Goal: Task Accomplishment & Management: Manage account settings

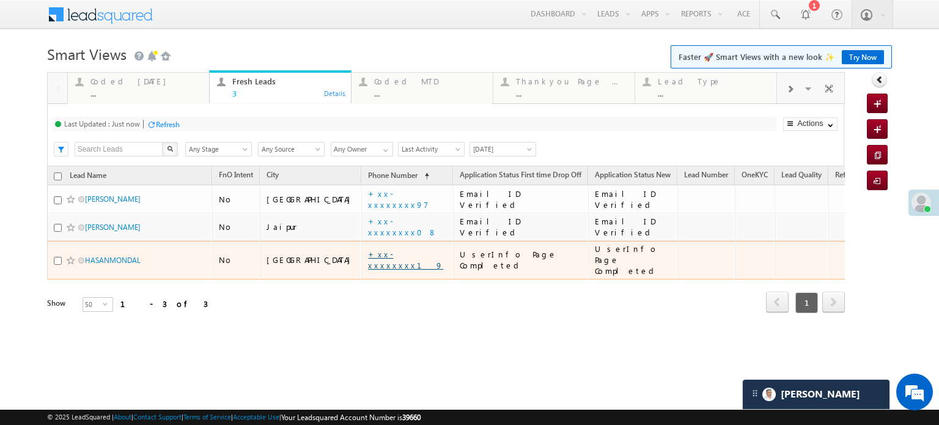
click at [368, 254] on link "+xx-xxxxxxxx19" at bounding box center [405, 259] width 75 height 21
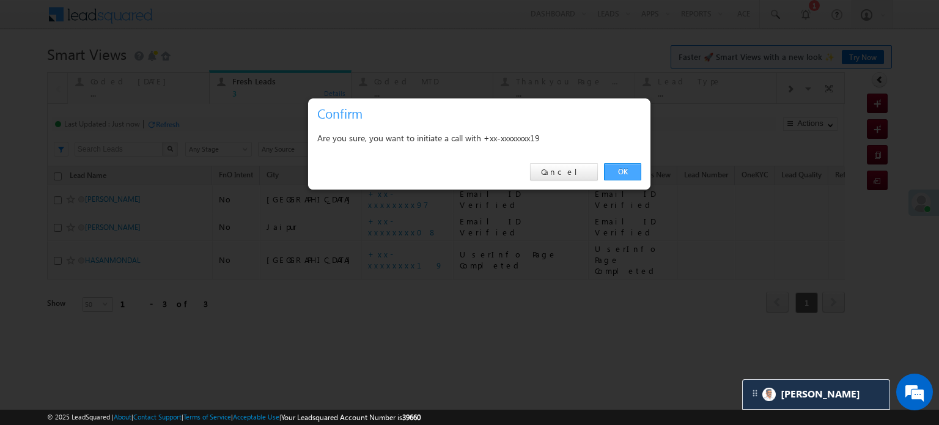
click at [611, 172] on link "OK" at bounding box center [622, 171] width 37 height 17
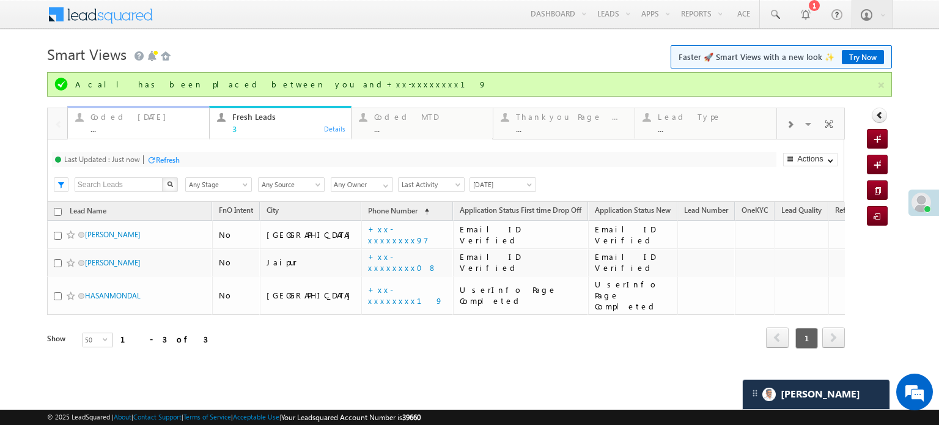
click at [141, 85] on div "A call has been placed between you and+xx-xxxxxxxx19" at bounding box center [475, 84] width 801 height 11
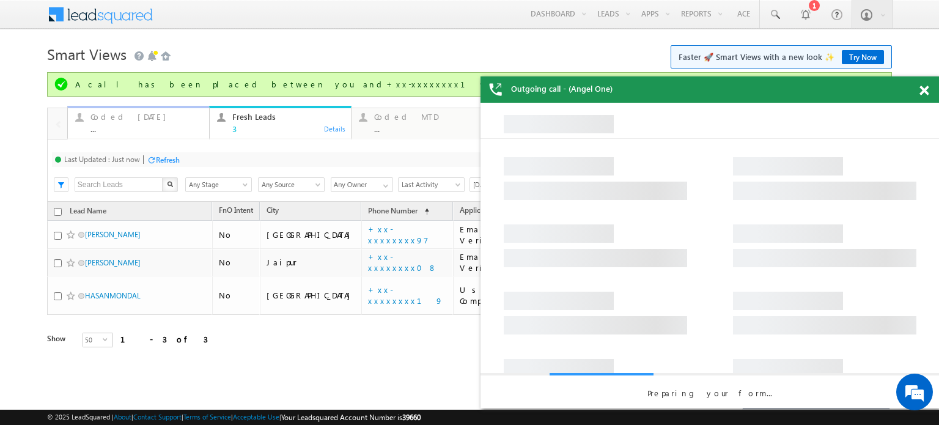
click at [127, 118] on div "Coded Today" at bounding box center [146, 117] width 111 height 10
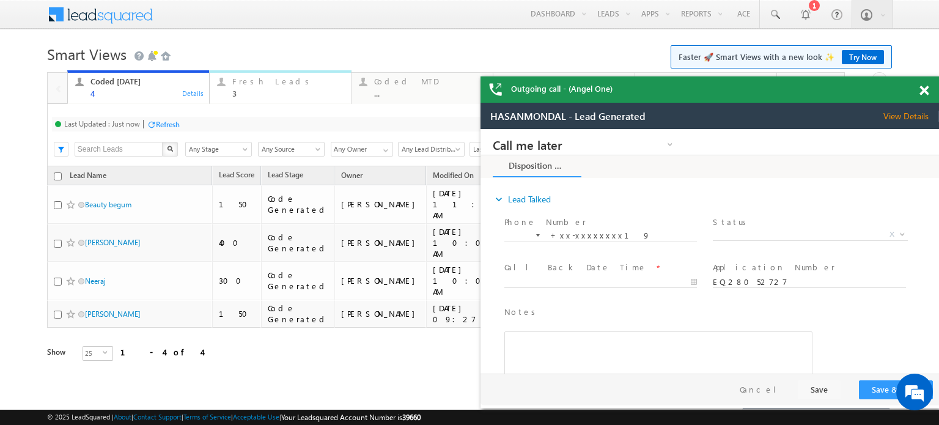
click at [235, 90] on div "3" at bounding box center [287, 93] width 111 height 9
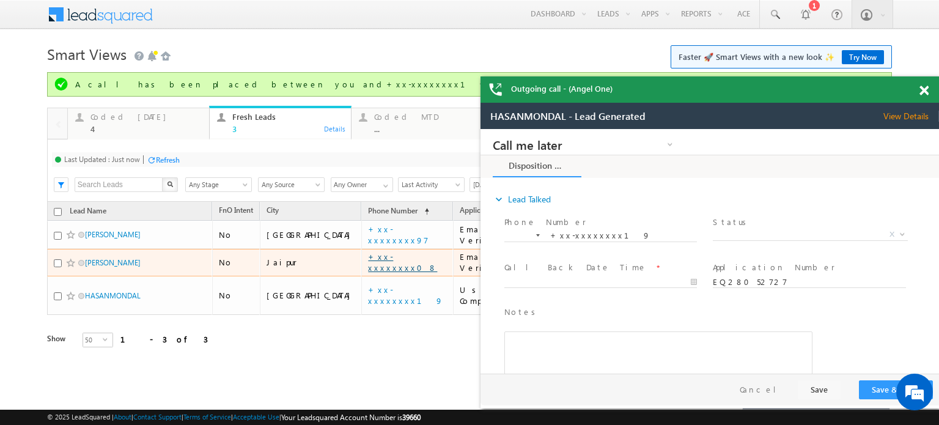
click at [368, 261] on link "+xx-xxxxxxxx08" at bounding box center [402, 261] width 69 height 21
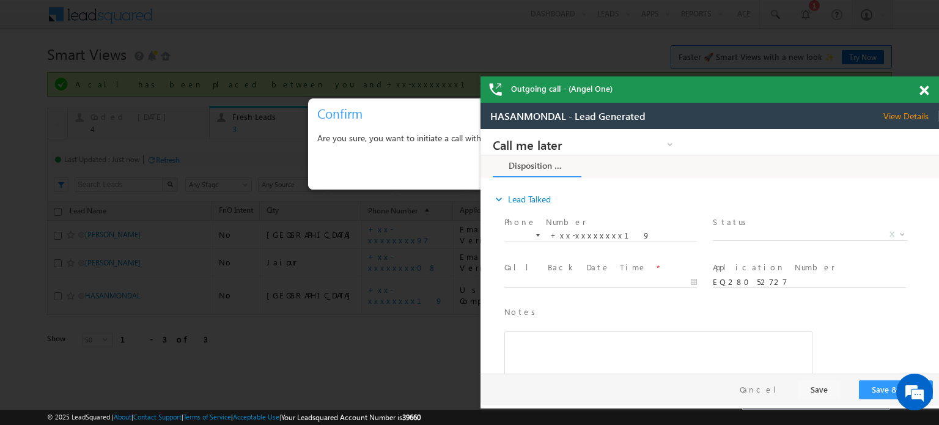
click at [922, 91] on span at bounding box center [924, 91] width 9 height 10
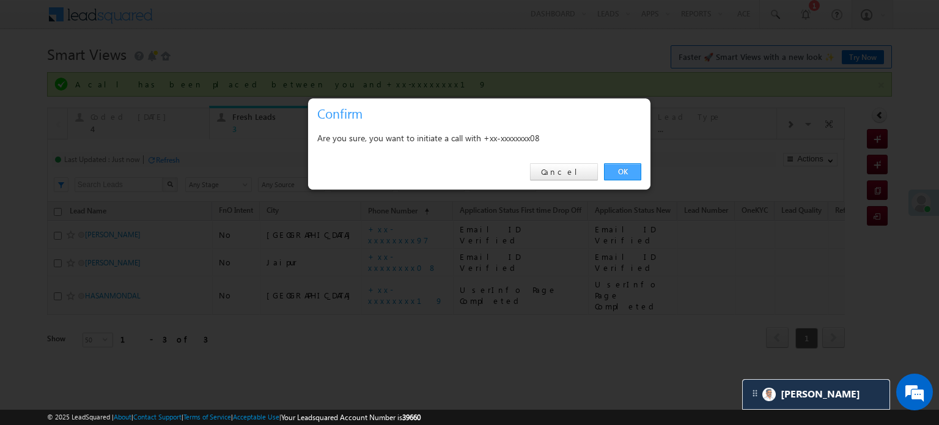
click at [628, 171] on link "OK" at bounding box center [622, 171] width 37 height 17
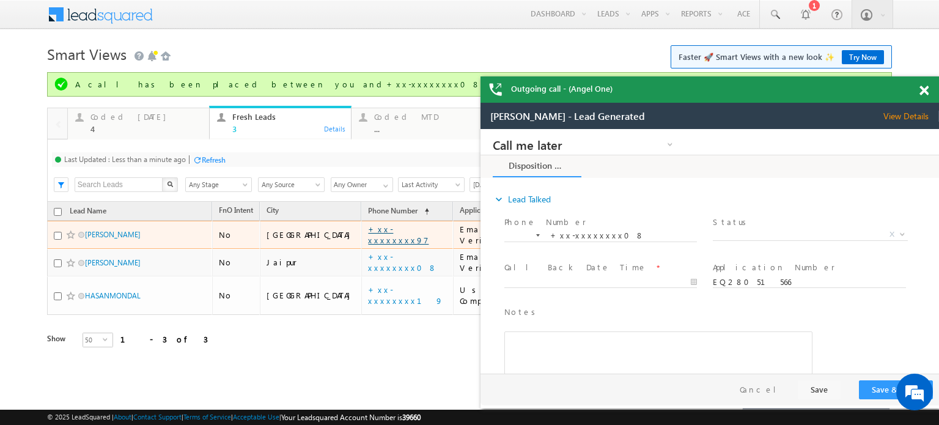
click at [368, 235] on link "+xx-xxxxxxxx97" at bounding box center [398, 234] width 61 height 21
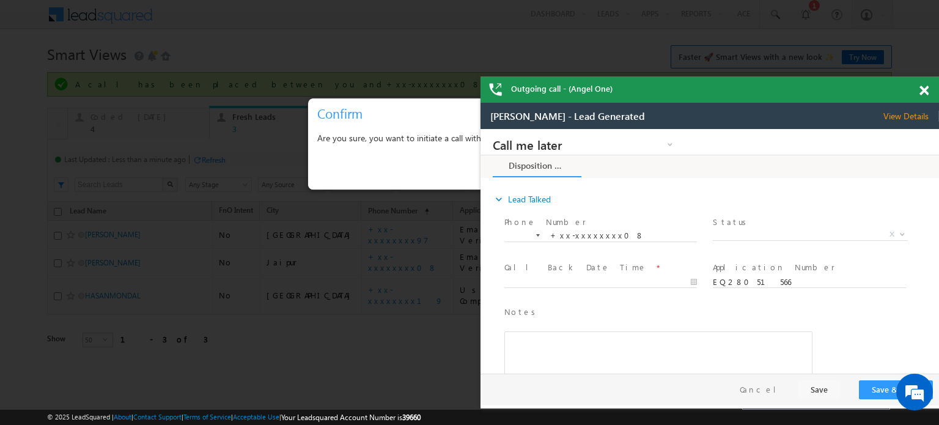
click at [927, 87] on span at bounding box center [924, 91] width 9 height 10
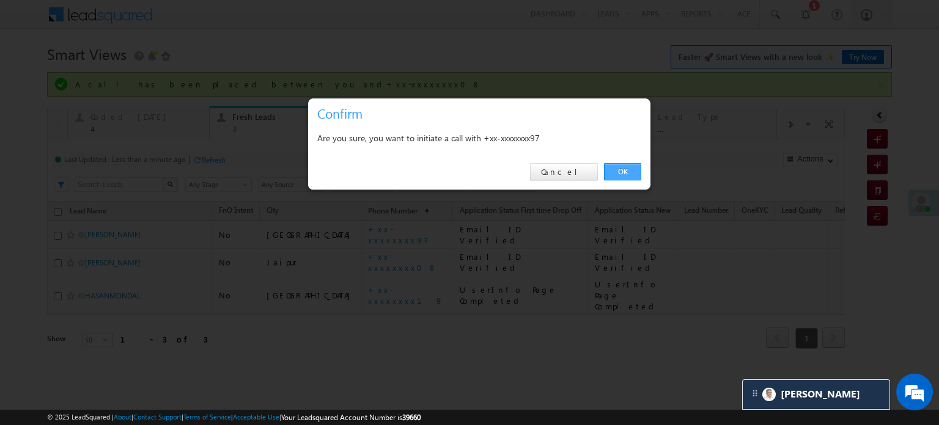
click at [614, 169] on link "OK" at bounding box center [622, 171] width 37 height 17
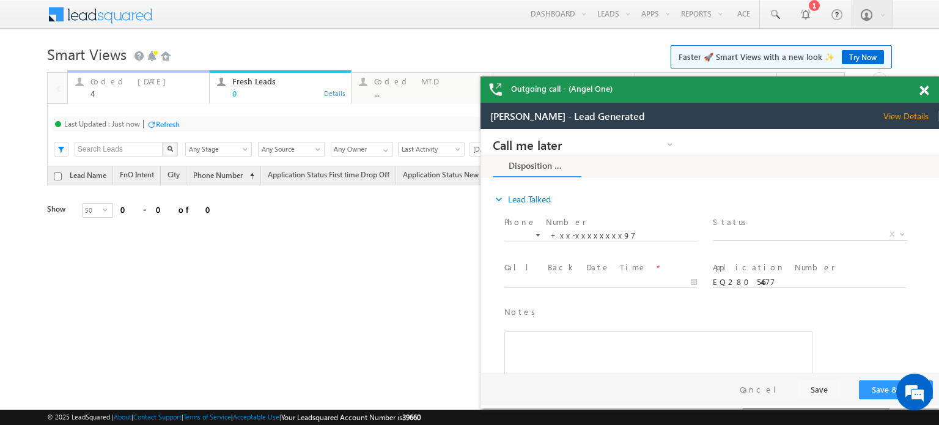
click at [119, 83] on div "Coded Today" at bounding box center [146, 81] width 111 height 10
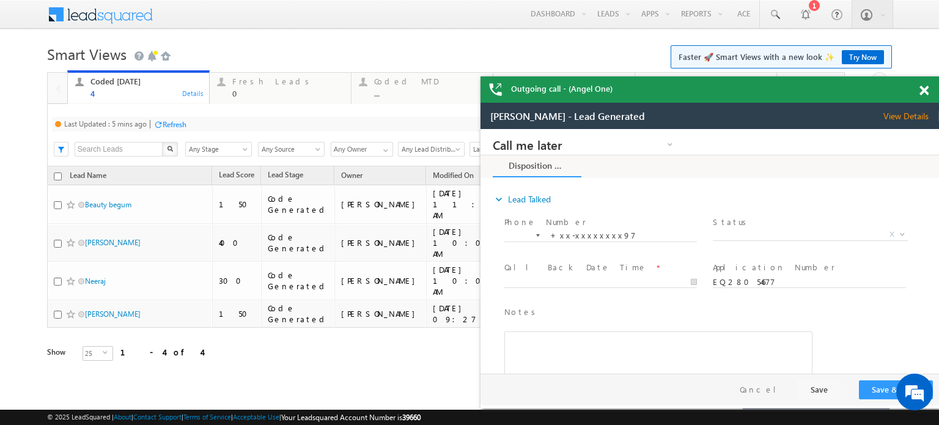
click at [185, 120] on div "Refresh" at bounding box center [175, 124] width 24 height 9
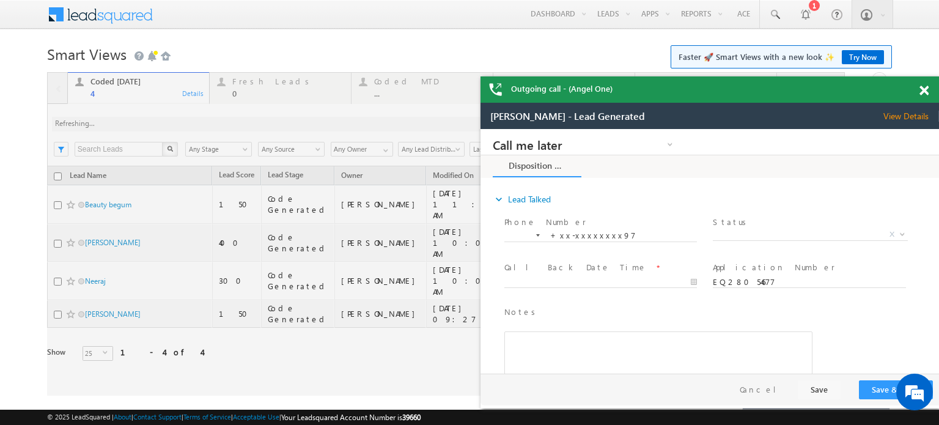
click at [185, 120] on div at bounding box center [446, 234] width 798 height 324
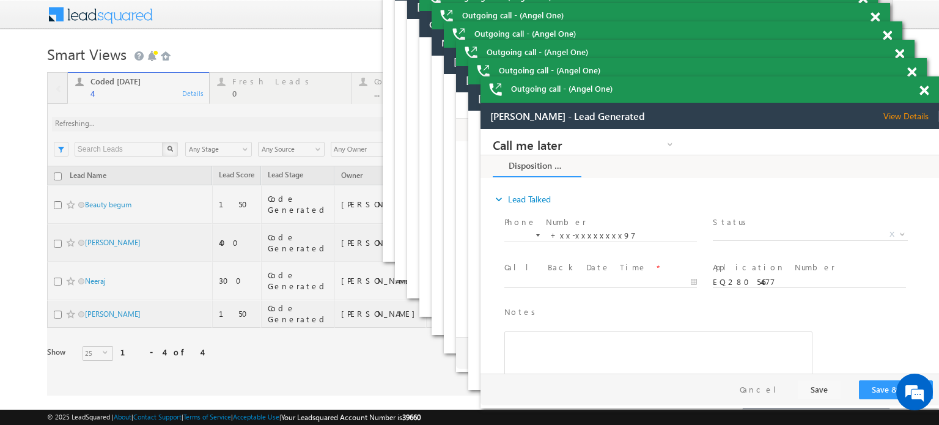
click at [925, 92] on span at bounding box center [924, 91] width 9 height 10
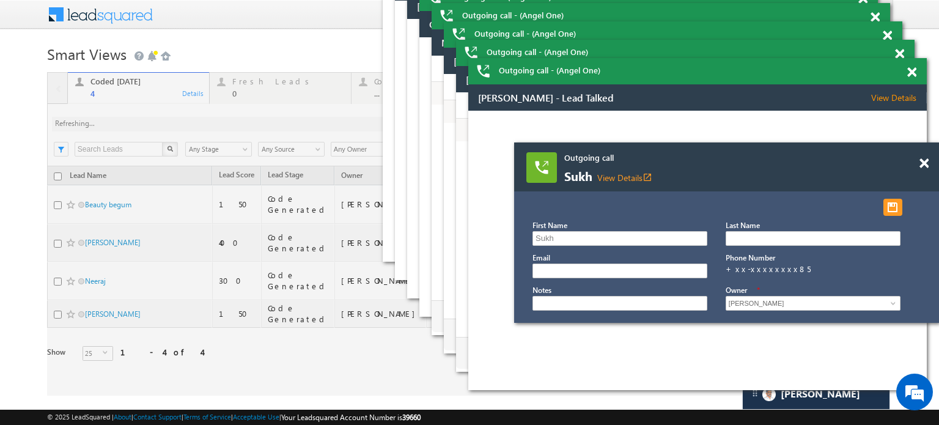
click at [925, 92] on span "View Details" at bounding box center [900, 97] width 56 height 11
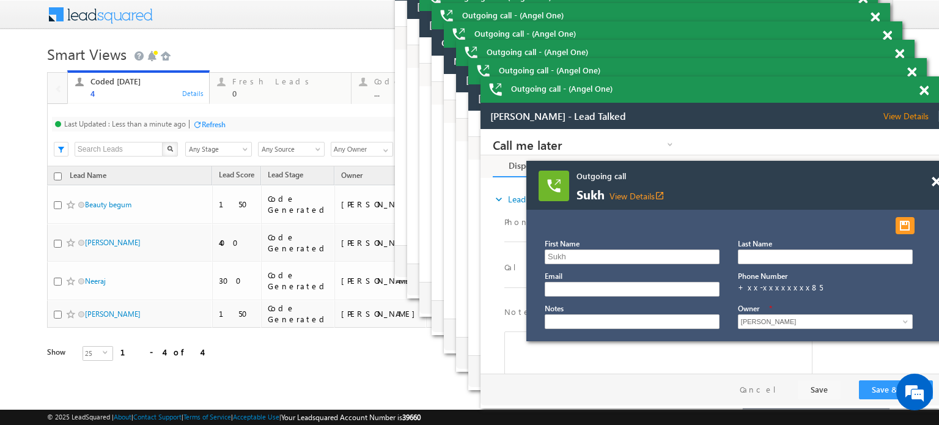
click at [927, 90] on span at bounding box center [924, 91] width 9 height 10
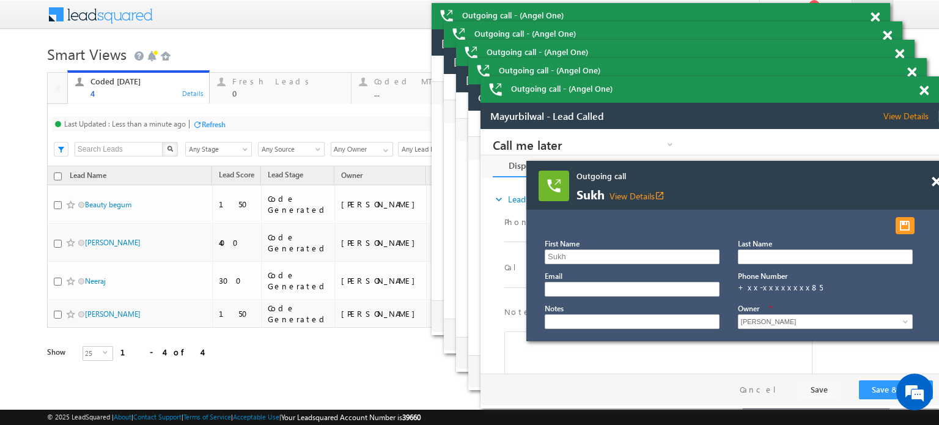
click at [927, 90] on span at bounding box center [924, 91] width 9 height 10
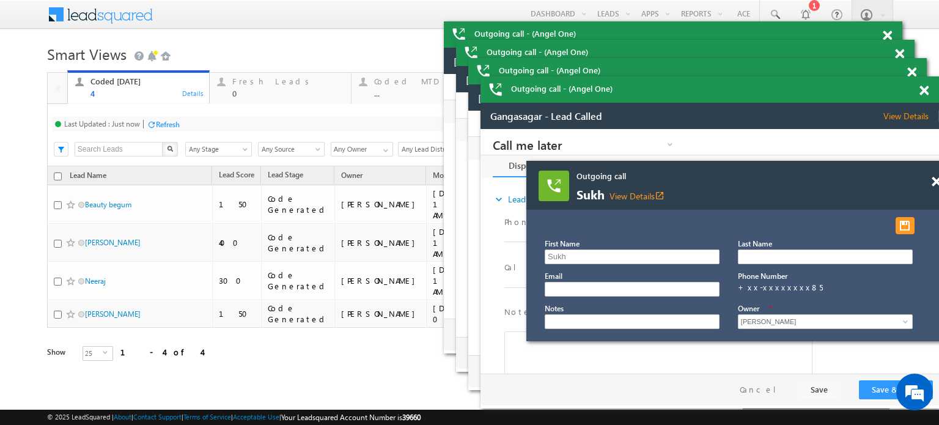
click at [923, 94] on span at bounding box center [924, 91] width 9 height 10
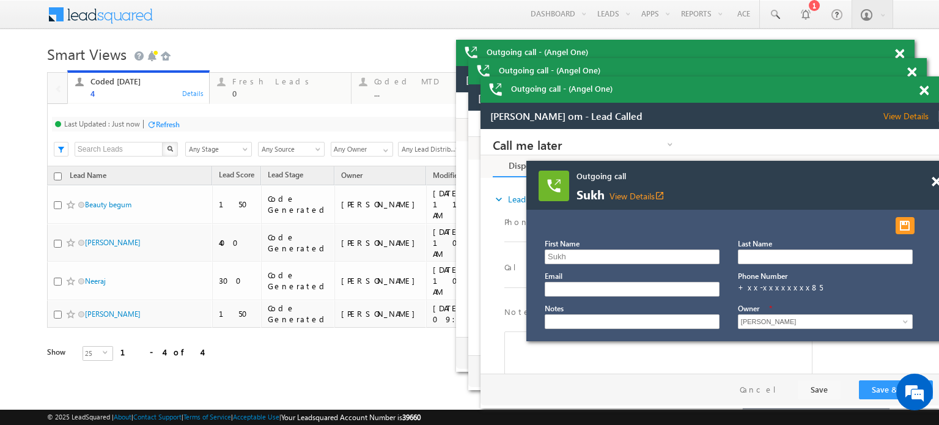
click at [925, 94] on span at bounding box center [924, 91] width 9 height 10
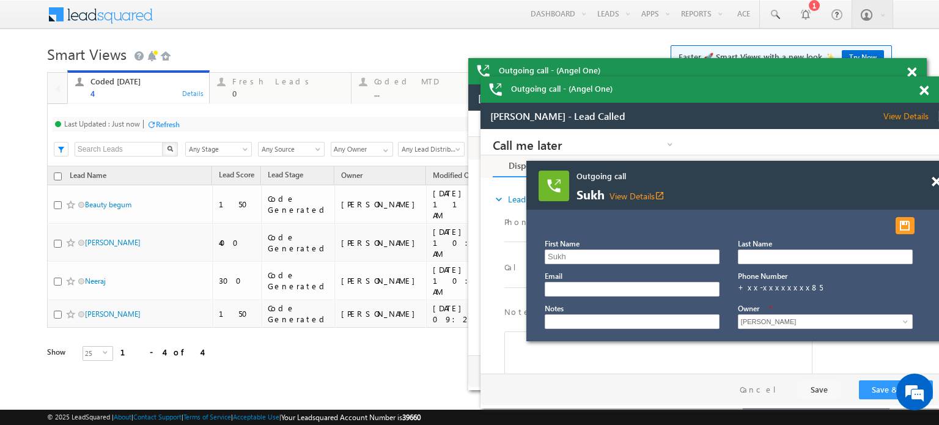
click at [925, 94] on span at bounding box center [924, 91] width 9 height 10
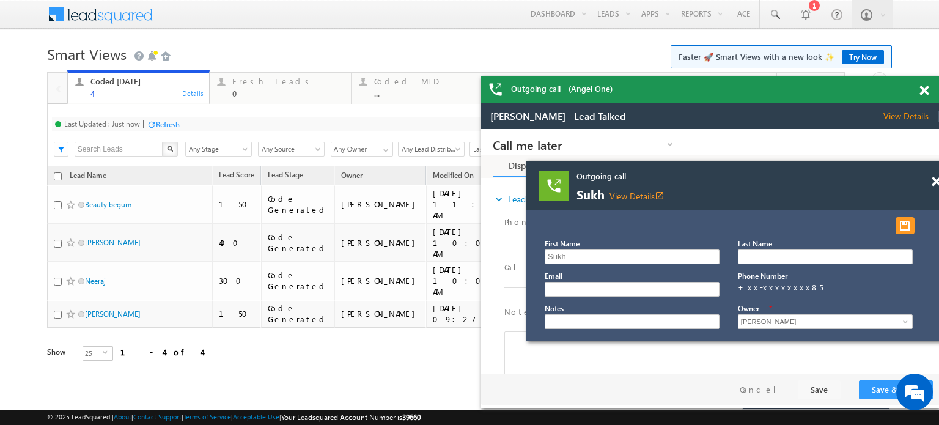
click at [925, 94] on span at bounding box center [924, 91] width 9 height 10
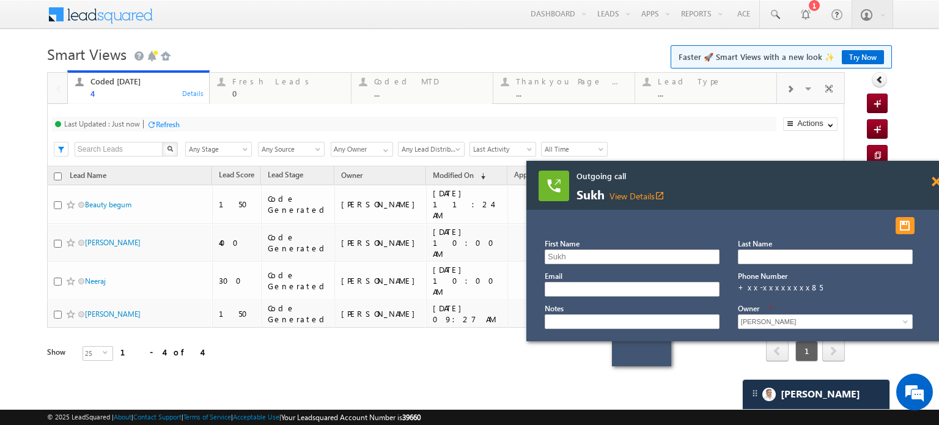
click at [939, 184] on span at bounding box center [936, 182] width 9 height 10
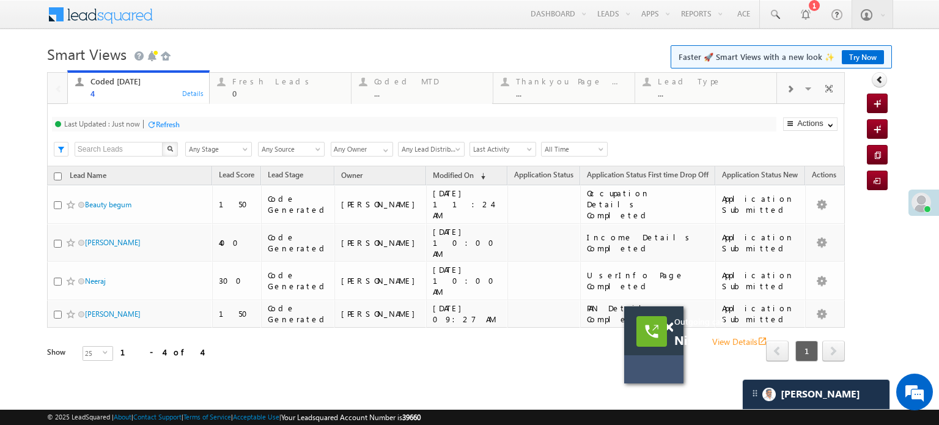
drag, startPoint x: 656, startPoint y: 324, endPoint x: 591, endPoint y: 212, distance: 129.0
click at [637, 316] on div at bounding box center [652, 331] width 31 height 31
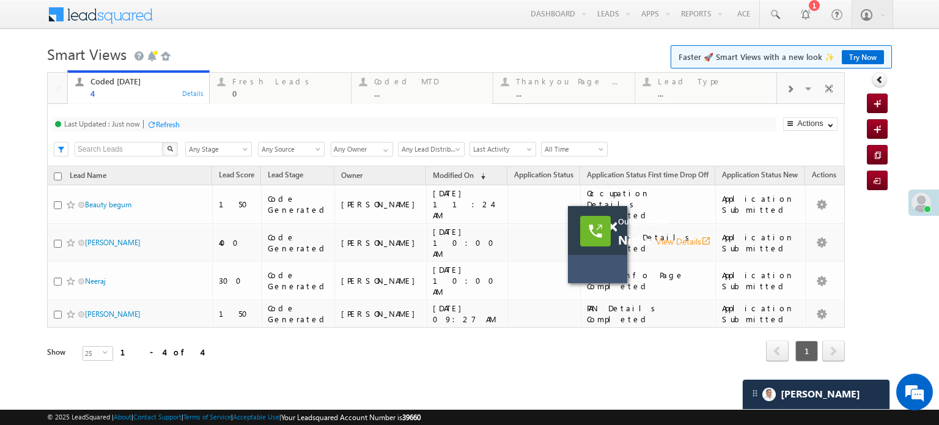
click at [568, 206] on div "Outgoing call Nisha View Details open_in_new" at bounding box center [597, 230] width 59 height 49
click at [541, 154] on div "Last Updated : Just now Refresh Refreshing... Search X Lead Stage Any Stage Any…" at bounding box center [446, 250] width 798 height 292
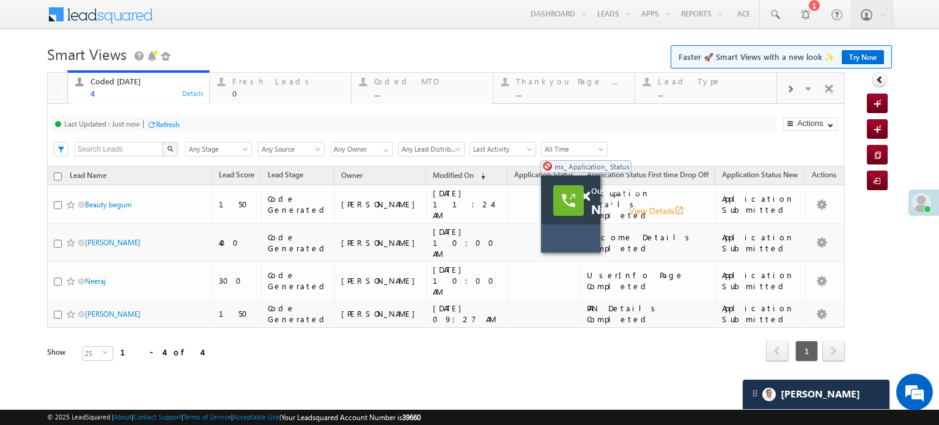
click at [531, 141] on div "Search X Lead Stage Any Stage Any Stage Lead Source Any Source Any Source Owner…" at bounding box center [457, 148] width 776 height 18
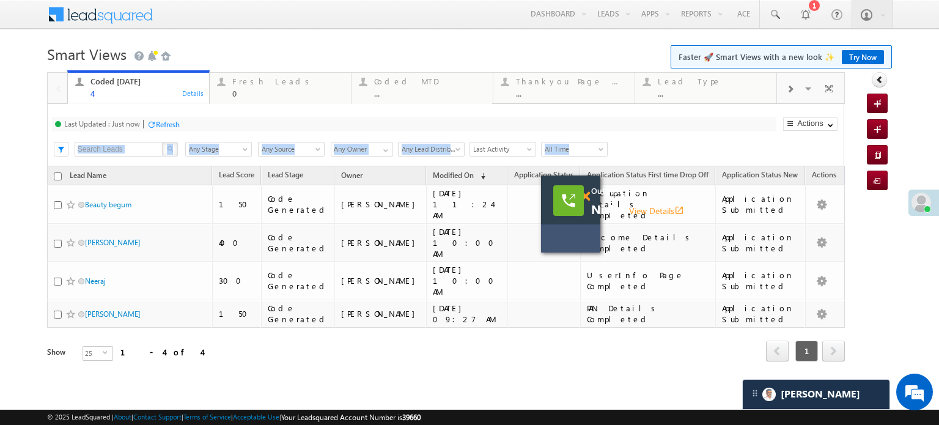
click at [588, 198] on span at bounding box center [585, 196] width 9 height 10
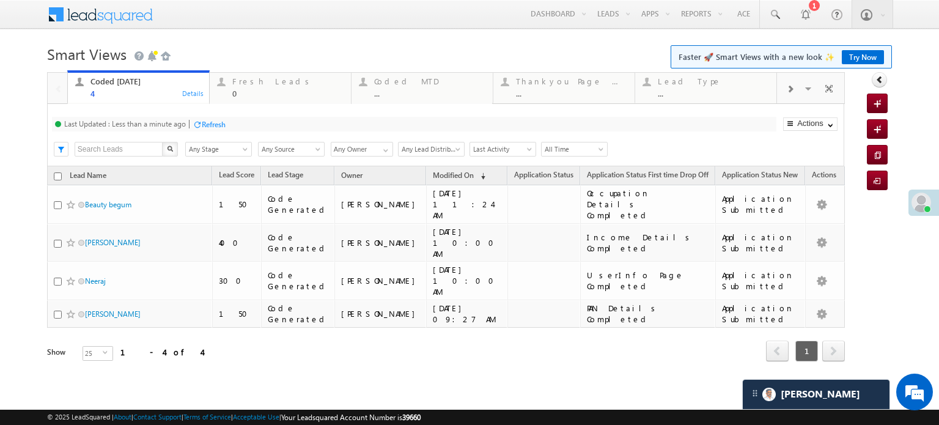
click at [234, 24] on div "Menu Priya Rathore priya .rath ore@a ngelb rokin g.com Angel Broki" at bounding box center [469, 15] width 845 height 30
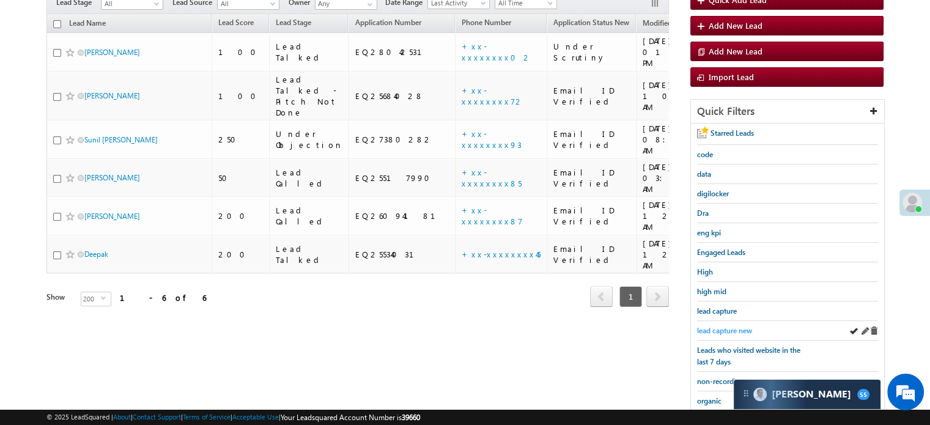
click at [725, 327] on span "lead capture new" at bounding box center [724, 330] width 55 height 9
click at [732, 321] on div "lead capture new" at bounding box center [787, 331] width 181 height 20
click at [735, 327] on span "lead capture new" at bounding box center [724, 330] width 55 height 9
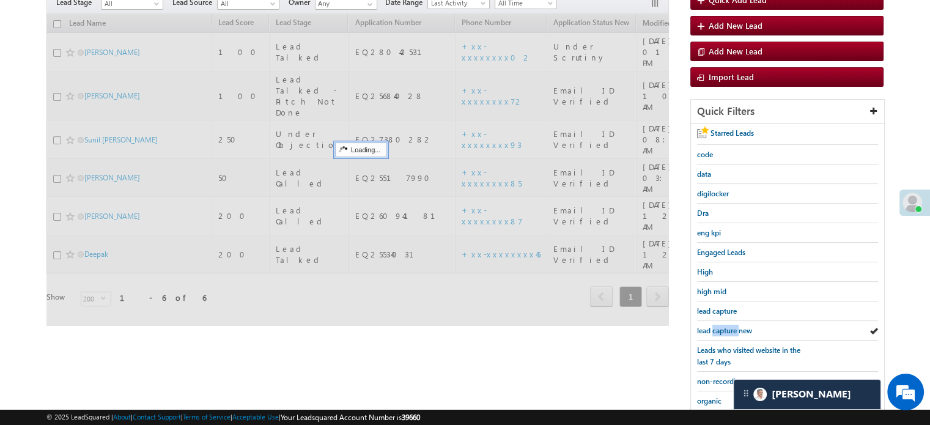
click at [735, 327] on span "lead capture new" at bounding box center [724, 330] width 55 height 9
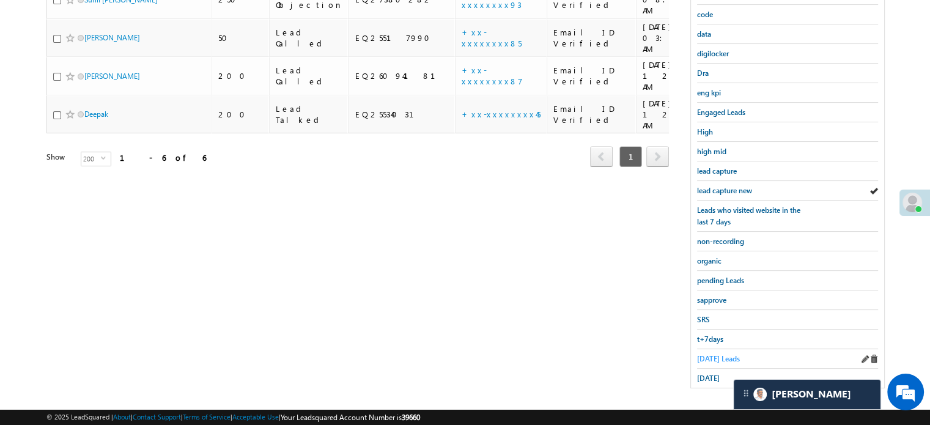
click at [715, 354] on span "[DATE] Leads" at bounding box center [718, 358] width 43 height 9
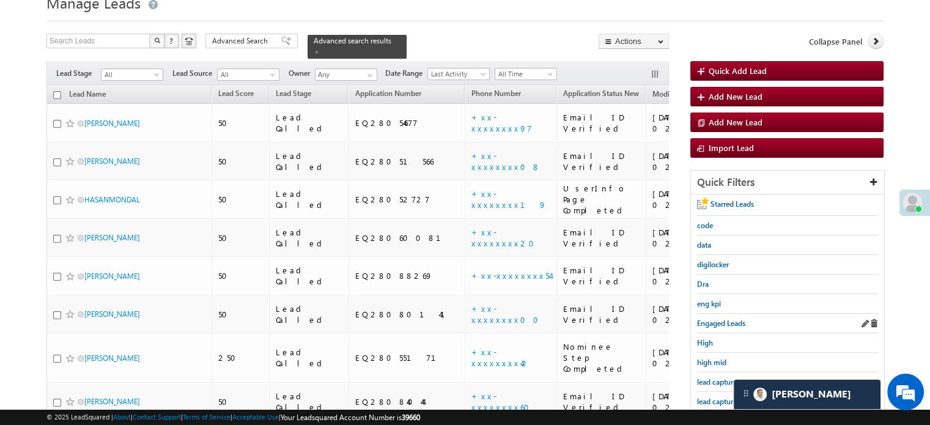
scroll to position [113, 0]
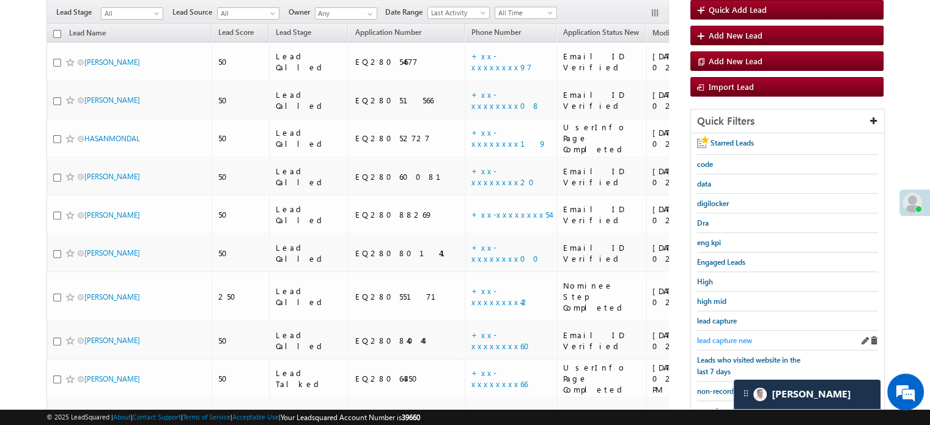
click at [728, 335] on link "lead capture new" at bounding box center [724, 341] width 55 height 12
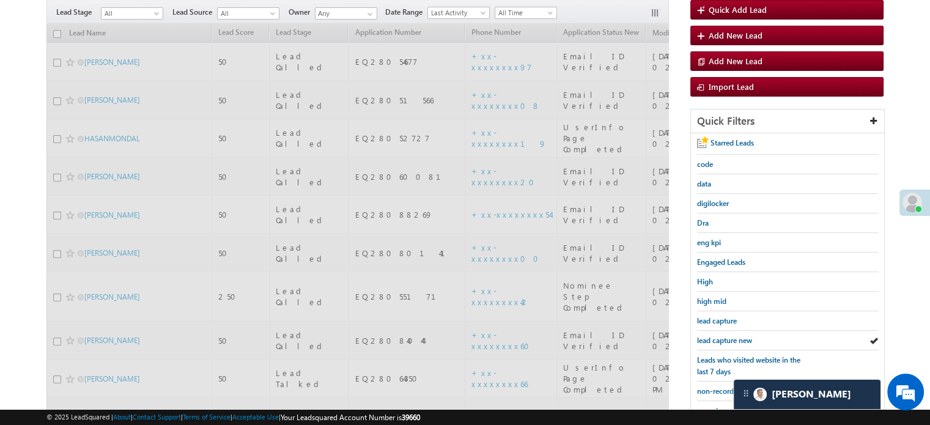
click at [729, 335] on link "lead capture new" at bounding box center [724, 341] width 55 height 12
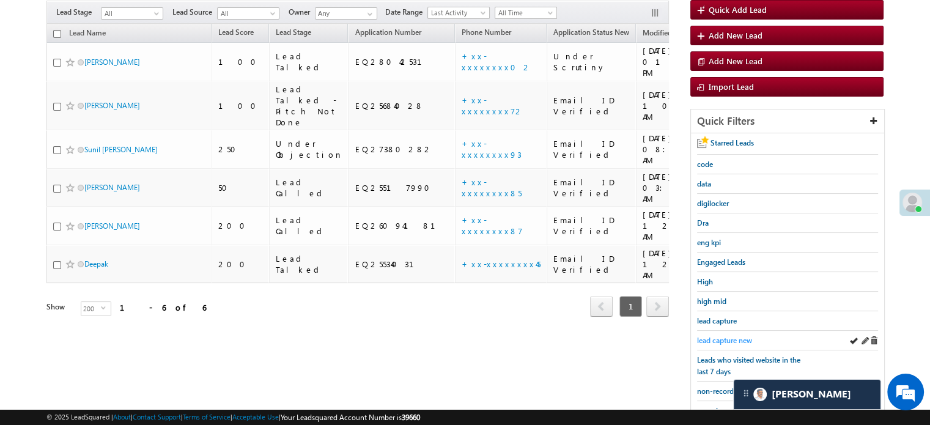
click at [730, 336] on span "lead capture new" at bounding box center [724, 340] width 55 height 9
click at [732, 331] on div "lead capture new" at bounding box center [787, 341] width 181 height 20
click at [717, 344] on div "lead capture new" at bounding box center [787, 341] width 181 height 20
click at [738, 331] on div "lead capture new" at bounding box center [787, 341] width 181 height 20
click at [732, 336] on span "lead capture new" at bounding box center [724, 340] width 55 height 9
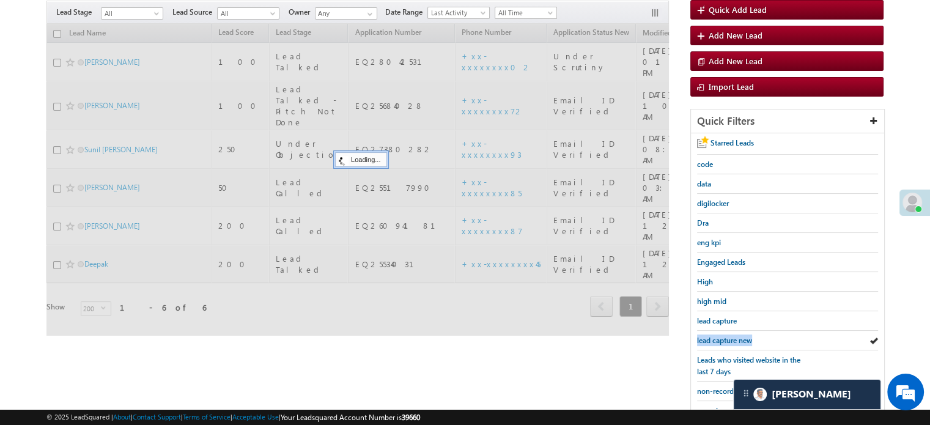
click at [732, 336] on span "lead capture new" at bounding box center [724, 340] width 55 height 9
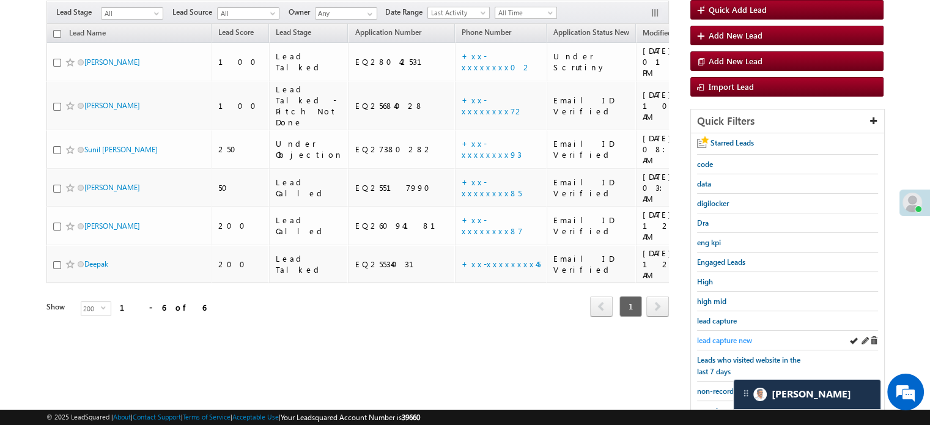
click at [731, 336] on span "lead capture new" at bounding box center [724, 340] width 55 height 9
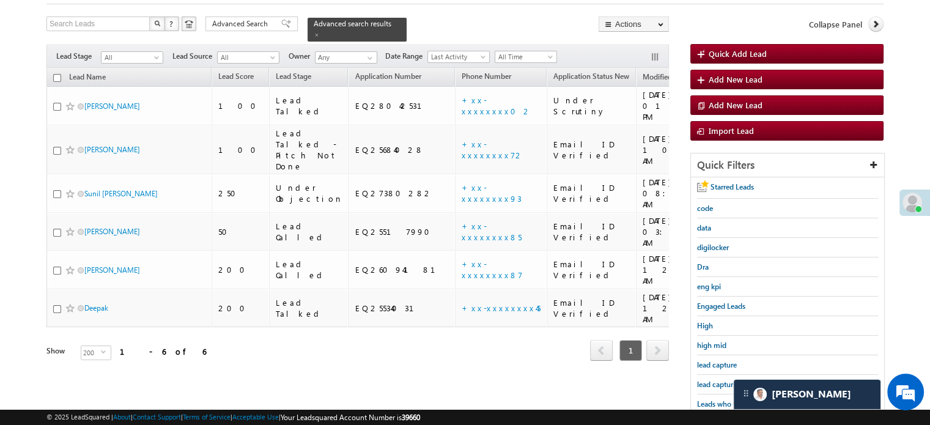
scroll to position [122, 0]
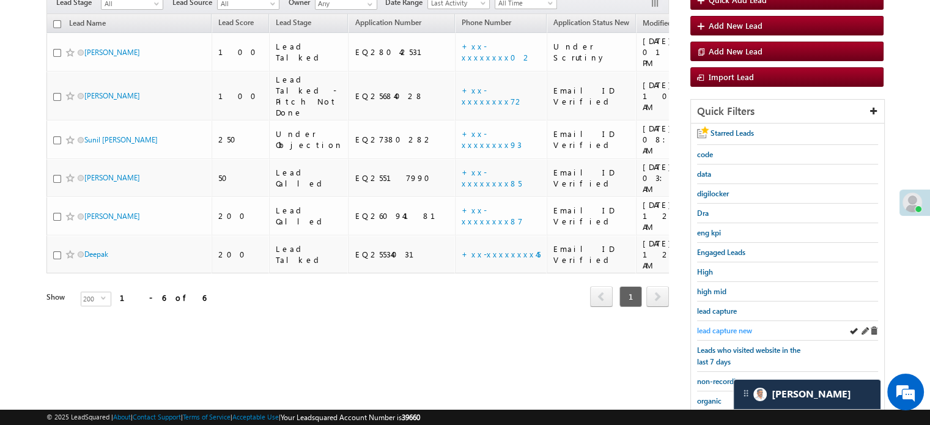
click at [733, 328] on span "lead capture new" at bounding box center [724, 330] width 55 height 9
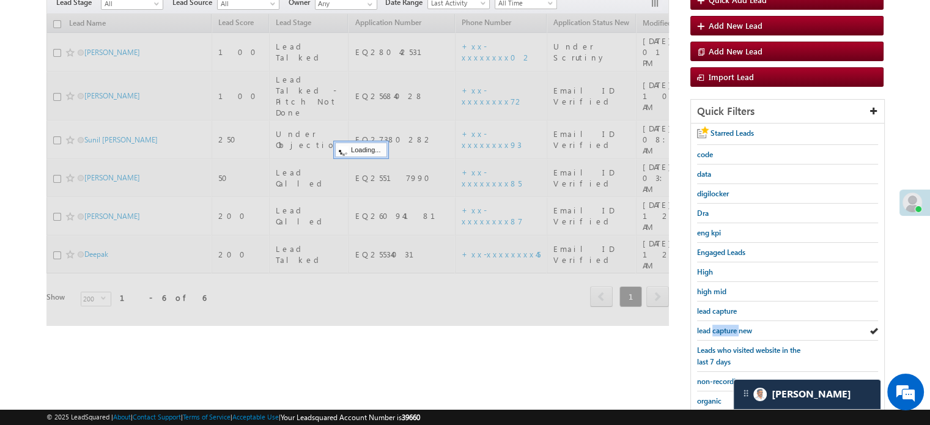
click at [733, 328] on span "lead capture new" at bounding box center [724, 330] width 55 height 9
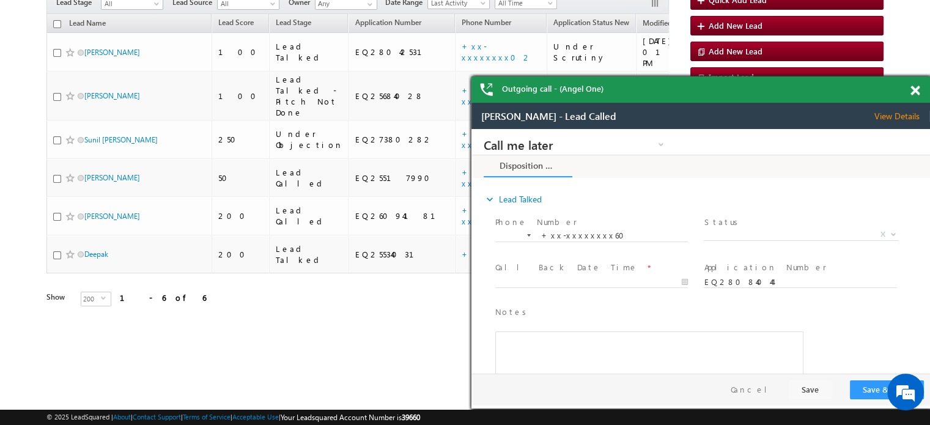
scroll to position [0, 0]
click at [920, 92] on div at bounding box center [922, 88] width 17 height 24
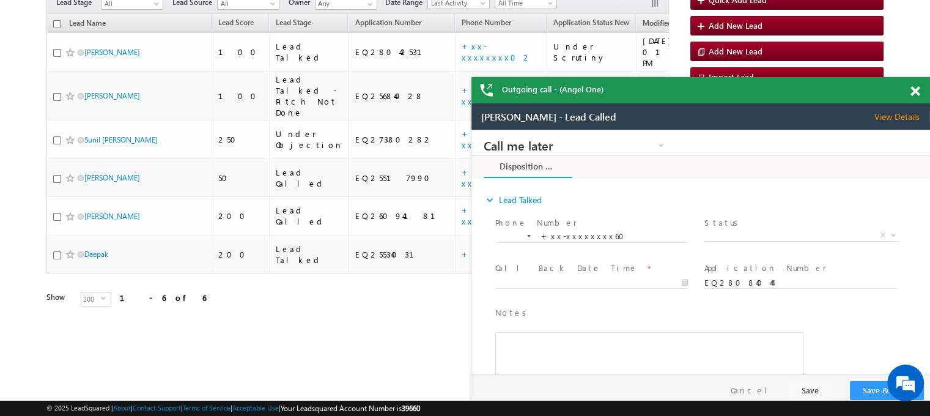
click at [915, 92] on span at bounding box center [915, 91] width 9 height 10
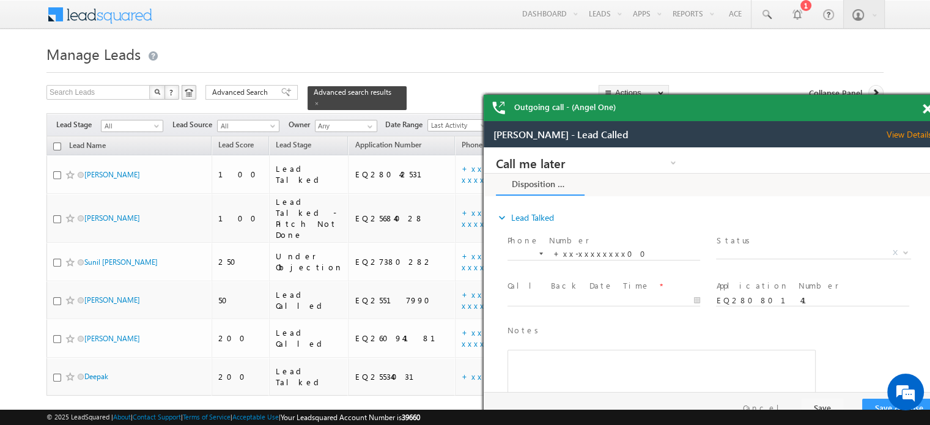
click at [920, 108] on div "Outgoing call - (Angel One)" at bounding box center [713, 108] width 459 height 26
click at [927, 108] on div "Outgoing call - (Angel One)" at bounding box center [713, 108] width 459 height 26
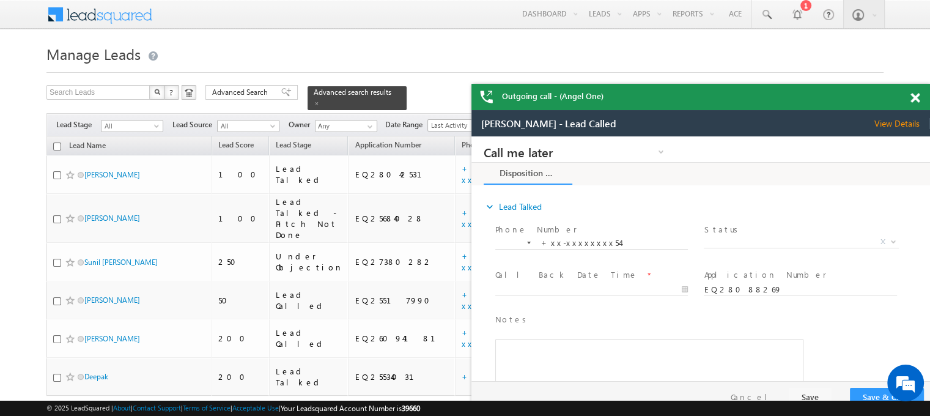
drag, startPoint x: 1351, startPoint y: 287, endPoint x: 807, endPoint y: 146, distance: 562.4
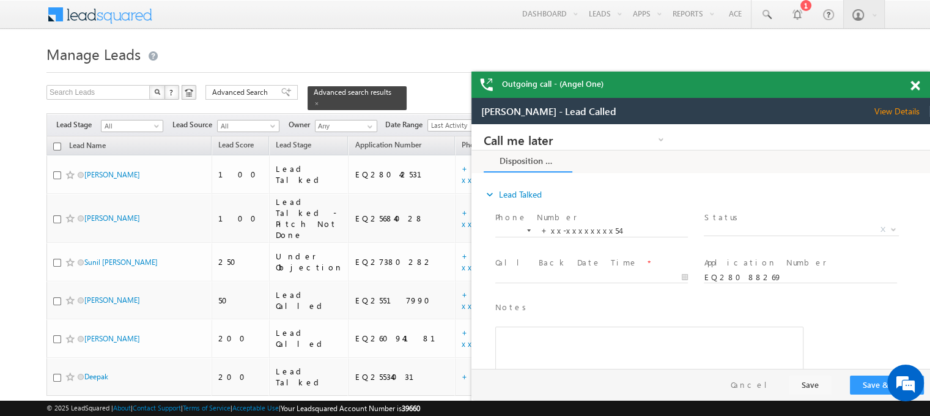
click at [916, 95] on div at bounding box center [922, 84] width 17 height 24
click at [916, 92] on div at bounding box center [922, 84] width 17 height 24
click at [915, 83] on span at bounding box center [915, 86] width 9 height 10
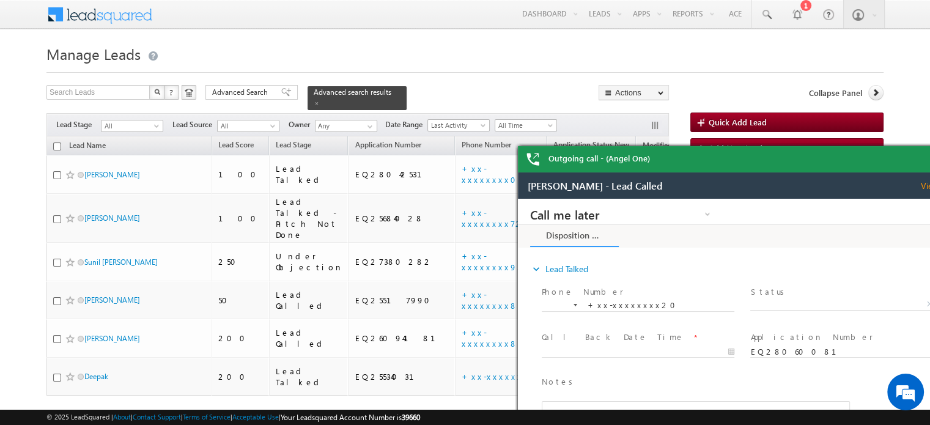
drag, startPoint x: 769, startPoint y: 172, endPoint x: 706, endPoint y: 160, distance: 63.6
click at [706, 172] on html "Laxmi sallam - Lead Called View Details Change Lead View Details Change Opportu…" at bounding box center [747, 325] width 459 height 306
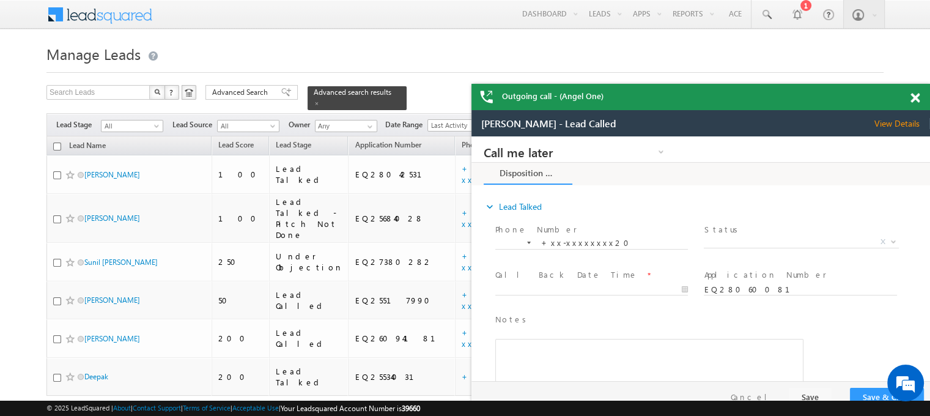
drag, startPoint x: 1206, startPoint y: 294, endPoint x: 679, endPoint y: 147, distance: 546.9
click at [917, 95] on span at bounding box center [915, 97] width 9 height 10
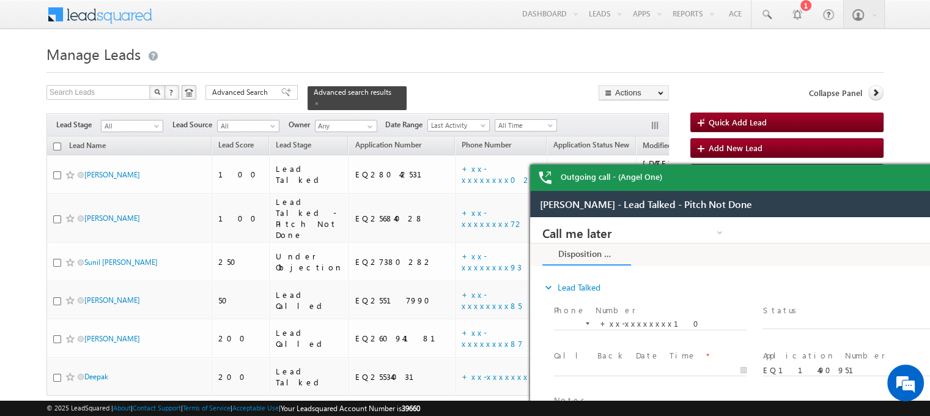
click at [782, 170] on div "Outgoing call - (Angel One)" at bounding box center [759, 178] width 459 height 26
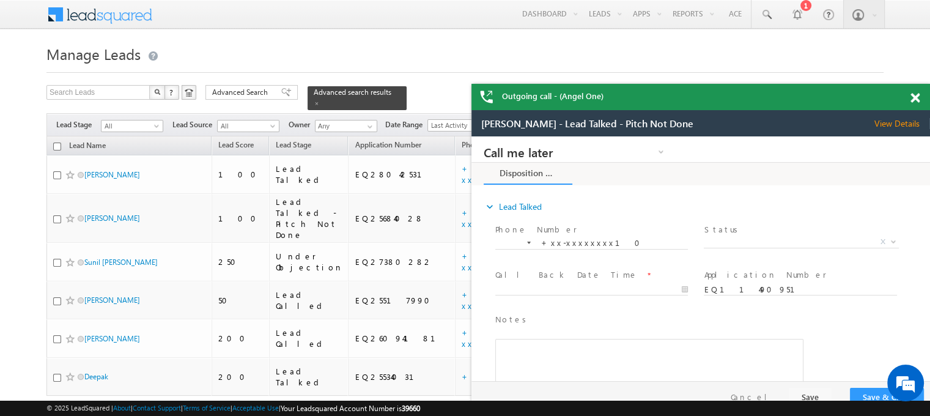
drag, startPoint x: 1246, startPoint y: 319, endPoint x: 690, endPoint y: 157, distance: 579.7
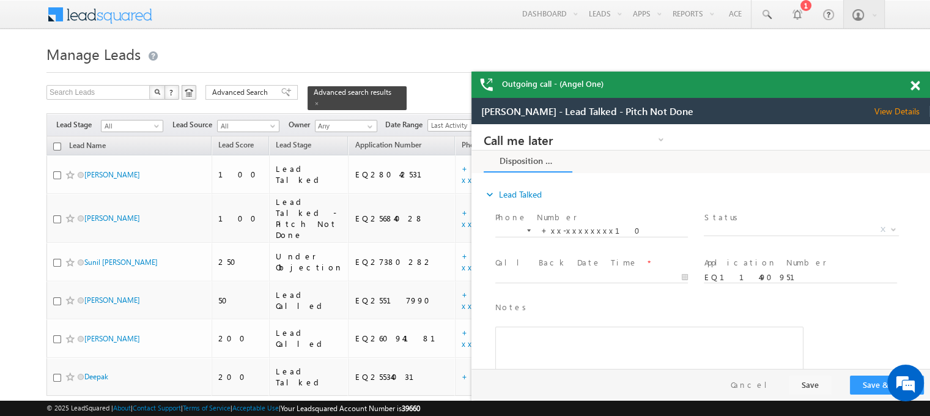
click at [907, 87] on div "Outgoing call - (Angel One)" at bounding box center [701, 85] width 459 height 26
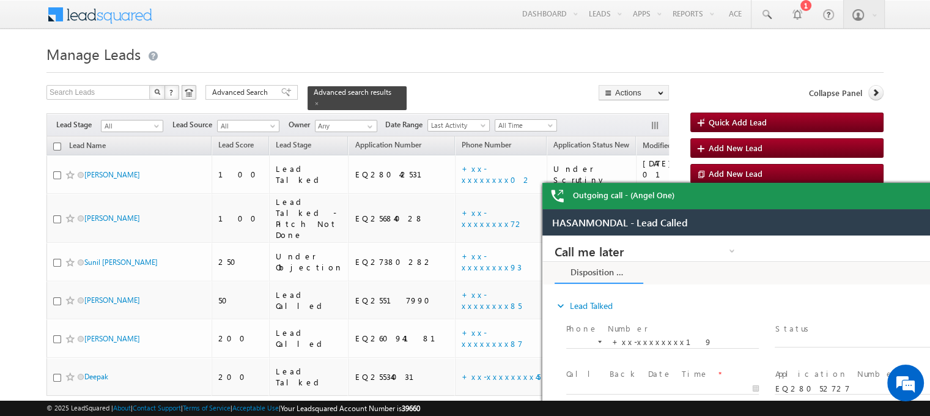
drag, startPoint x: 1416, startPoint y: 435, endPoint x: 917, endPoint y: 297, distance: 518.0
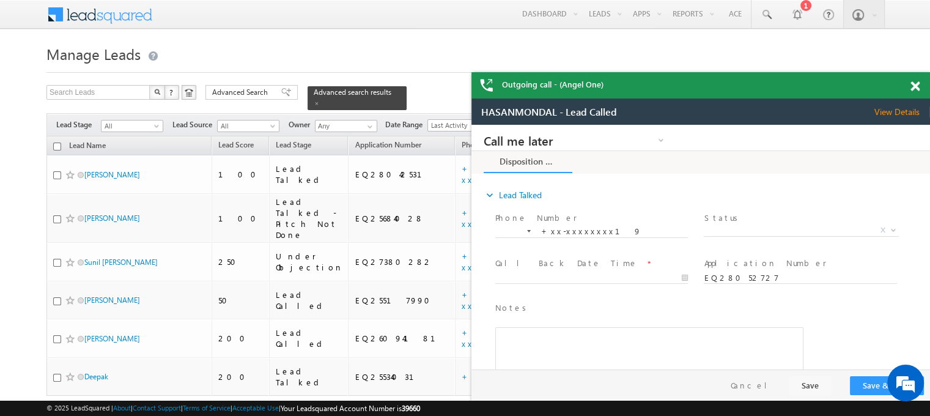
click at [908, 89] on div "Outgoing call - (Angel One)" at bounding box center [701, 85] width 459 height 26
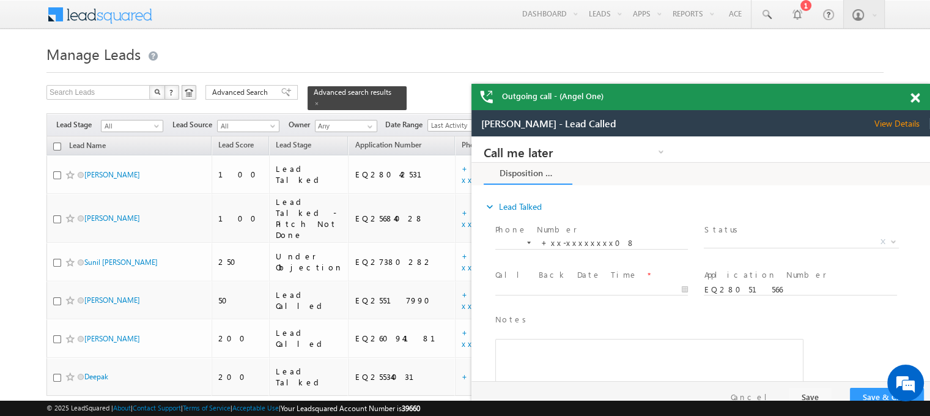
drag, startPoint x: 1326, startPoint y: 343, endPoint x: 747, endPoint y: 171, distance: 604.2
drag, startPoint x: 900, startPoint y: 110, endPoint x: 1380, endPoint y: 212, distance: 490.9
click at [900, 110] on div "Rahul Singh - Lead Called View Details Change Lead" at bounding box center [701, 123] width 459 height 26
click at [909, 102] on div "Outgoing call - (Angel One)" at bounding box center [701, 97] width 459 height 26
click at [917, 102] on span at bounding box center [915, 98] width 9 height 10
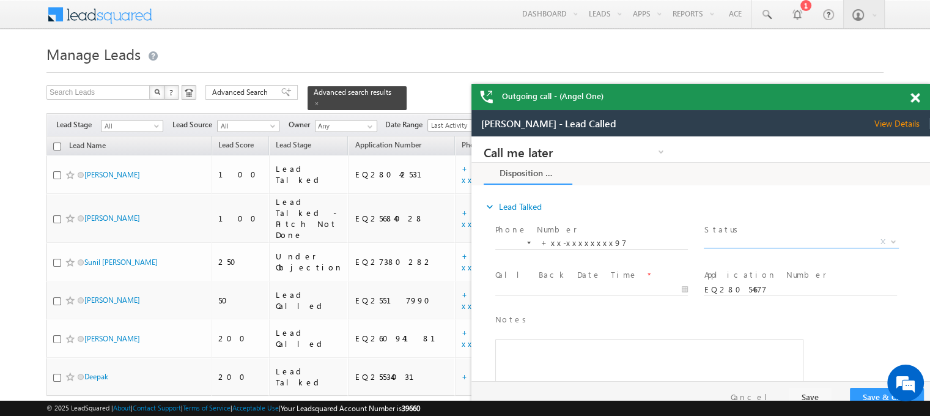
drag, startPoint x: 1247, startPoint y: 373, endPoint x: 637, endPoint y: 147, distance: 651.0
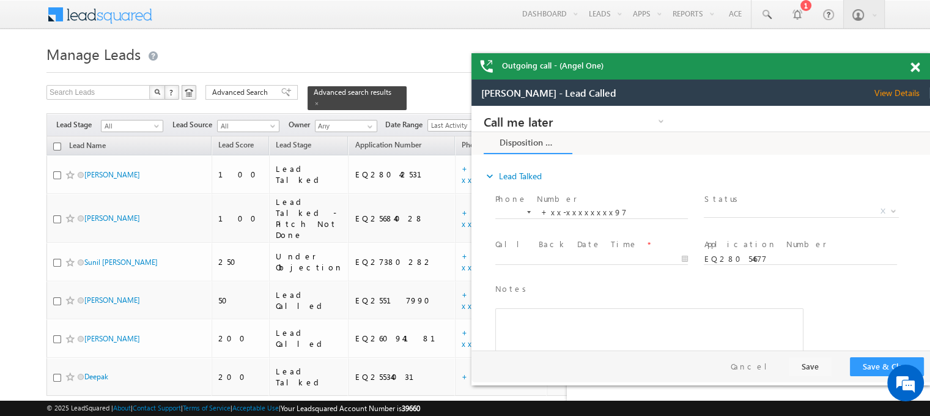
click at [921, 70] on div at bounding box center [922, 65] width 17 height 24
click at [909, 67] on div "Outgoing call - (Angel One)" at bounding box center [701, 66] width 459 height 26
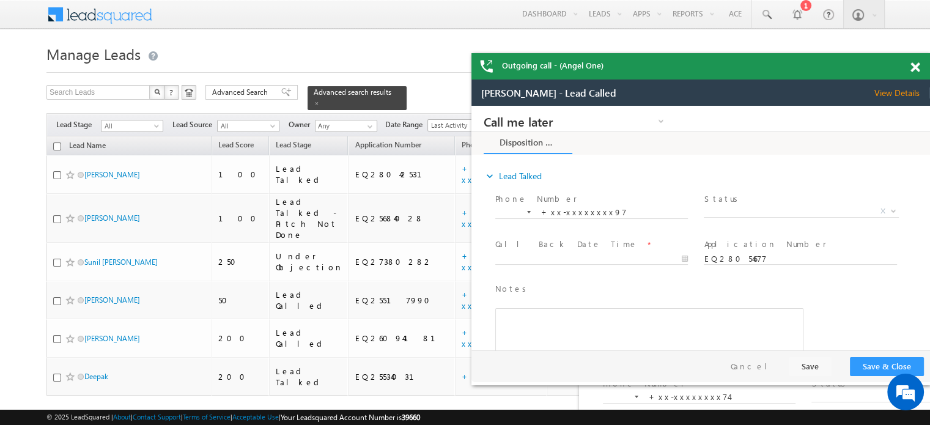
click at [915, 65] on span at bounding box center [915, 67] width 9 height 10
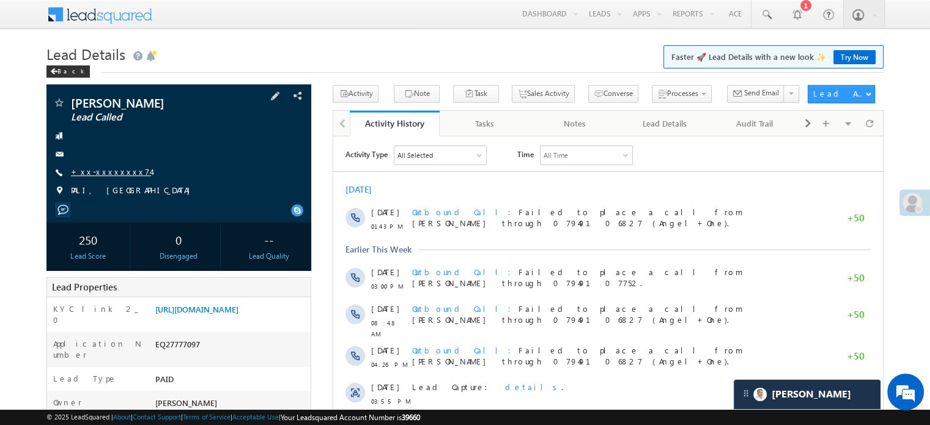
click at [95, 173] on link "+xx-xxxxxxxx74" at bounding box center [111, 171] width 80 height 10
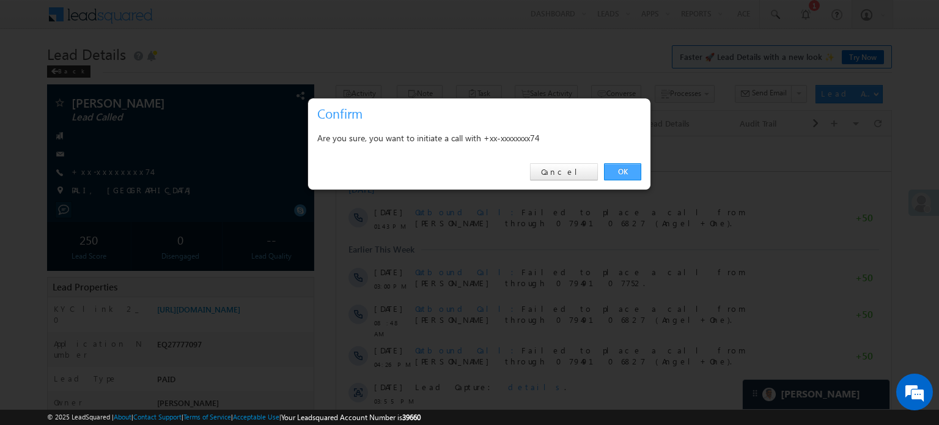
click at [619, 173] on link "OK" at bounding box center [622, 171] width 37 height 17
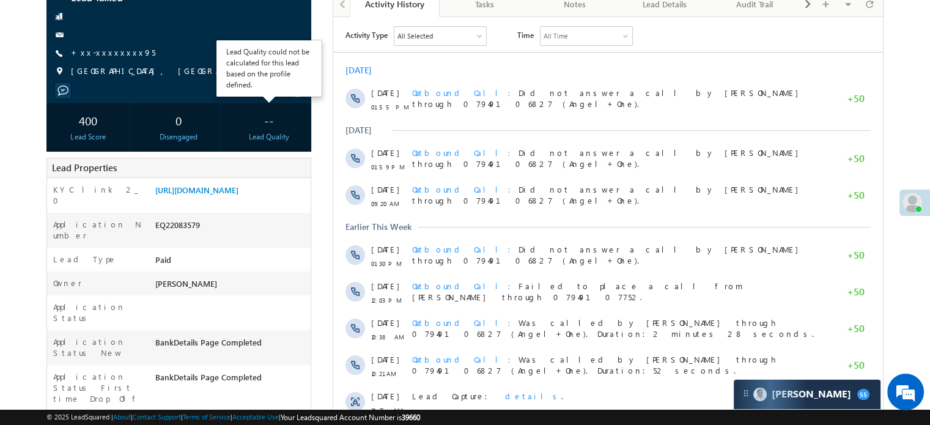
scroll to position [122, 0]
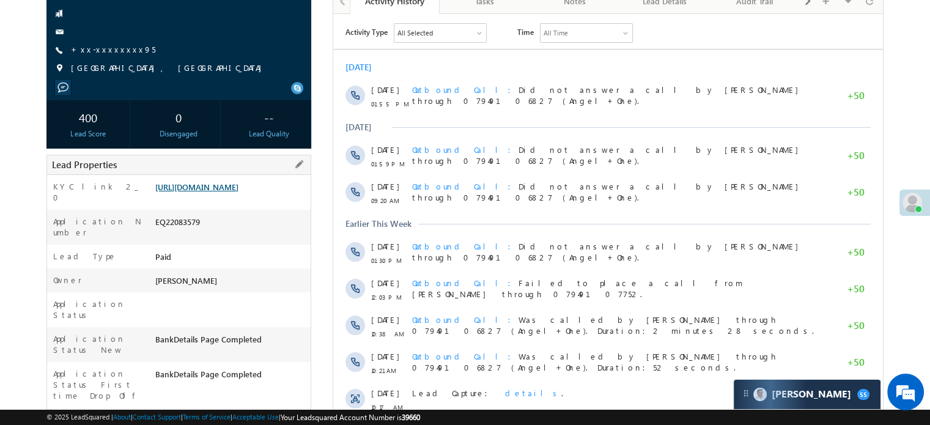
click at [239, 192] on link "https://angelbroking1-pk3em7sa.customui-test.leadsquared.com?leadId=0f9b4808-72…" at bounding box center [196, 187] width 83 height 10
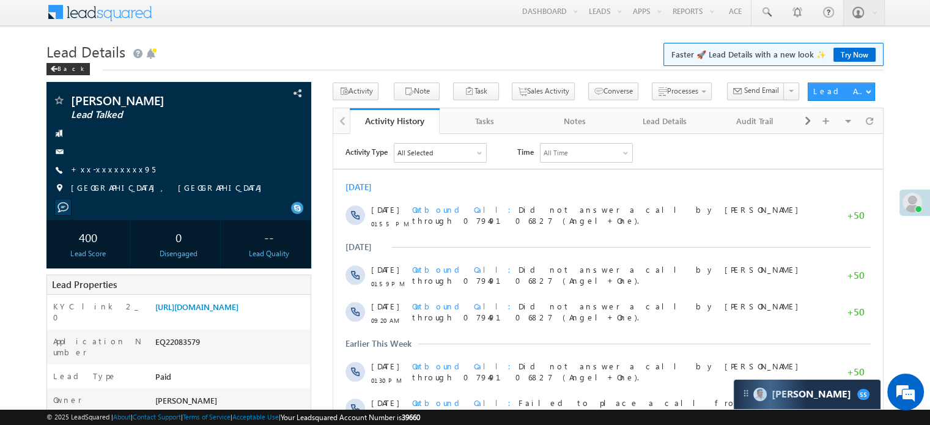
scroll to position [5737, 0]
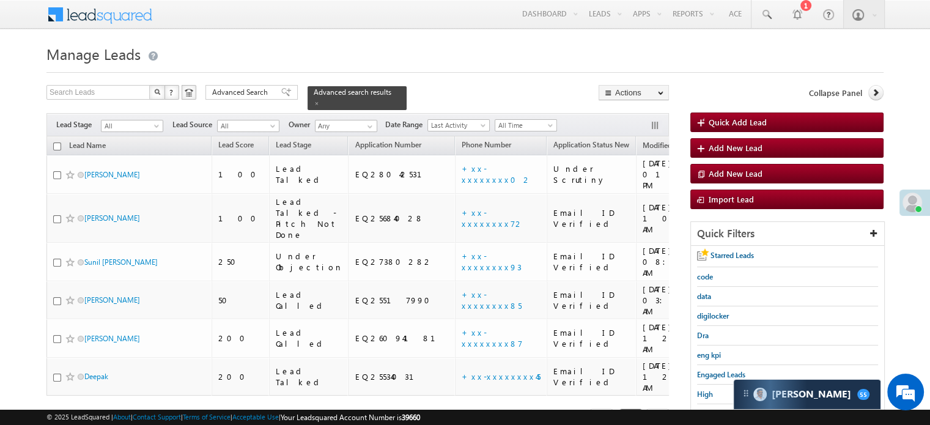
scroll to position [122, 0]
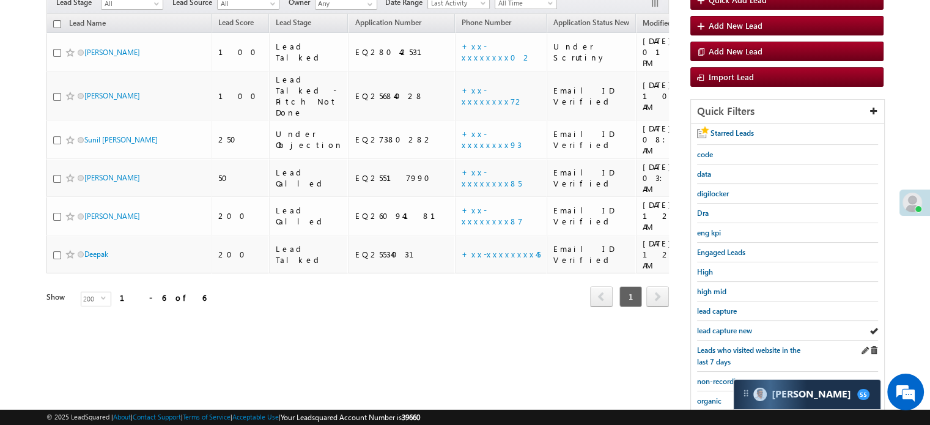
click at [733, 341] on div "Leads who visited website in the last 7 days" at bounding box center [787, 356] width 181 height 31
click at [732, 332] on span "lead capture new" at bounding box center [724, 330] width 55 height 9
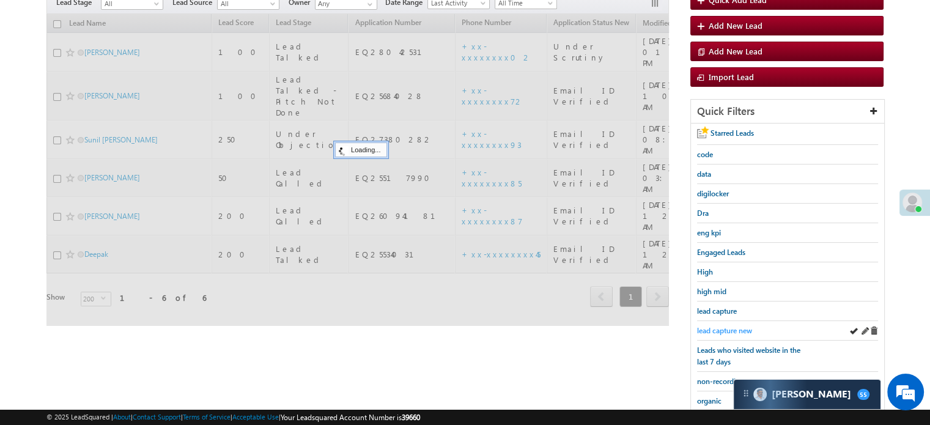
scroll to position [61, 0]
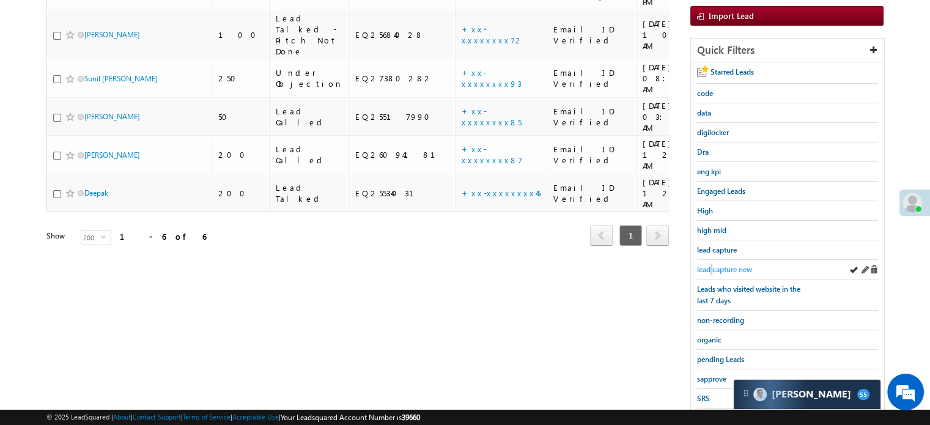
click at [712, 266] on span "lead capture new" at bounding box center [724, 269] width 55 height 9
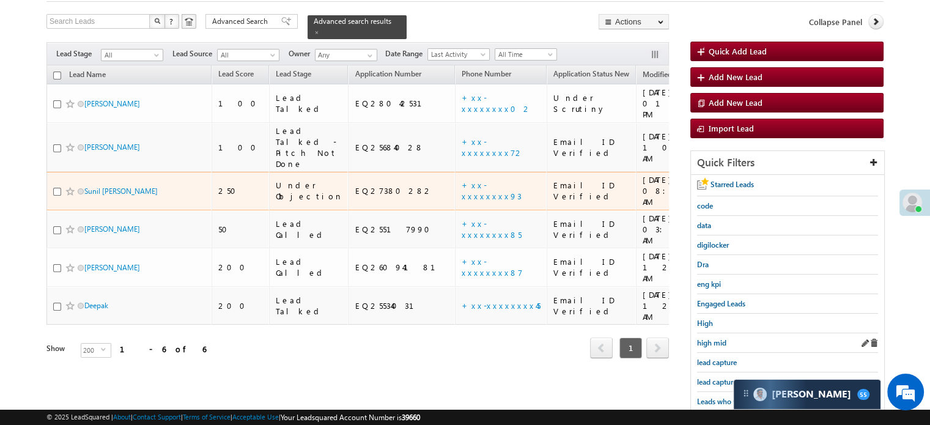
scroll to position [122, 0]
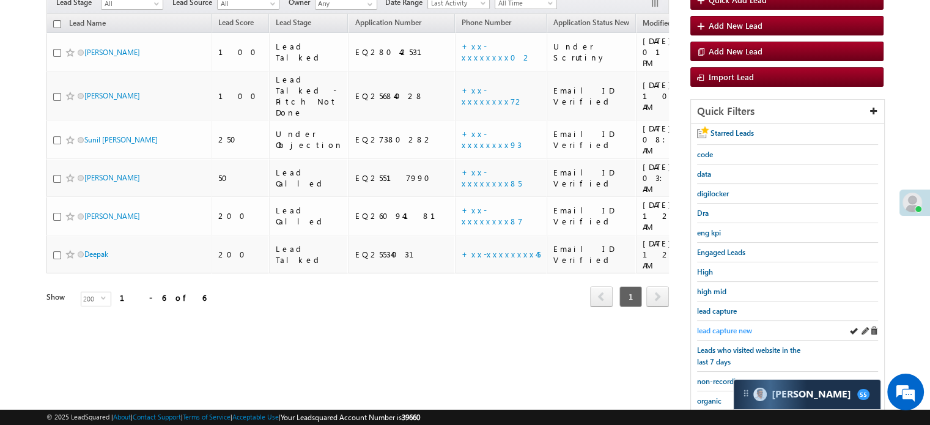
click at [732, 321] on div "lead capture new" at bounding box center [787, 331] width 181 height 20
click at [732, 326] on span "lead capture new" at bounding box center [724, 330] width 55 height 9
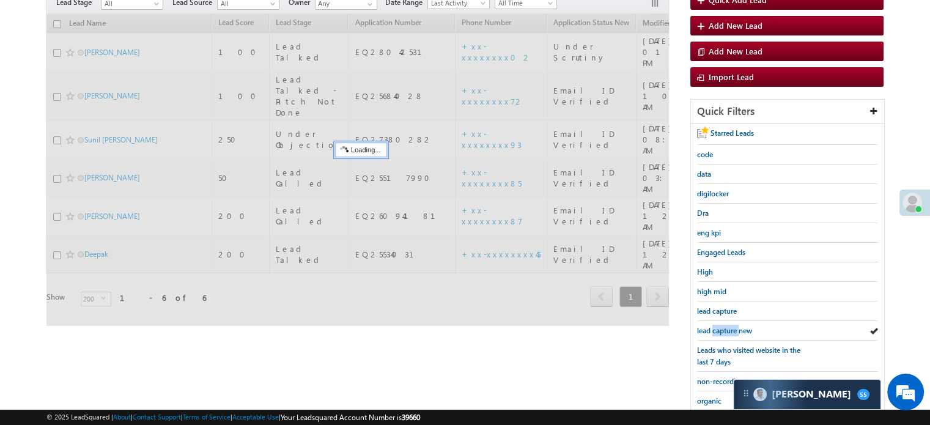
click at [732, 326] on span "lead capture new" at bounding box center [724, 330] width 55 height 9
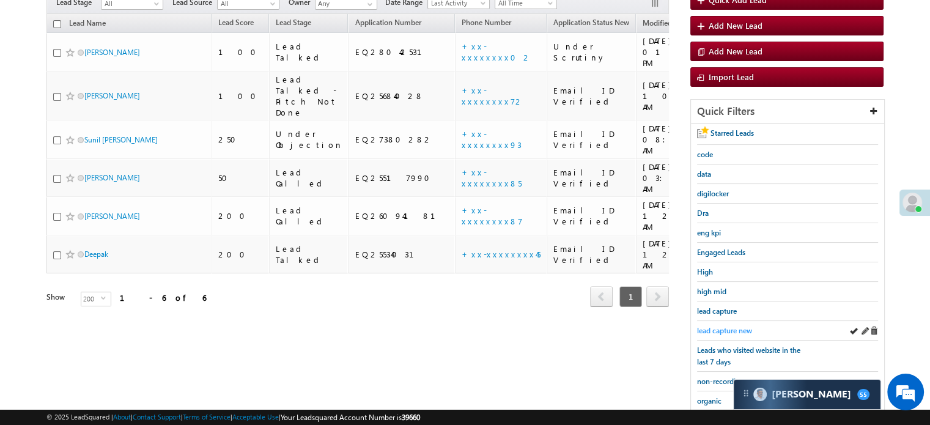
click at [735, 326] on span "lead capture new" at bounding box center [724, 330] width 55 height 9
click at [722, 326] on span "lead capture new" at bounding box center [724, 330] width 55 height 9
click at [732, 330] on span "lead capture new" at bounding box center [724, 330] width 55 height 9
click at [719, 327] on span "lead capture new" at bounding box center [724, 330] width 55 height 9
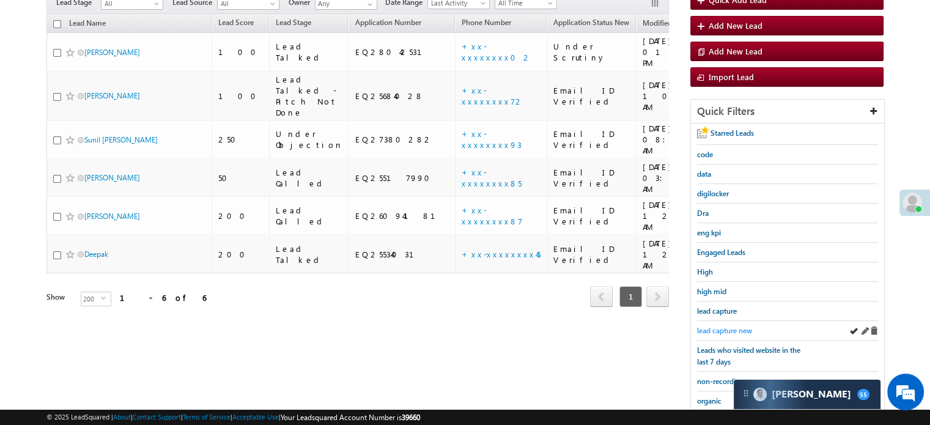
click at [731, 327] on span "lead capture new" at bounding box center [724, 330] width 55 height 9
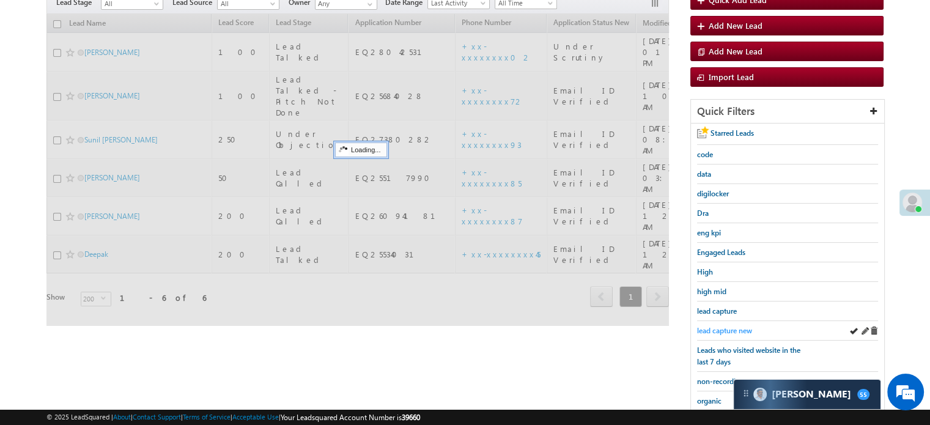
scroll to position [0, 0]
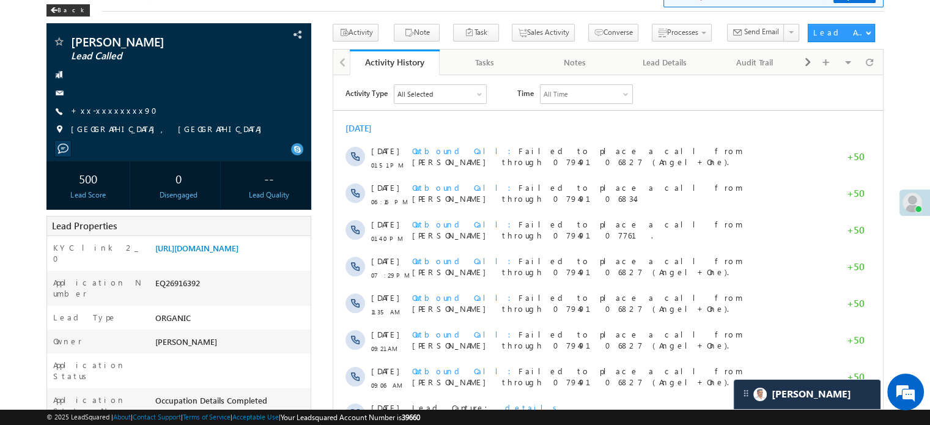
scroll to position [61, 0]
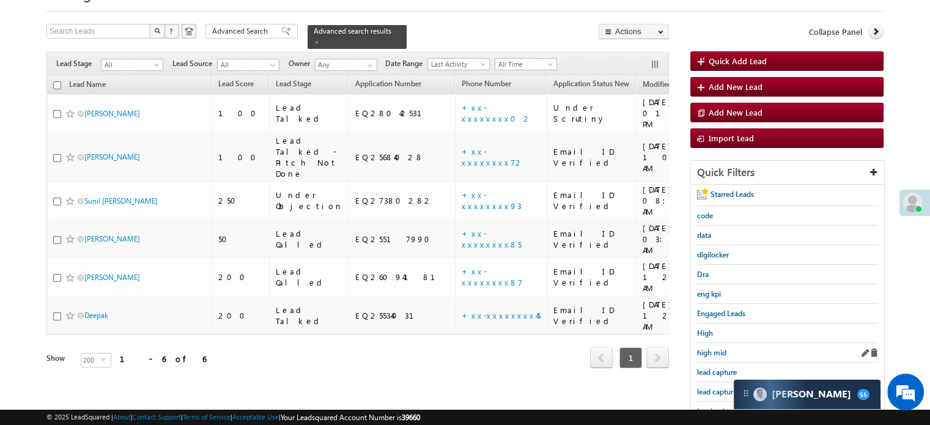
scroll to position [122, 0]
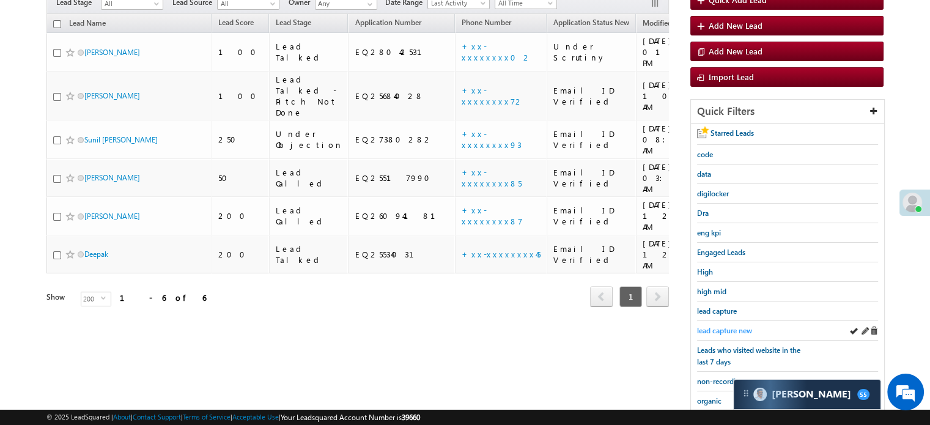
click at [736, 330] on span "lead capture new" at bounding box center [724, 330] width 55 height 9
click at [724, 328] on span "lead capture new" at bounding box center [724, 330] width 55 height 9
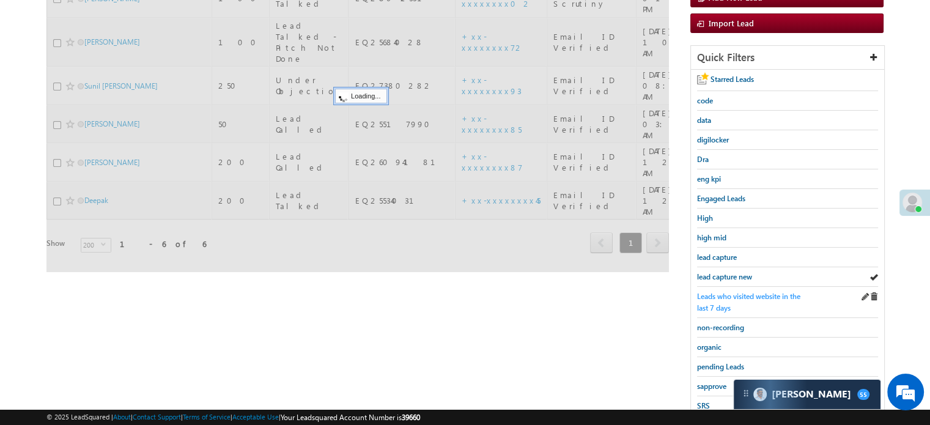
scroll to position [262, 0]
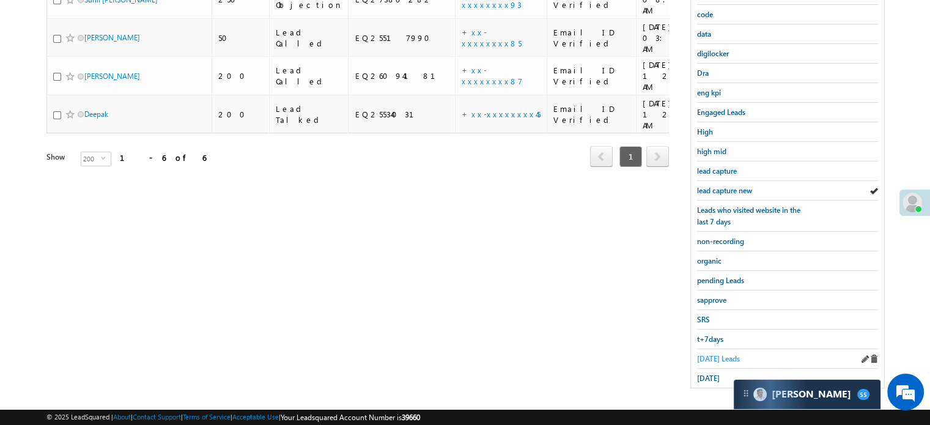
click at [720, 354] on span "[DATE] Leads" at bounding box center [718, 358] width 43 height 9
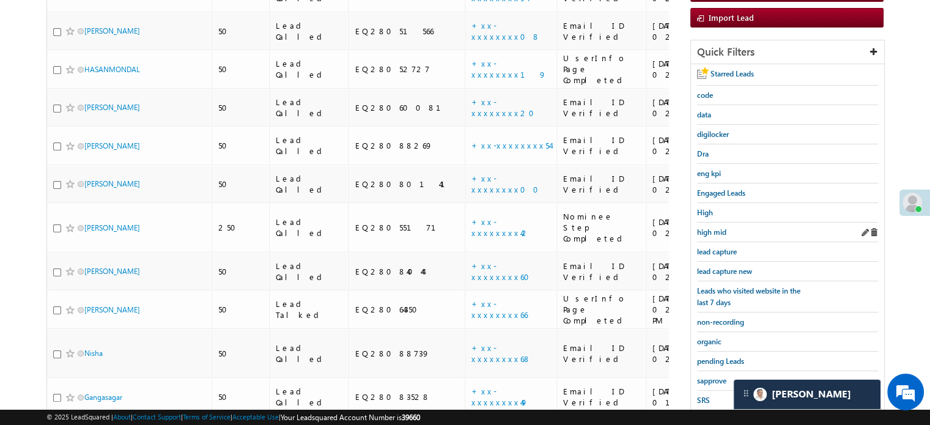
scroll to position [183, 0]
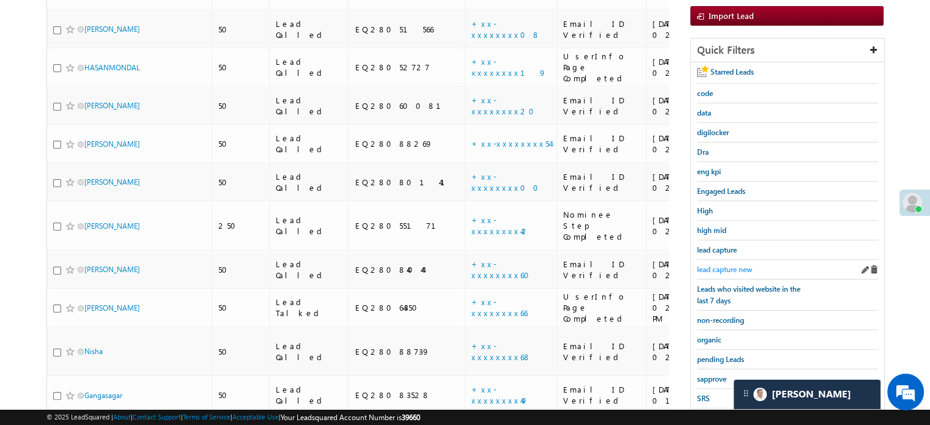
click at [729, 260] on div "lead capture new" at bounding box center [787, 270] width 181 height 20
click at [727, 265] on span "lead capture new" at bounding box center [724, 269] width 55 height 9
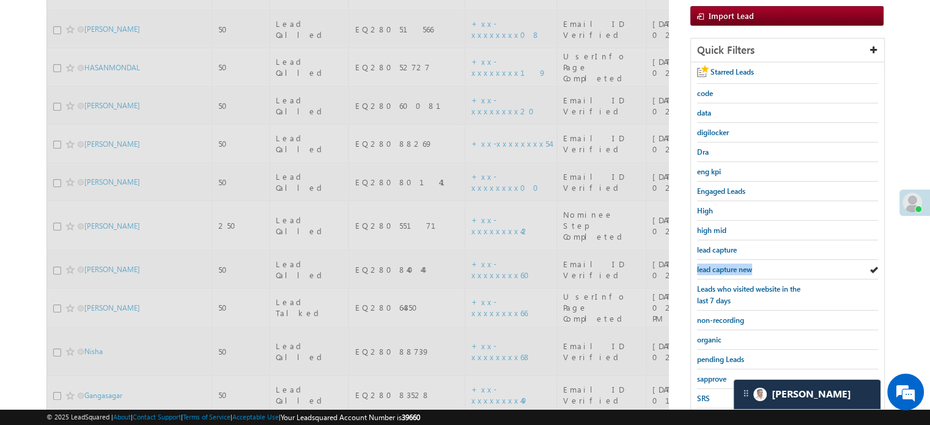
click at [727, 265] on span "lead capture new" at bounding box center [724, 269] width 55 height 9
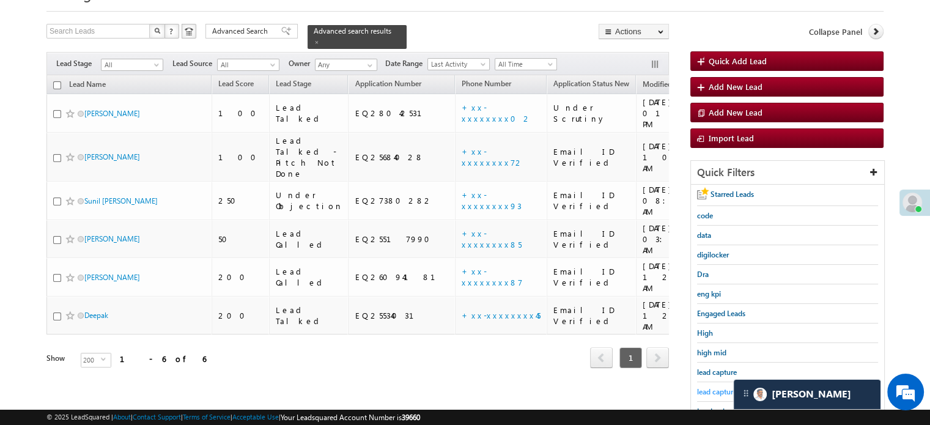
click at [703, 387] on span "lead capture new" at bounding box center [724, 391] width 55 height 9
click at [714, 295] on span "eng kpi" at bounding box center [709, 293] width 24 height 9
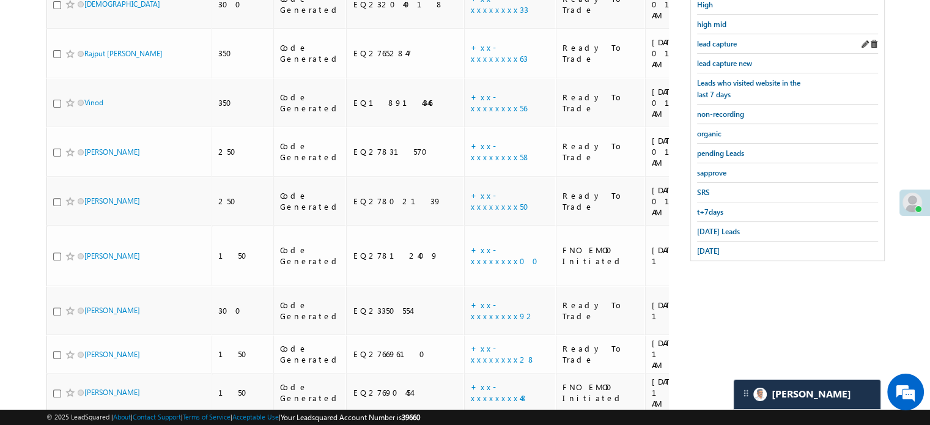
scroll to position [303, 0]
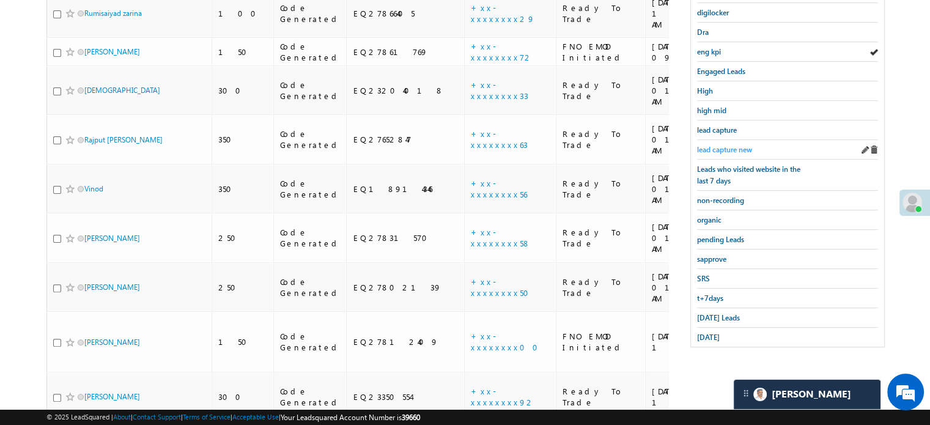
click at [738, 149] on span "lead capture new" at bounding box center [724, 149] width 55 height 9
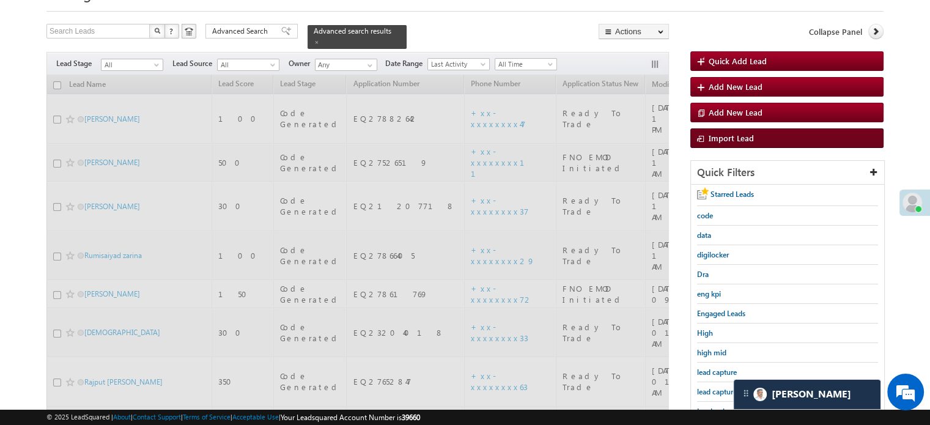
scroll to position [59, 0]
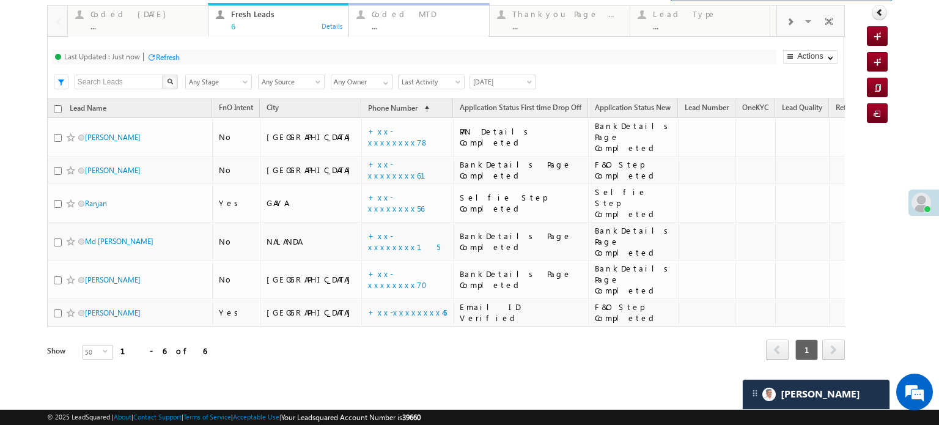
scroll to position [32, 0]
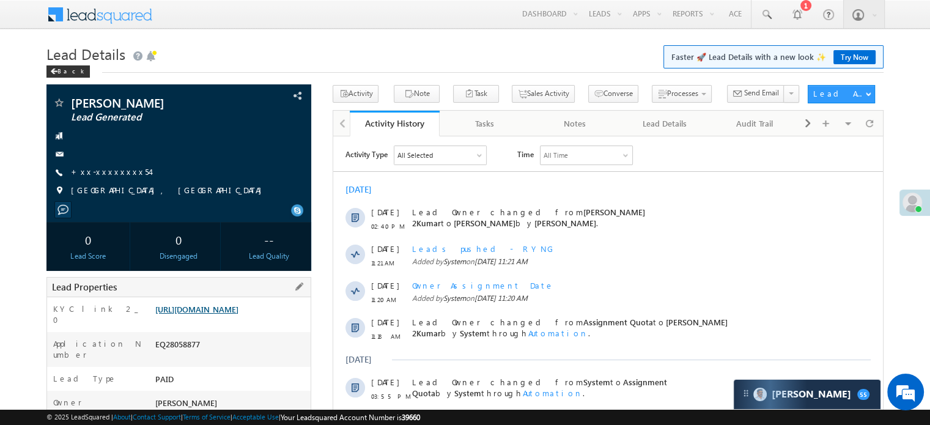
scroll to position [5737, 0]
click at [226, 314] on link "[URL][DOMAIN_NAME]" at bounding box center [196, 309] width 83 height 10
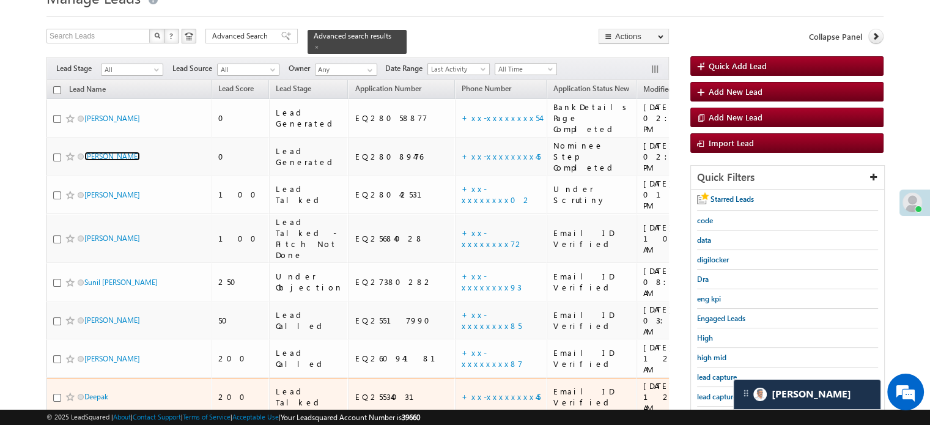
scroll to position [122, 0]
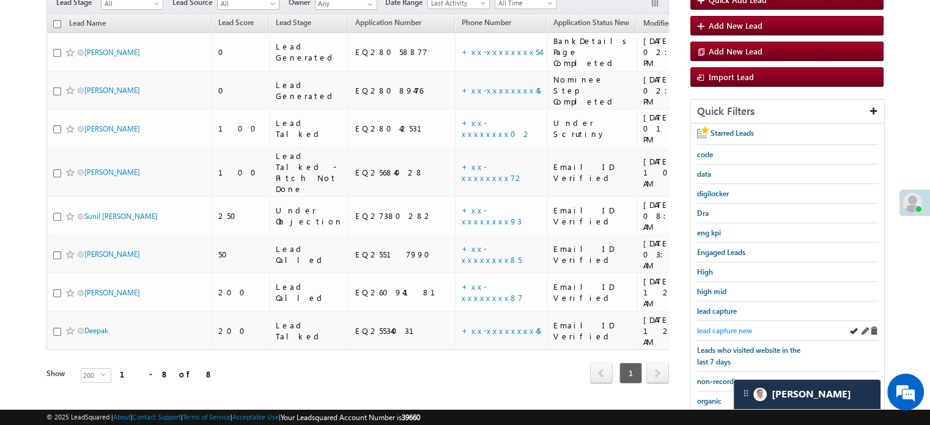
click at [720, 329] on span "lead capture new" at bounding box center [724, 330] width 55 height 9
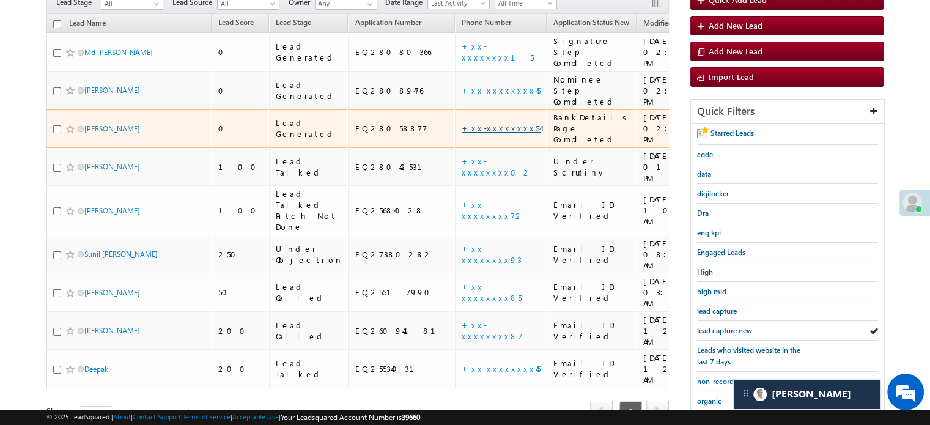
click at [462, 123] on link "+xx-xxxxxxxx54" at bounding box center [501, 128] width 79 height 10
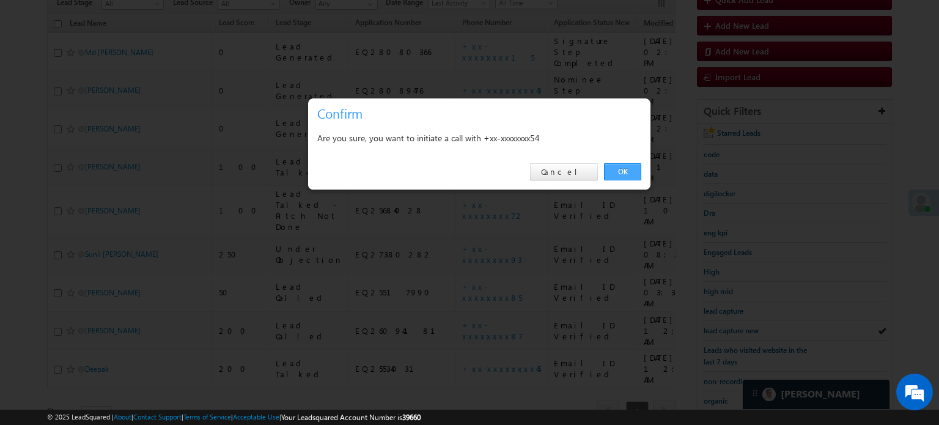
click at [614, 177] on link "OK" at bounding box center [622, 171] width 37 height 17
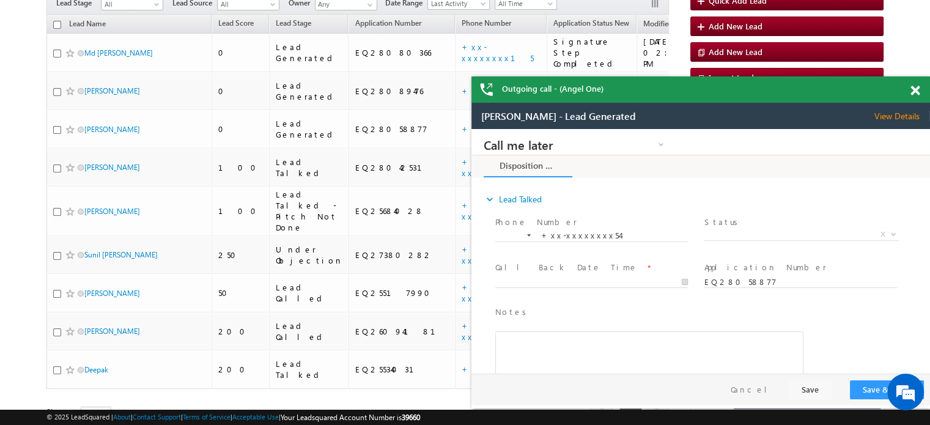
scroll to position [0, 0]
click at [915, 87] on span at bounding box center [915, 91] width 9 height 10
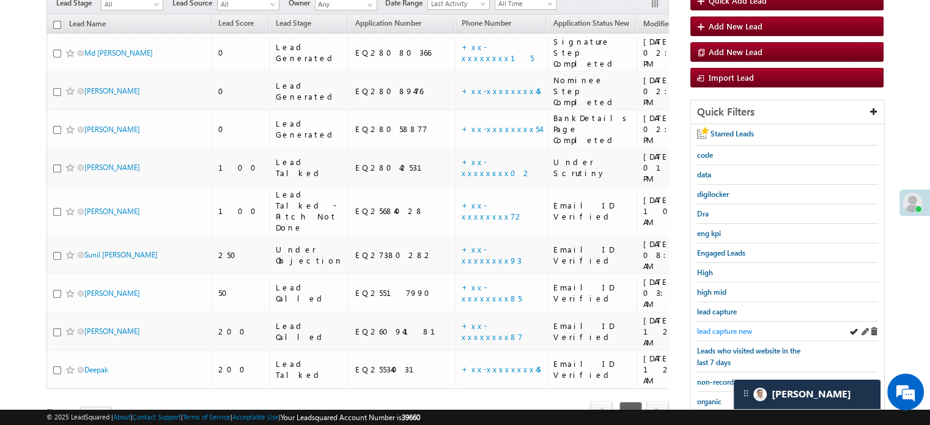
click at [732, 329] on span "lead capture new" at bounding box center [724, 331] width 55 height 9
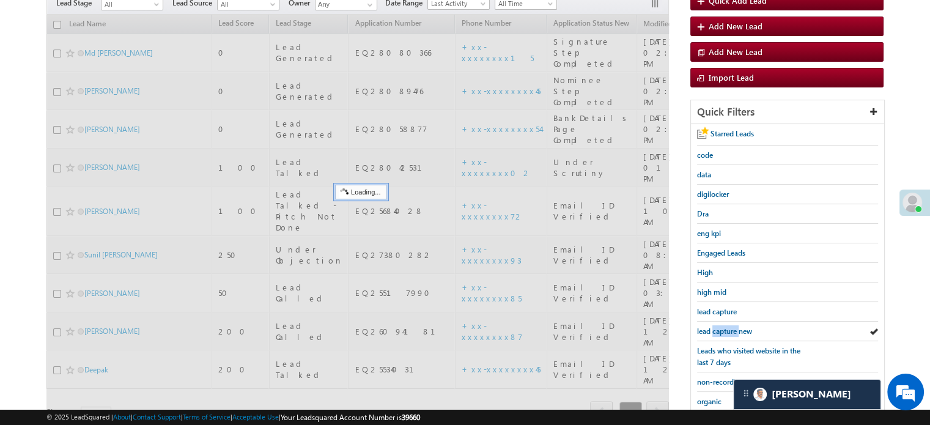
click at [732, 329] on span "lead capture new" at bounding box center [724, 331] width 55 height 9
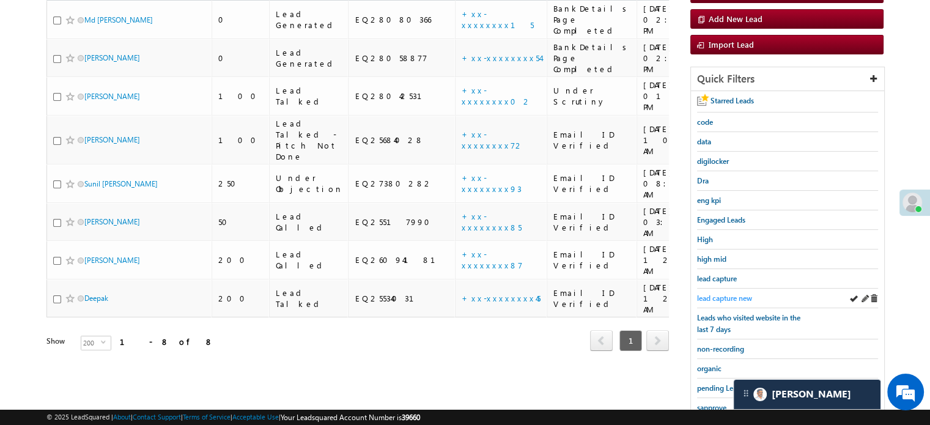
scroll to position [122, 0]
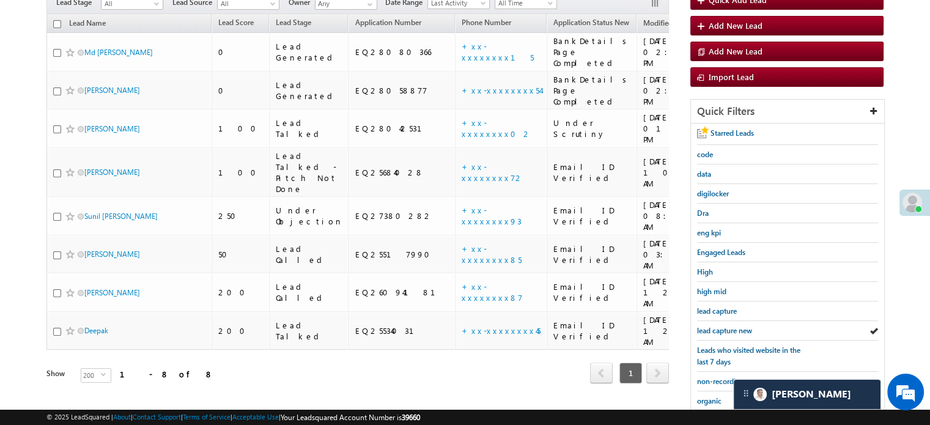
click at [729, 328] on span "lead capture new" at bounding box center [724, 330] width 55 height 9
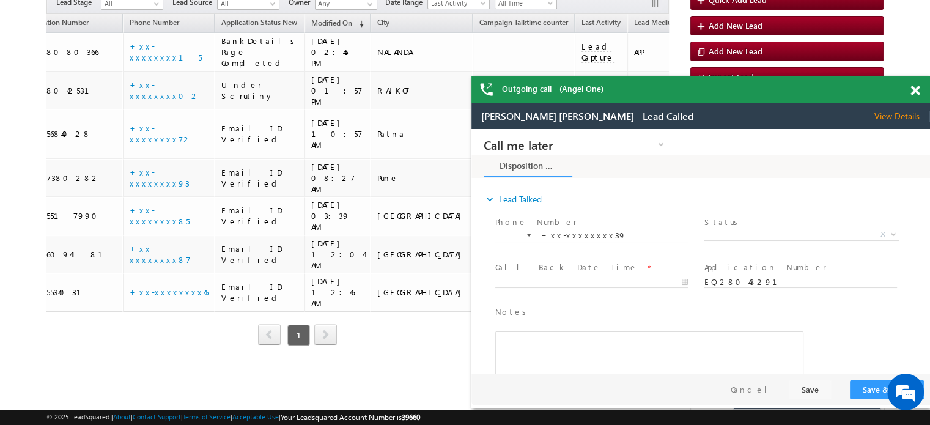
scroll to position [0, 7]
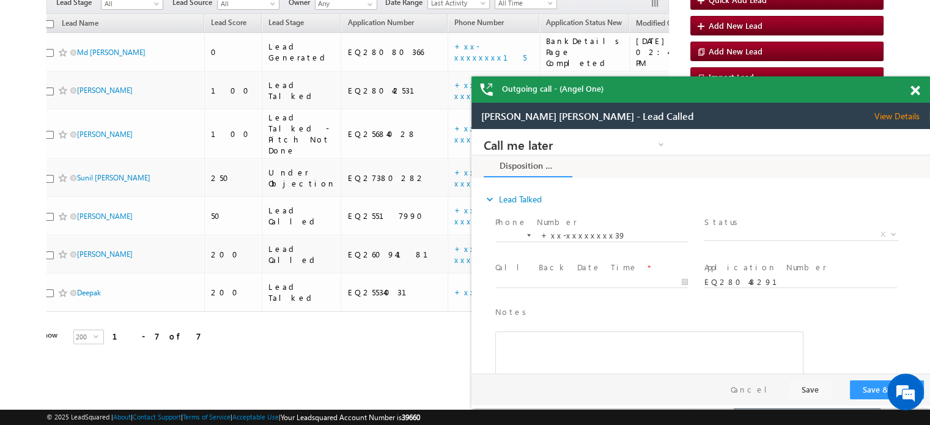
click at [914, 93] on span at bounding box center [915, 91] width 9 height 10
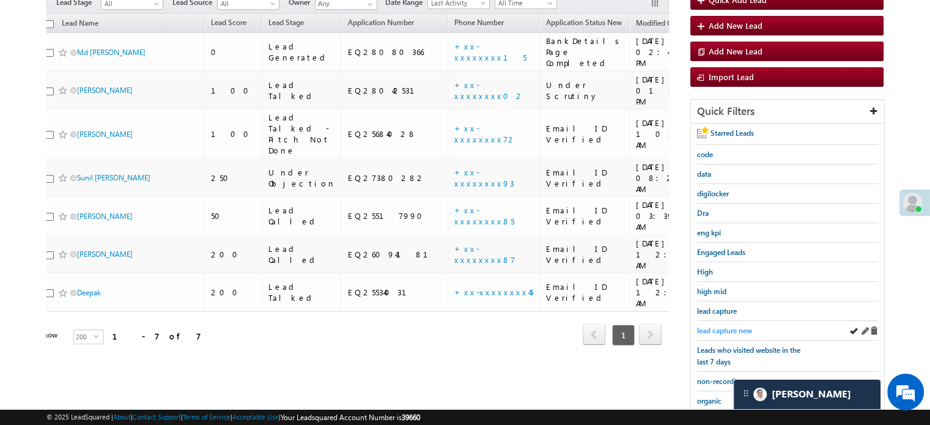
click at [725, 327] on span "lead capture new" at bounding box center [724, 330] width 55 height 9
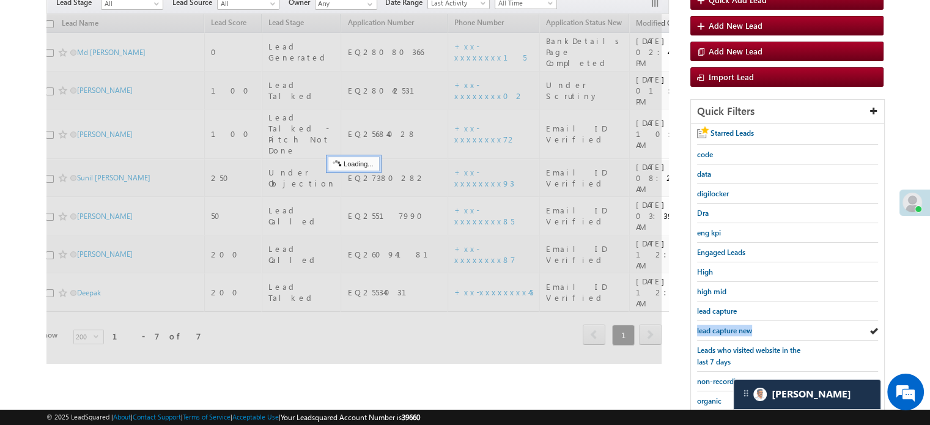
click at [725, 327] on span "lead capture new" at bounding box center [724, 330] width 55 height 9
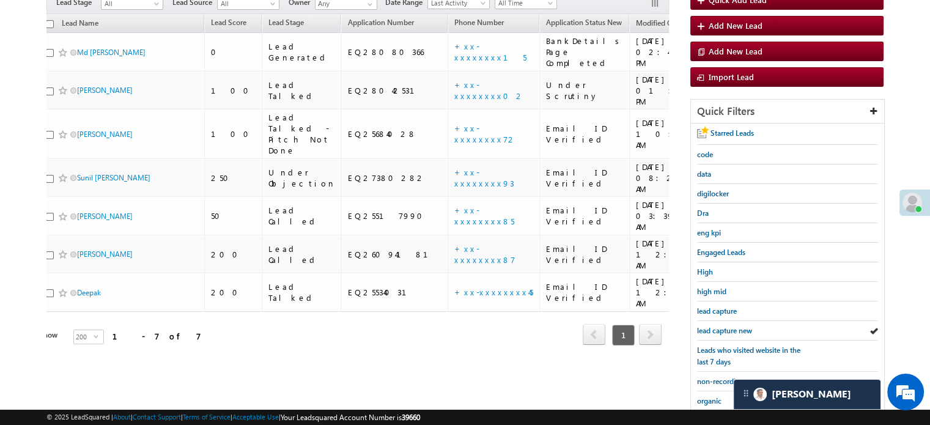
click at [725, 327] on span "lead capture new" at bounding box center [724, 330] width 55 height 9
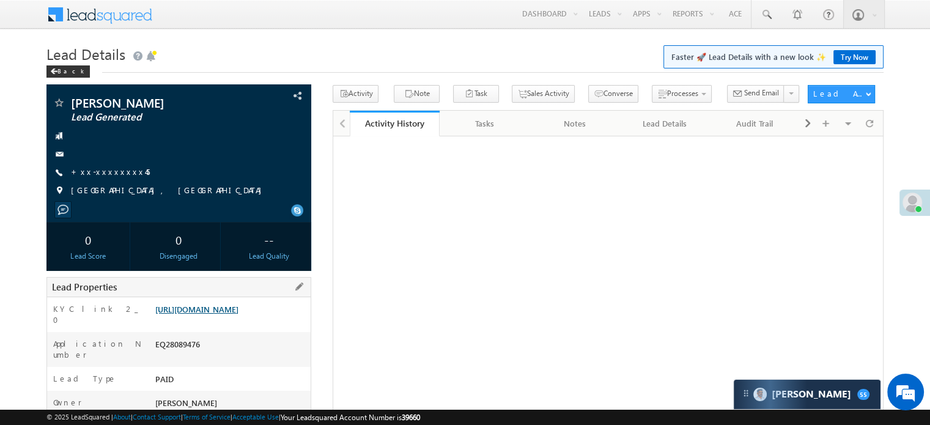
click at [201, 314] on link "https://angelbroking1-pk3em7sa.customui-test.leadsquared.com?leadId=1dc275a9-5e…" at bounding box center [196, 309] width 83 height 10
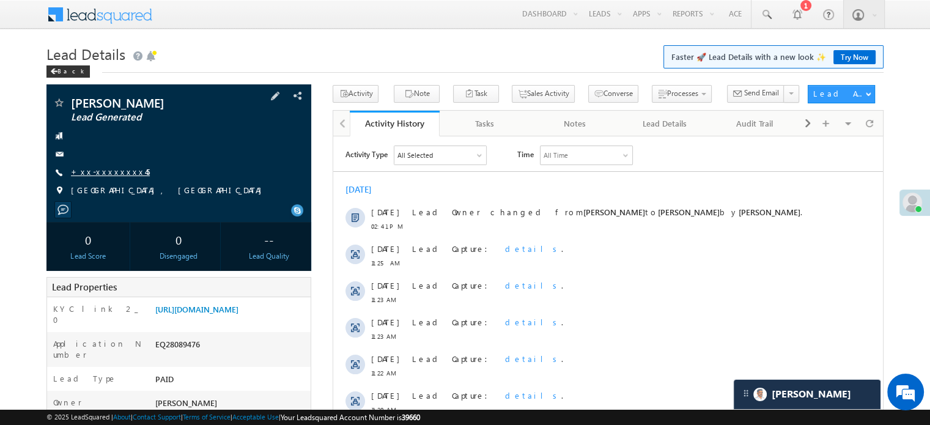
click at [103, 175] on link "+xx-xxxxxxxx45" at bounding box center [110, 171] width 79 height 10
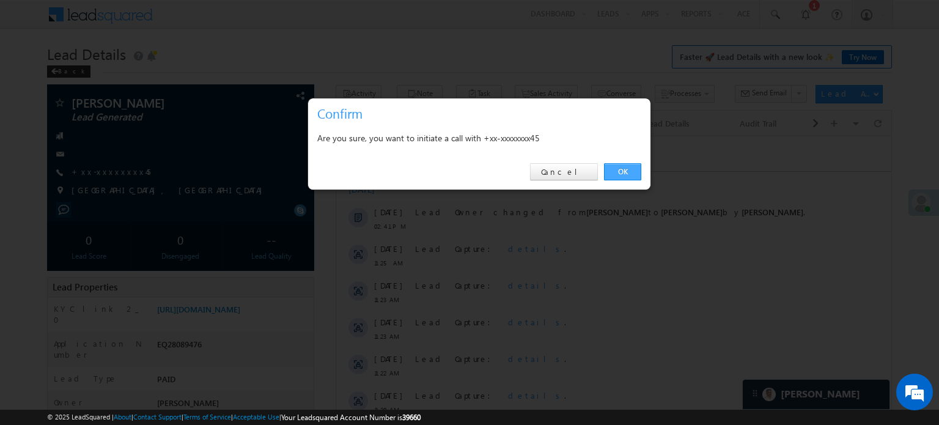
click at [626, 169] on link "OK" at bounding box center [622, 171] width 37 height 17
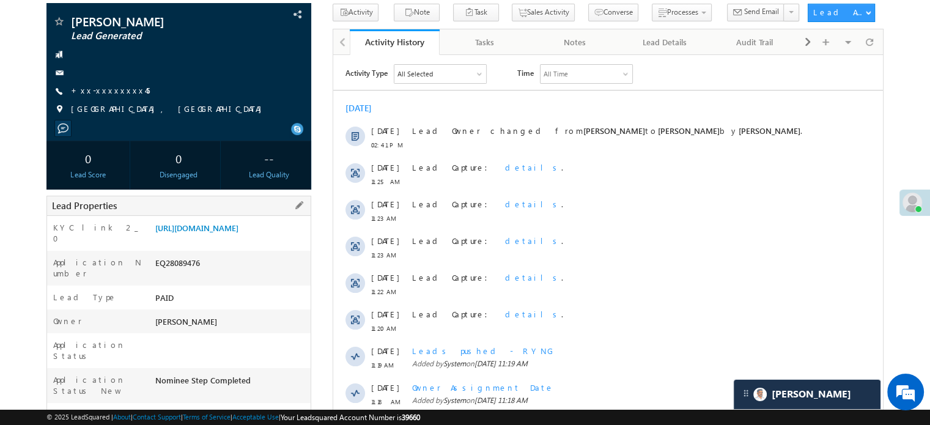
scroll to position [183, 0]
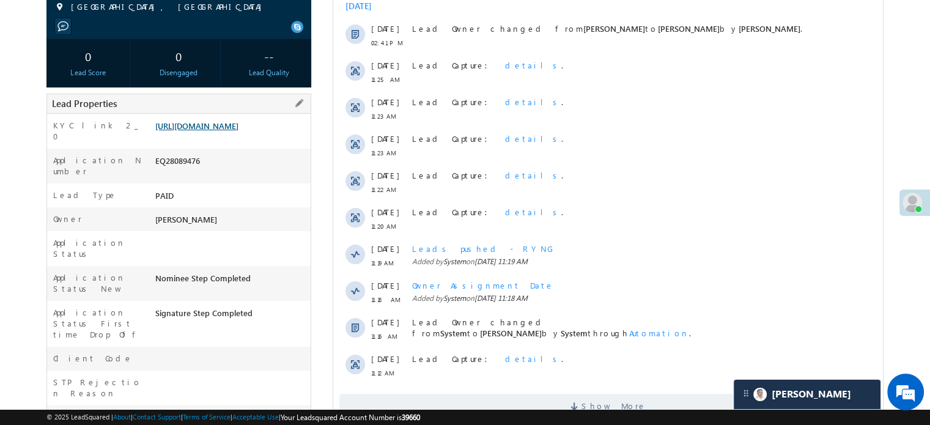
click at [228, 131] on link "https://angelbroking1-pk3em7sa.customui-test.leadsquared.com?leadId=1dc275a9-5e…" at bounding box center [196, 125] width 83 height 10
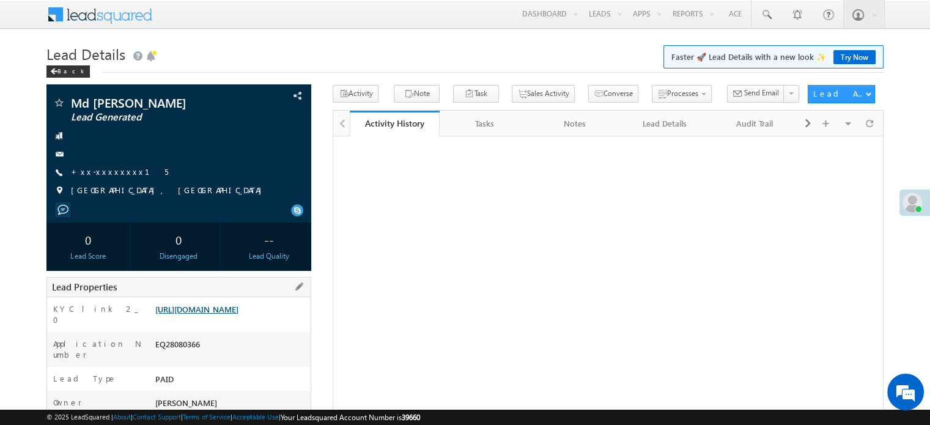
drag, startPoint x: 0, startPoint y: 0, endPoint x: 215, endPoint y: 308, distance: 376.0
click at [215, 308] on link "[URL][DOMAIN_NAME]" at bounding box center [196, 309] width 83 height 10
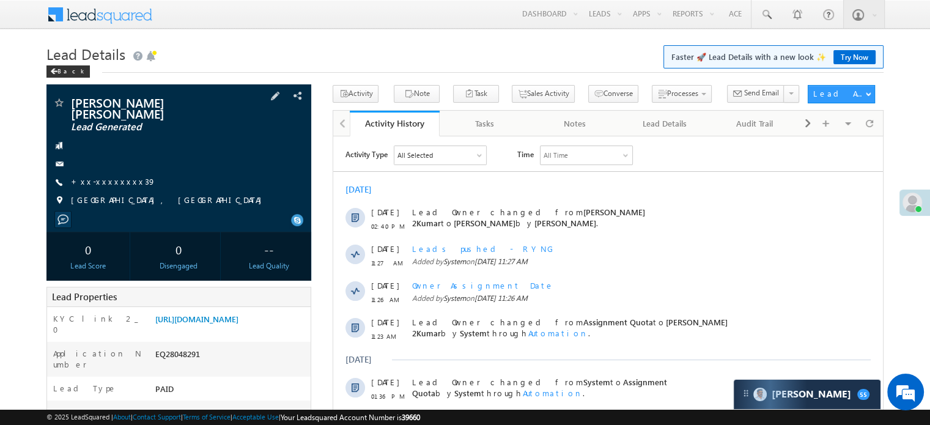
scroll to position [5737, 0]
click at [108, 176] on link "+xx-xxxxxxxx39" at bounding box center [113, 181] width 85 height 10
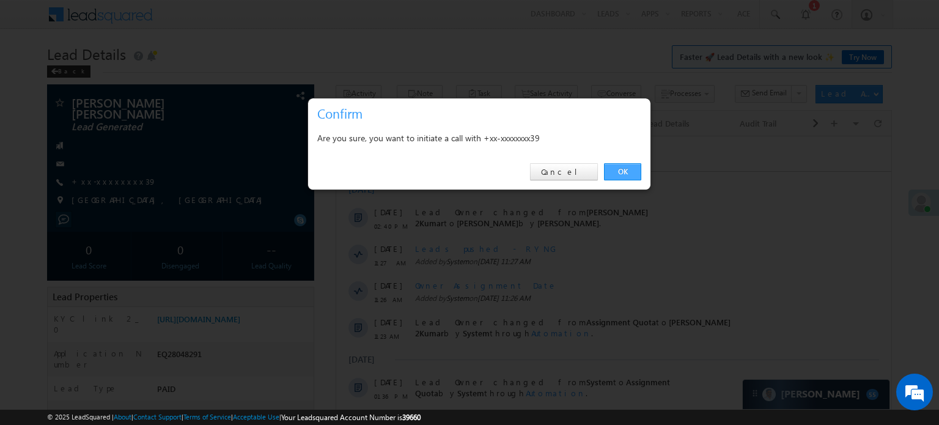
click at [631, 170] on link "OK" at bounding box center [622, 171] width 37 height 17
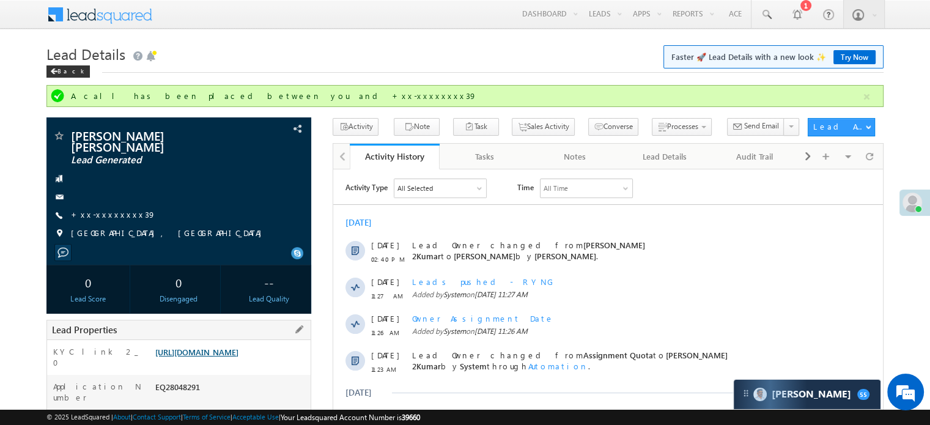
click at [221, 357] on link "[URL][DOMAIN_NAME]" at bounding box center [196, 352] width 83 height 10
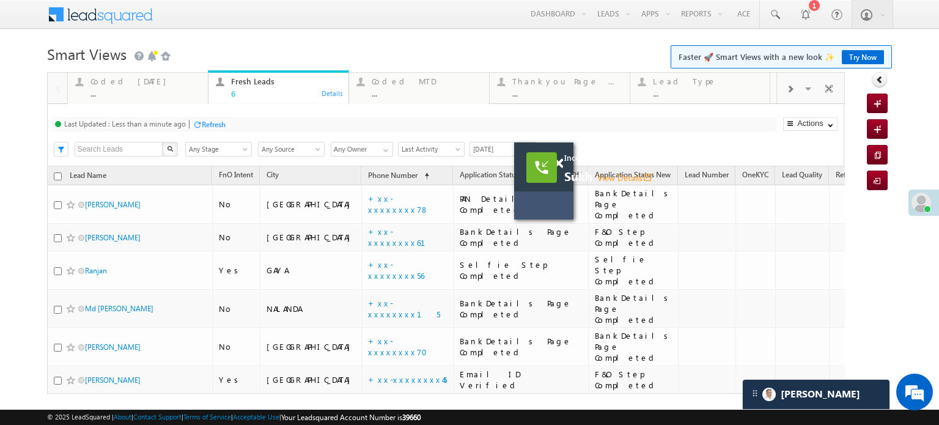
click at [563, 162] on div at bounding box center [565, 158] width 17 height 31
drag, startPoint x: 562, startPoint y: 162, endPoint x: 939, endPoint y: 354, distance: 422.6
click at [562, 162] on span at bounding box center [558, 163] width 9 height 10
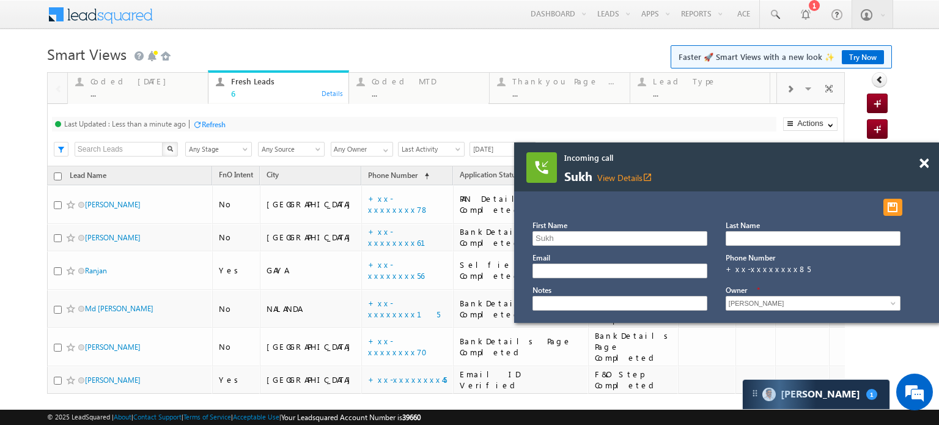
scroll to position [5900, 0]
click at [923, 160] on span at bounding box center [924, 163] width 9 height 10
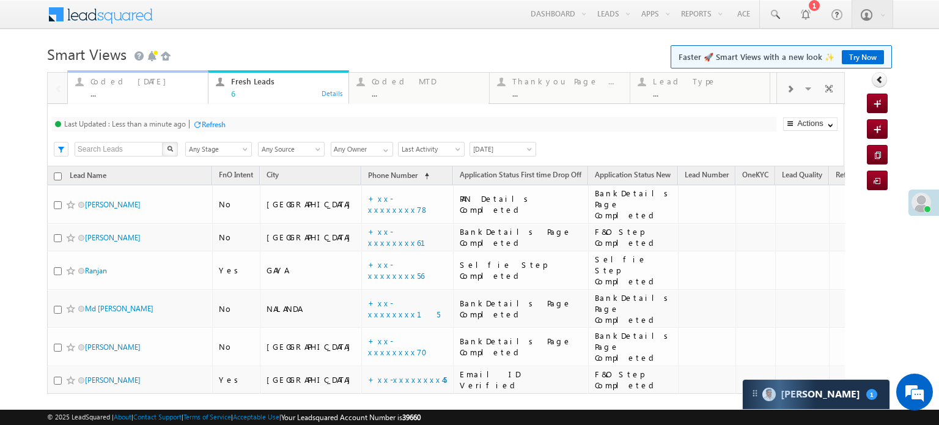
click at [115, 90] on div "..." at bounding box center [146, 93] width 110 height 9
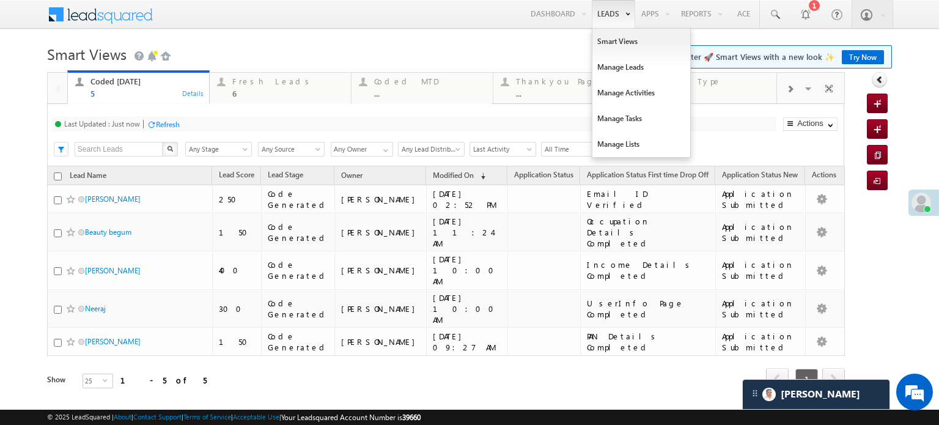
scroll to position [6032, 0]
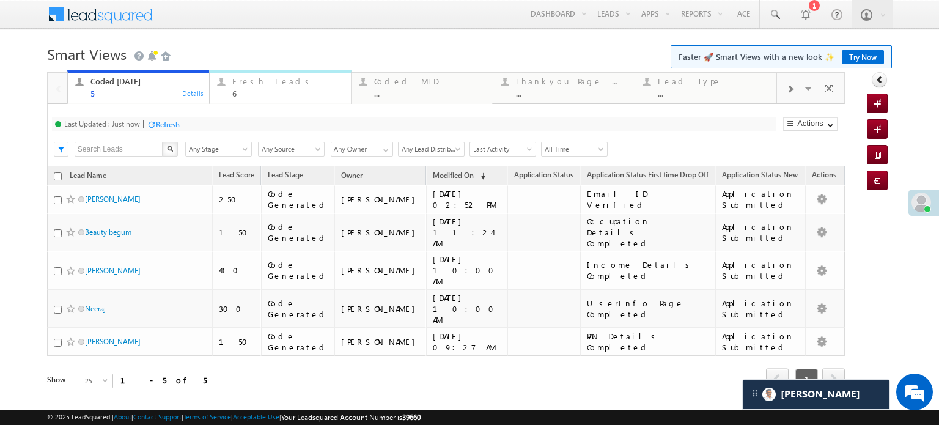
click at [246, 86] on div "Fresh Leads" at bounding box center [287, 81] width 111 height 10
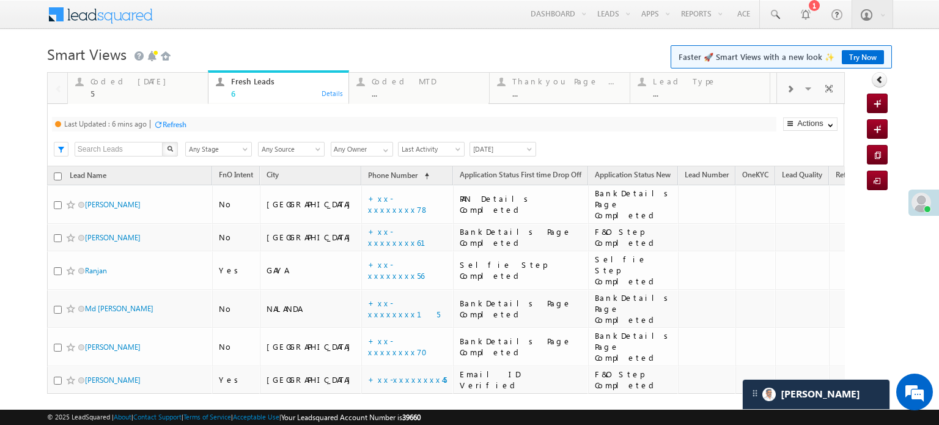
click at [185, 122] on div "Refresh" at bounding box center [175, 124] width 24 height 9
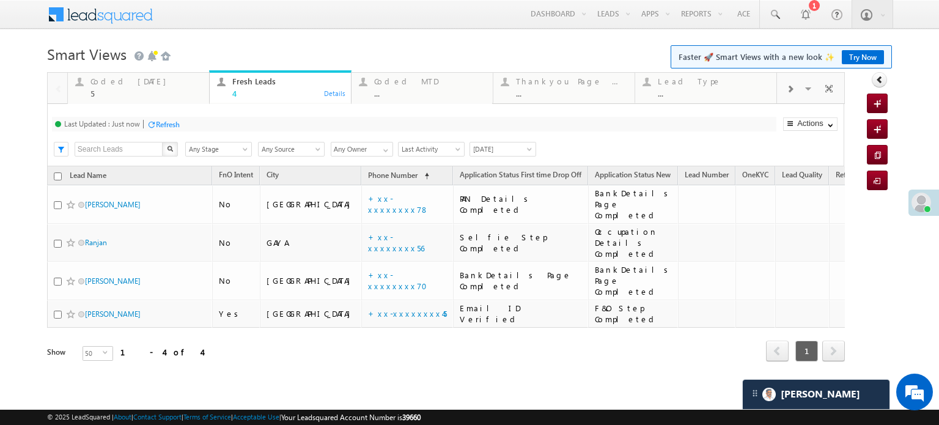
click at [163, 125] on div "Refresh" at bounding box center [168, 124] width 24 height 9
click at [95, 83] on div "Coded [DATE]" at bounding box center [146, 81] width 111 height 10
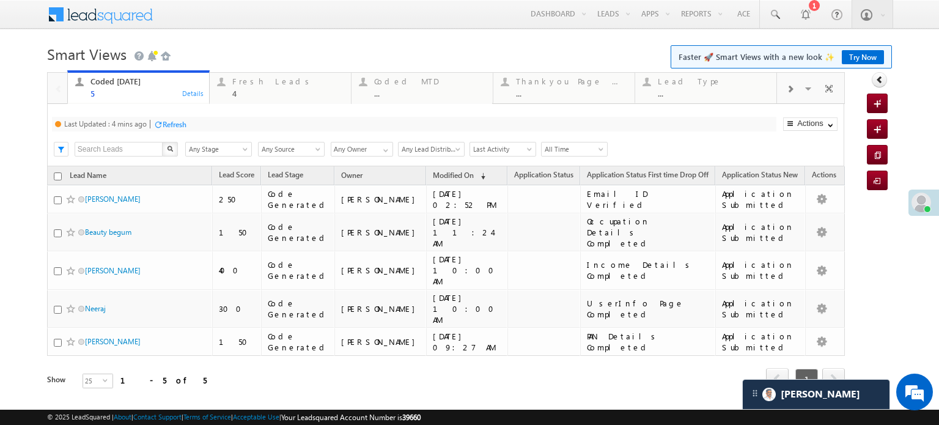
click at [168, 122] on div "Refresh" at bounding box center [175, 124] width 24 height 9
click at [250, 85] on div "Fresh Leads" at bounding box center [287, 81] width 111 height 10
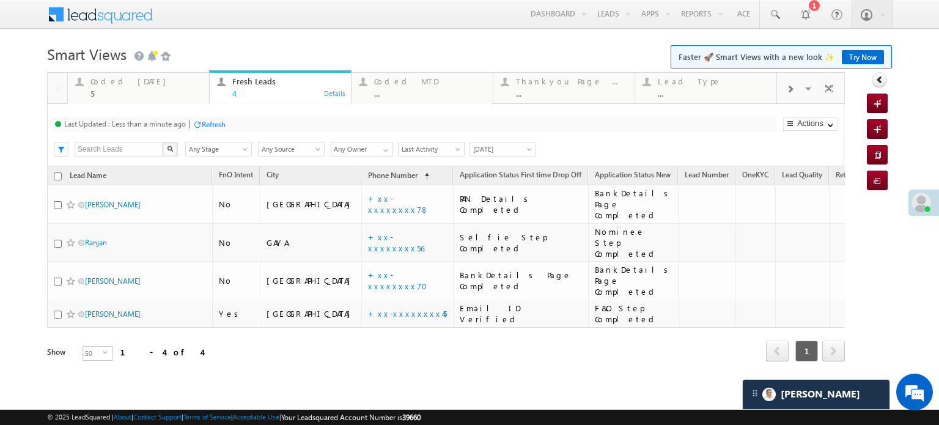
click at [203, 126] on div "Refresh" at bounding box center [214, 124] width 24 height 9
click at [163, 125] on div "Refresh" at bounding box center [168, 124] width 24 height 9
click at [230, 127] on div "Last Updated : Less than a minute ago Refresh Refreshing..." at bounding box center [414, 124] width 725 height 15
click at [221, 128] on div "Refresh" at bounding box center [214, 124] width 24 height 9
click at [213, 124] on div "Refresh" at bounding box center [214, 124] width 24 height 9
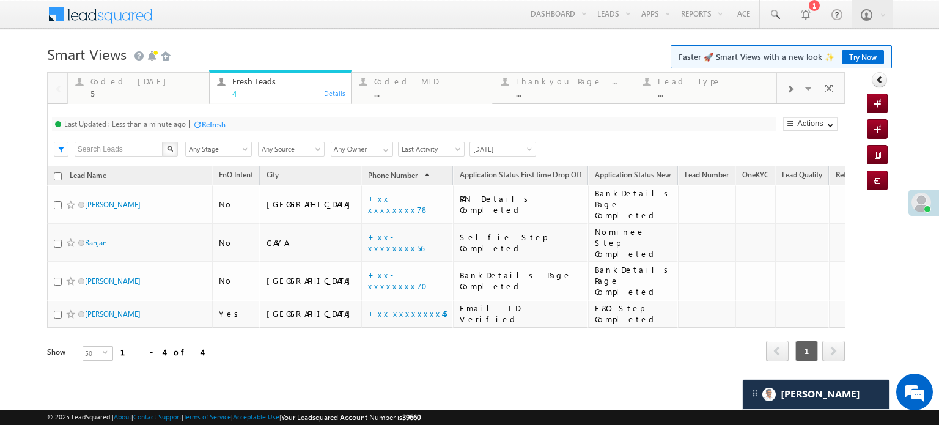
click at [213, 124] on div "Refresh" at bounding box center [214, 124] width 24 height 9
click at [179, 120] on div "Refresh" at bounding box center [168, 124] width 24 height 9
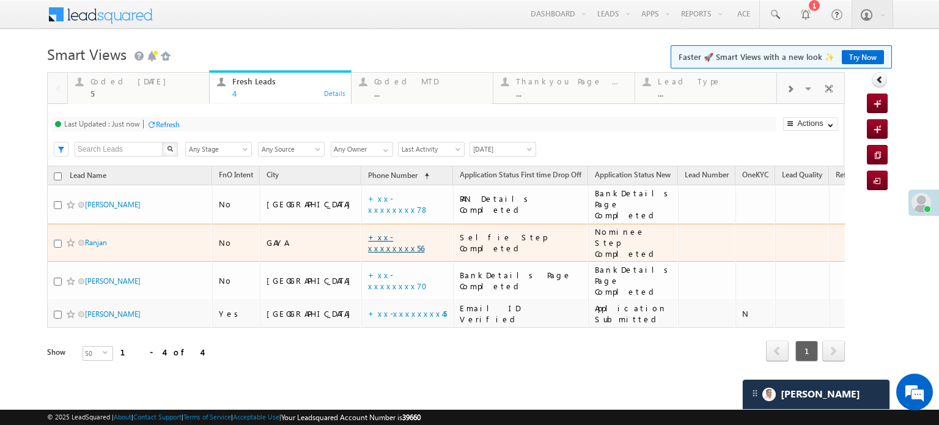
click at [368, 232] on link "+xx-xxxxxxxx56" at bounding box center [396, 242] width 56 height 21
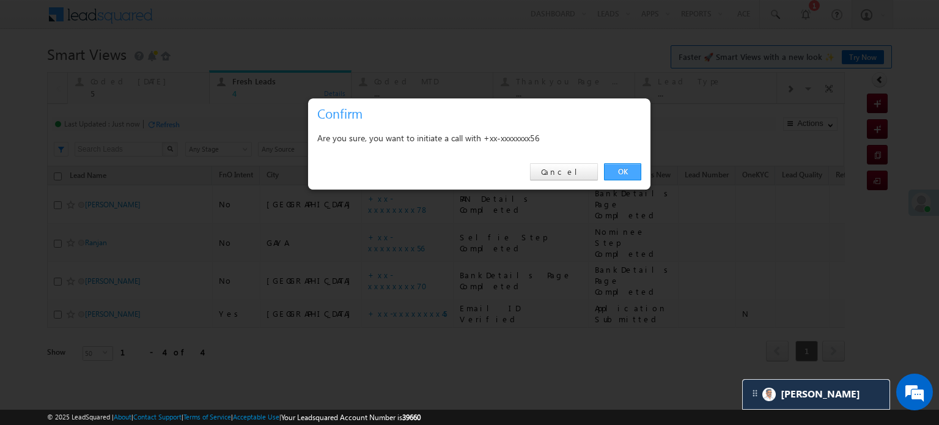
click at [615, 175] on link "OK" at bounding box center [622, 171] width 37 height 17
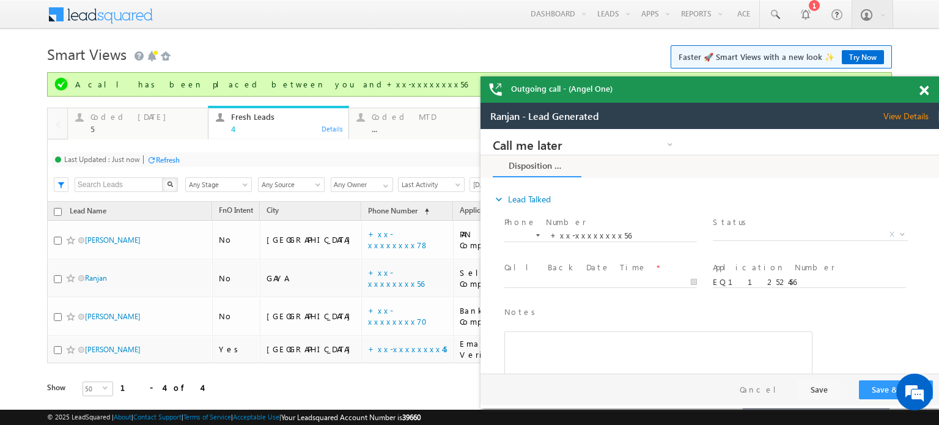
scroll to position [0, 0]
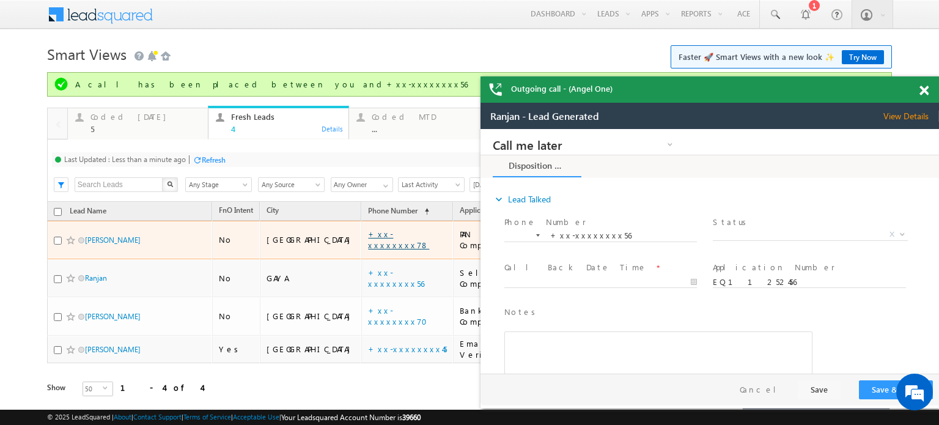
click at [368, 231] on link "+xx-xxxxxxxx78" at bounding box center [398, 239] width 61 height 21
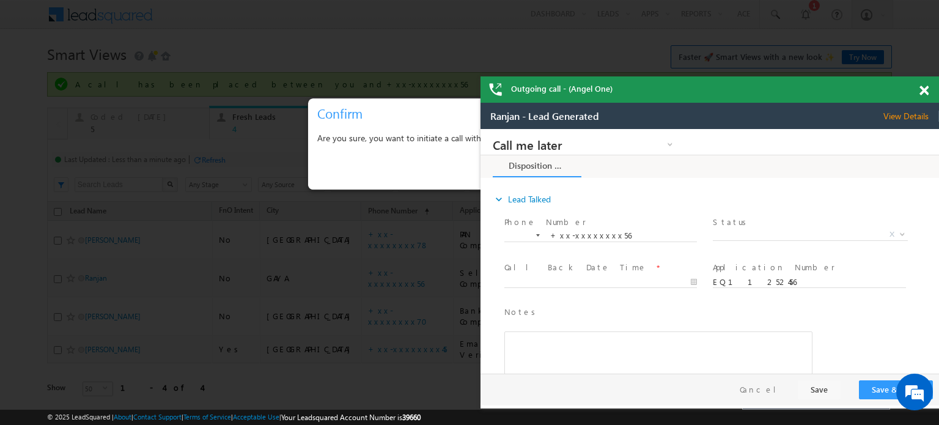
click at [928, 90] on span at bounding box center [924, 91] width 9 height 10
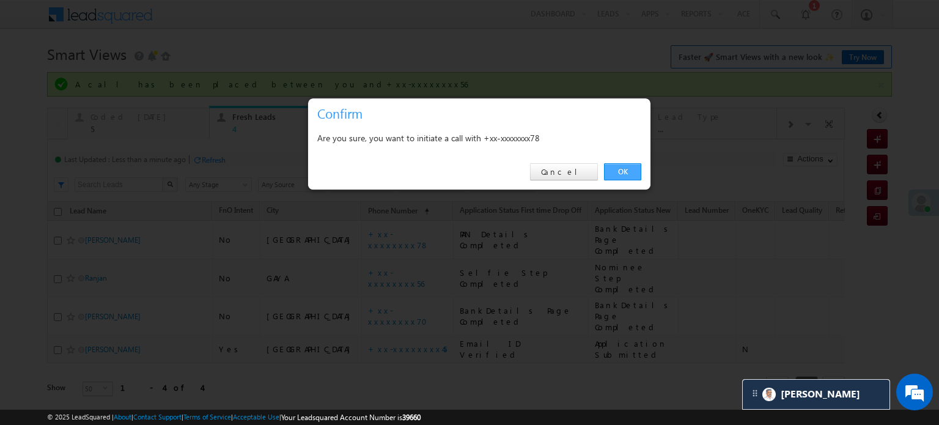
click at [630, 172] on link "OK" at bounding box center [622, 171] width 37 height 17
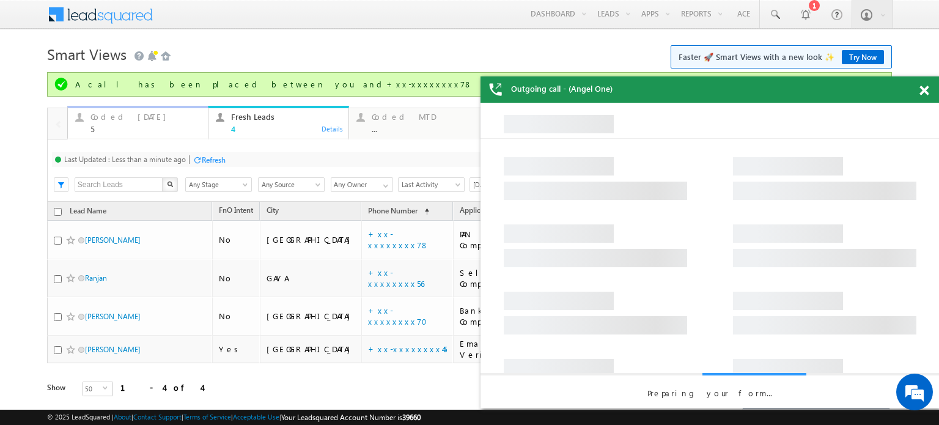
click at [116, 120] on div "Coded Today" at bounding box center [146, 117] width 110 height 10
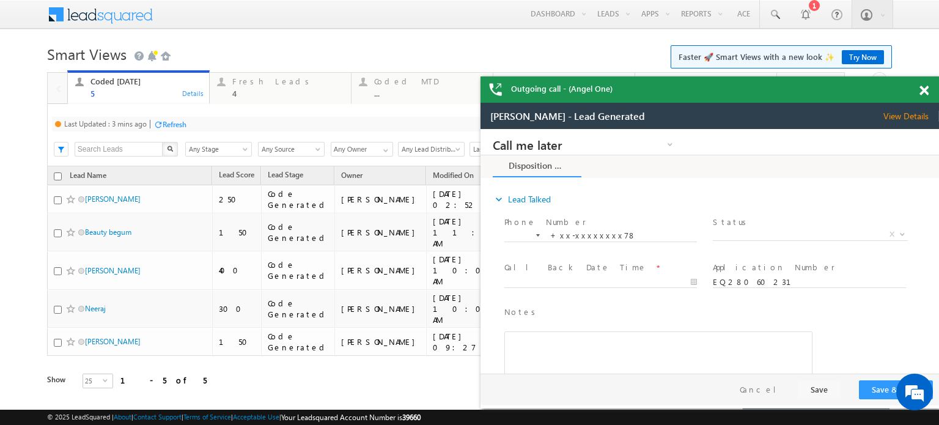
click at [169, 128] on div "Refresh" at bounding box center [175, 124] width 24 height 9
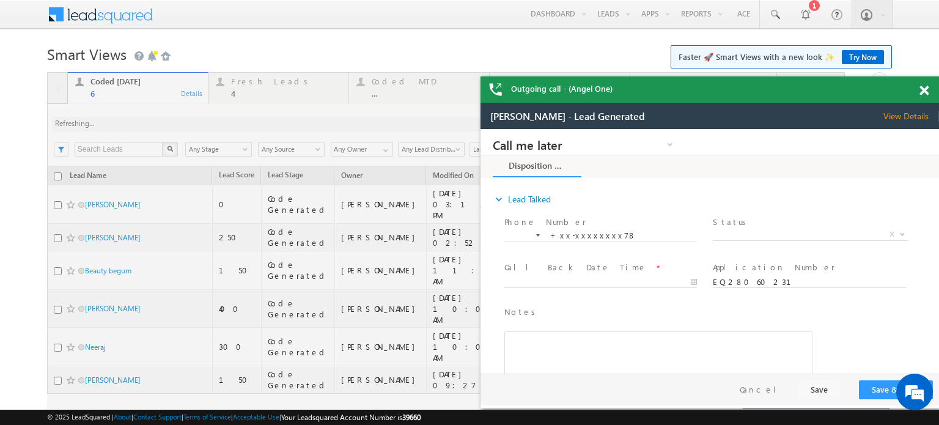
click at [928, 92] on span at bounding box center [924, 91] width 9 height 10
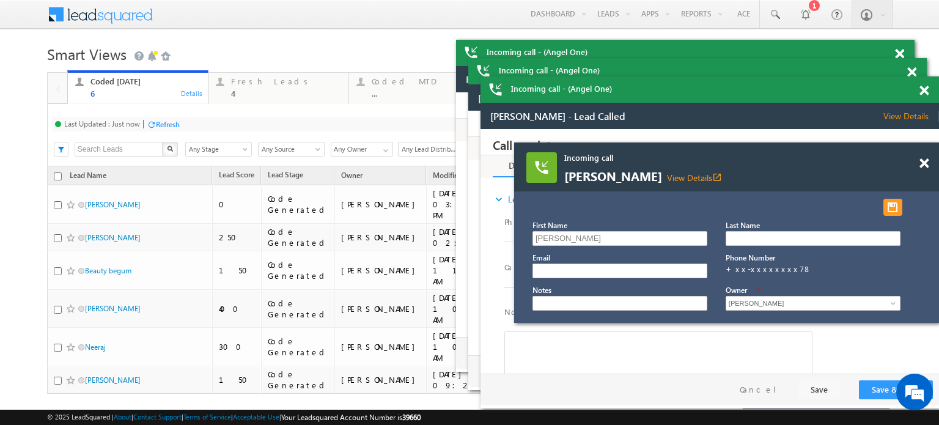
click at [923, 89] on span at bounding box center [924, 91] width 9 height 10
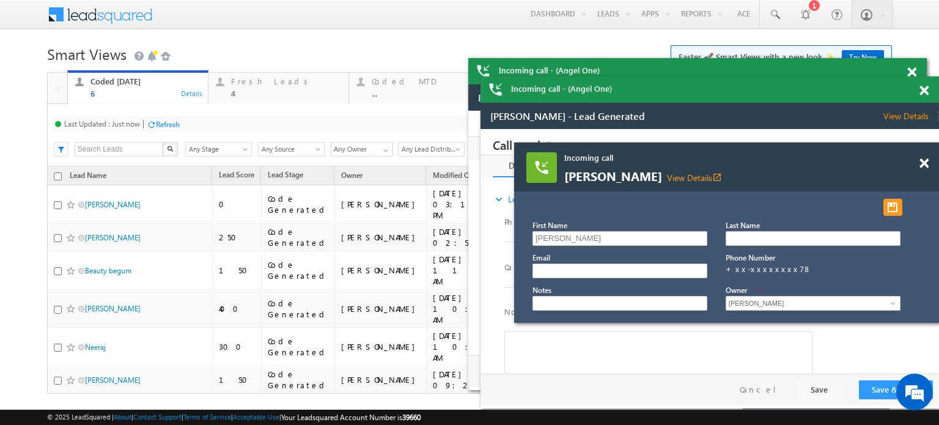
click at [923, 89] on span at bounding box center [924, 91] width 9 height 10
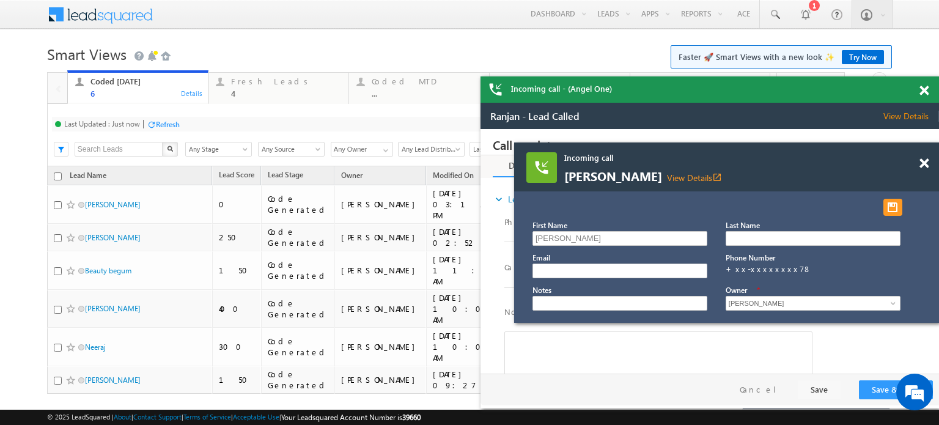
click at [923, 89] on span at bounding box center [924, 91] width 9 height 10
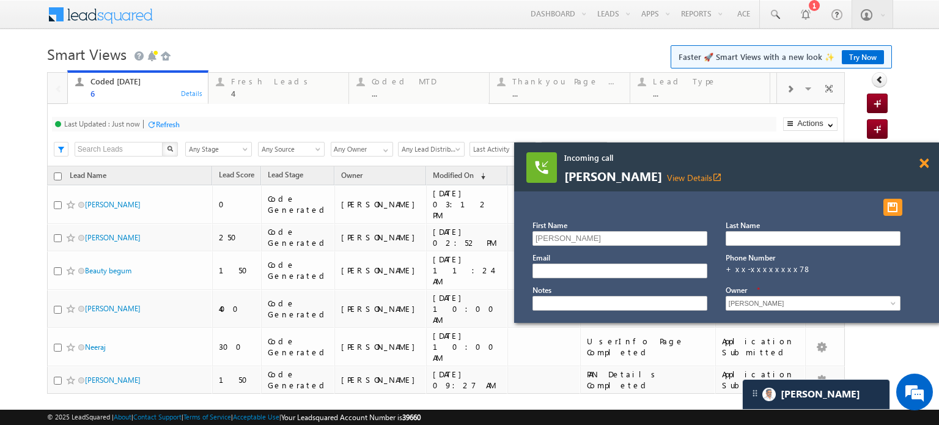
click at [924, 166] on span at bounding box center [924, 163] width 9 height 10
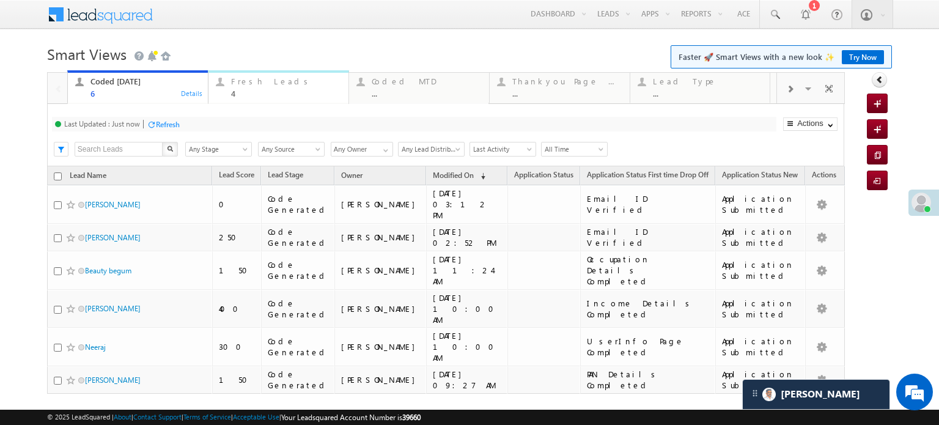
click at [239, 81] on div "Fresh Leads" at bounding box center [286, 81] width 110 height 10
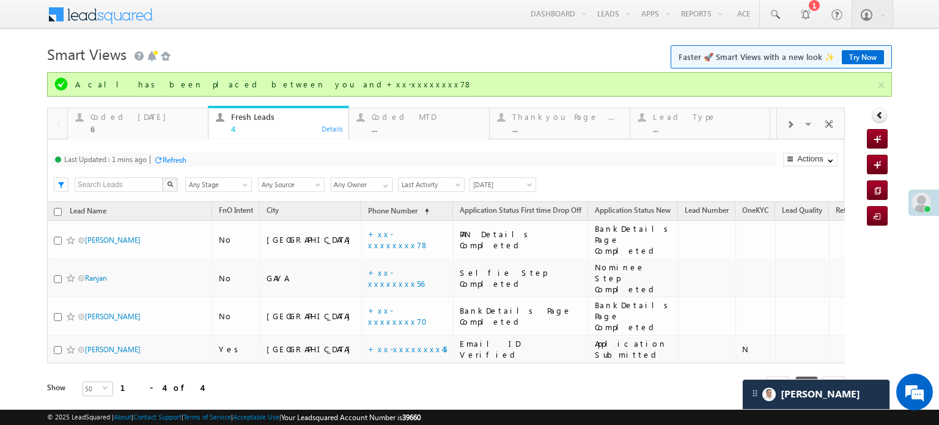
click at [165, 157] on div "Refresh" at bounding box center [175, 159] width 24 height 9
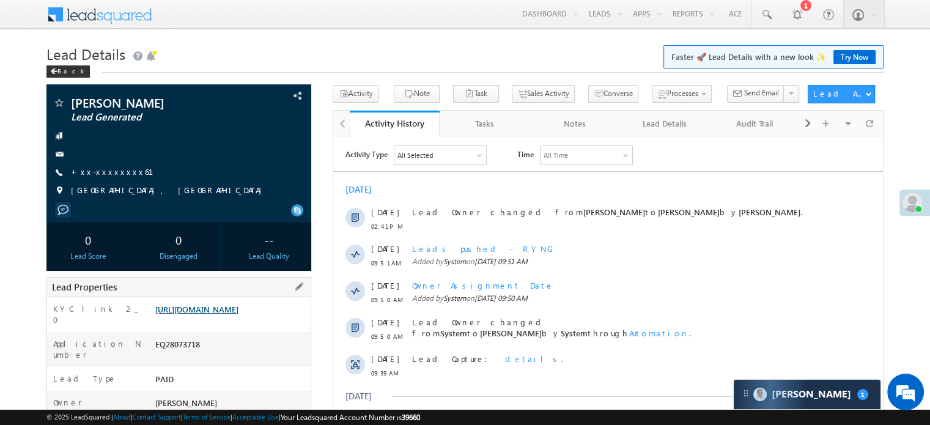
click at [204, 304] on link "[URL][DOMAIN_NAME]" at bounding box center [196, 309] width 83 height 10
click at [105, 174] on link "+xx-xxxxxxxx61" at bounding box center [119, 171] width 97 height 10
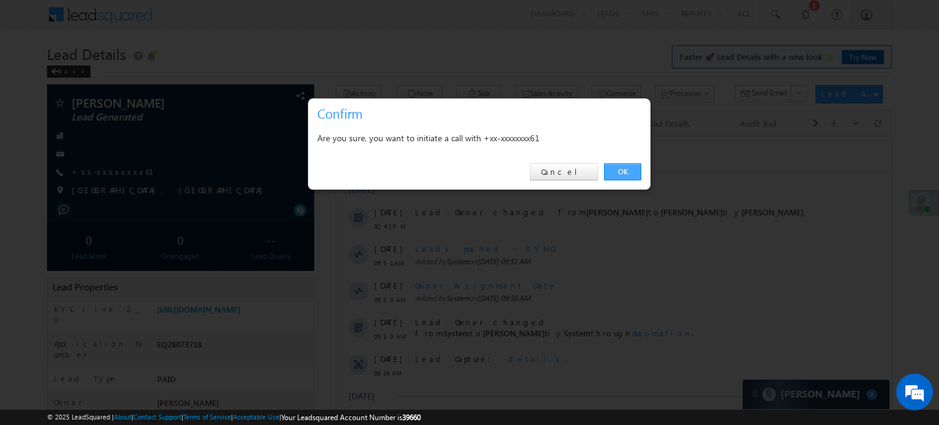
click at [639, 177] on link "OK" at bounding box center [622, 171] width 37 height 17
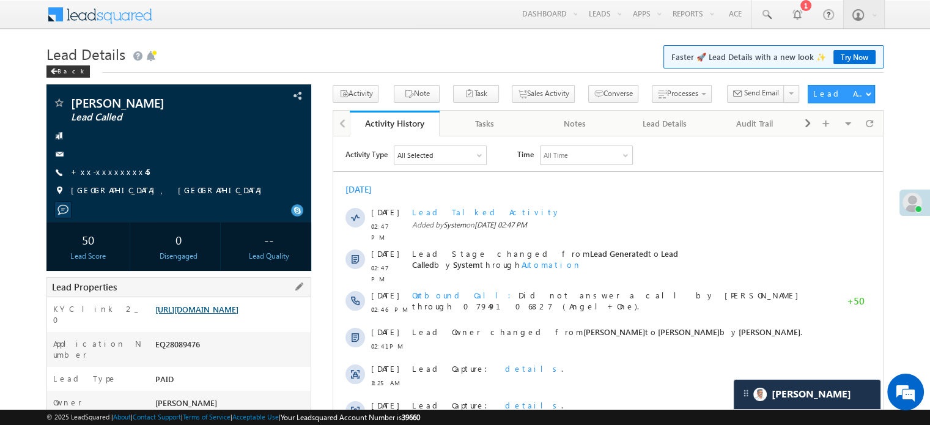
click at [239, 310] on link "[URL][DOMAIN_NAME]" at bounding box center [196, 309] width 83 height 10
click at [111, 170] on link "+xx-xxxxxxxx45" at bounding box center [110, 171] width 79 height 10
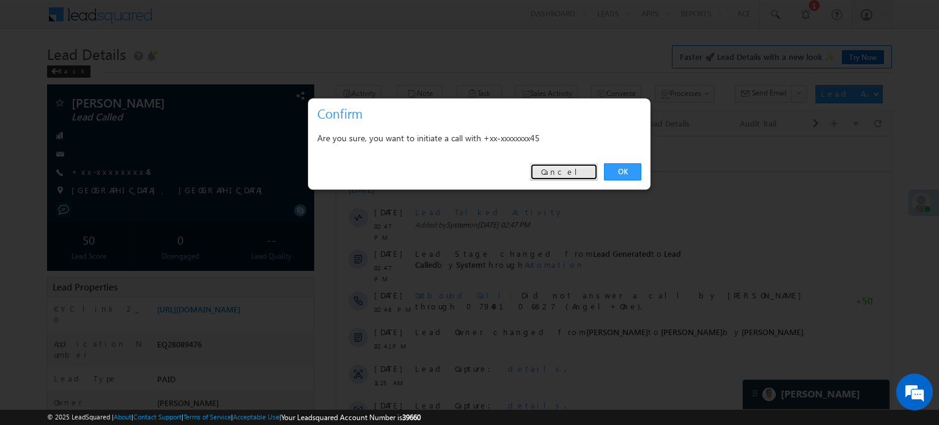
click at [574, 165] on link "Cancel" at bounding box center [564, 171] width 68 height 17
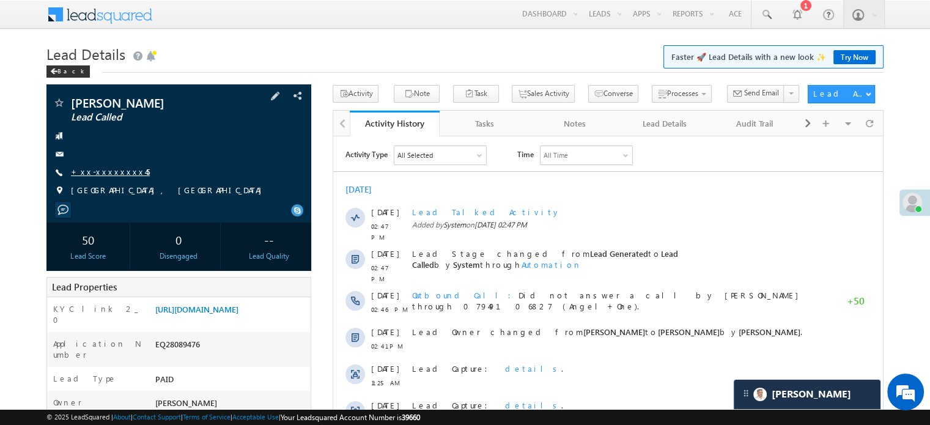
click at [117, 176] on link "+xx-xxxxxxxx45" at bounding box center [110, 171] width 79 height 10
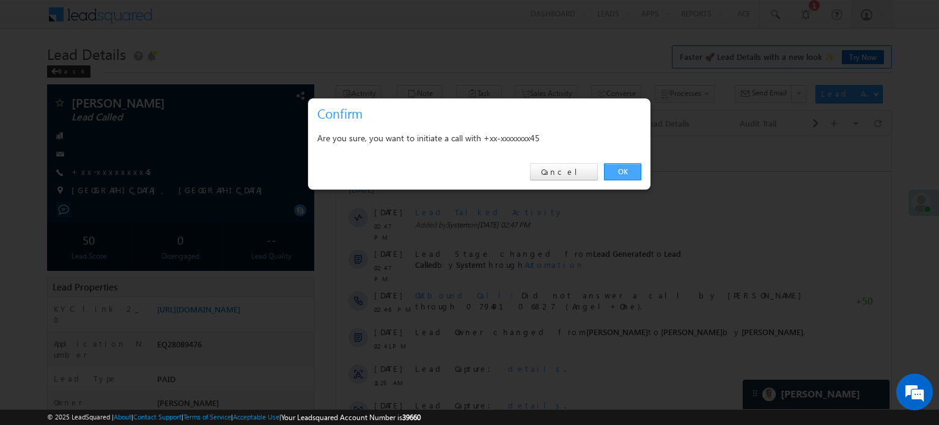
click at [611, 172] on link "OK" at bounding box center [622, 171] width 37 height 17
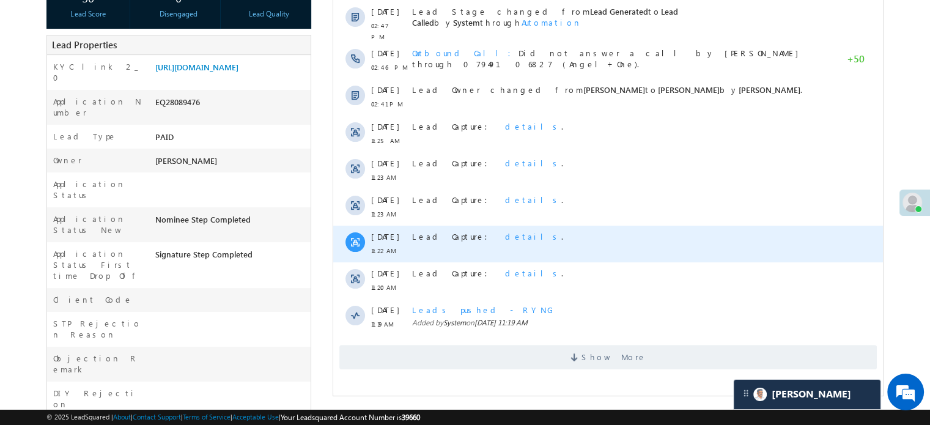
scroll to position [245, 0]
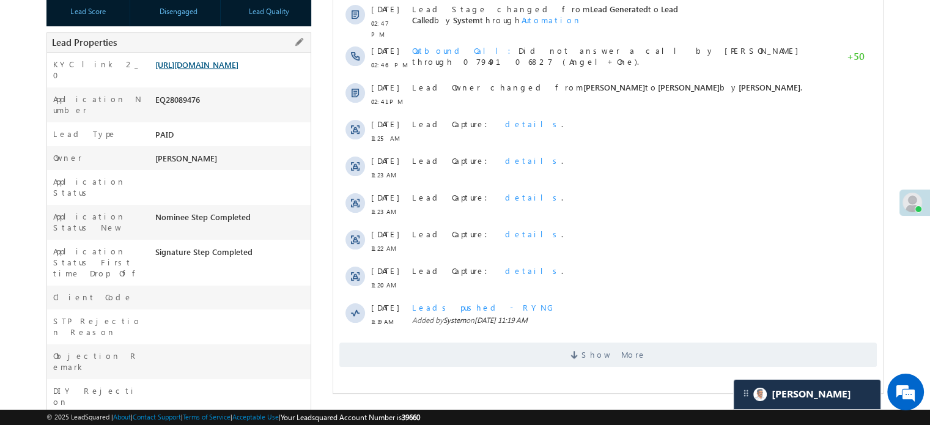
click at [234, 70] on link "[URL][DOMAIN_NAME]" at bounding box center [196, 64] width 83 height 10
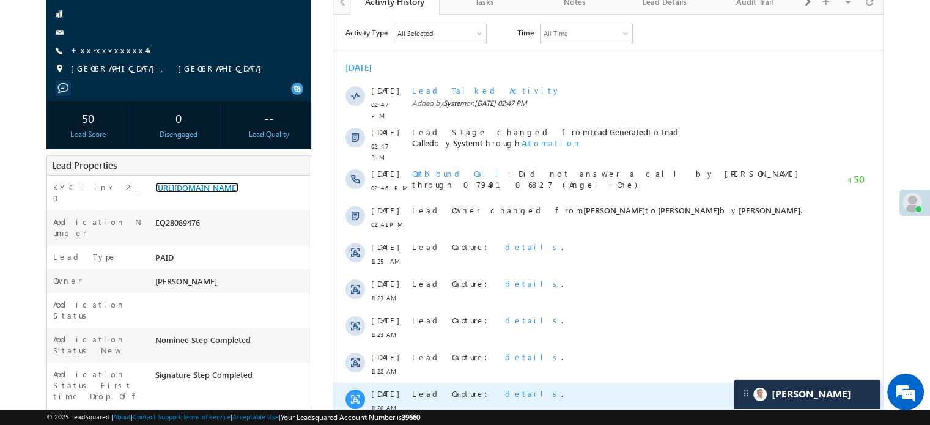
scroll to position [224, 0]
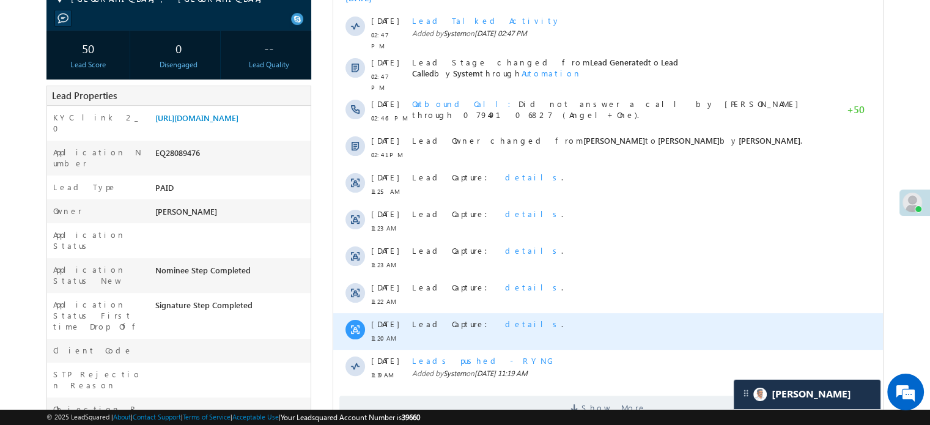
click at [450, 319] on span "Lead Capture:" at bounding box center [453, 324] width 83 height 10
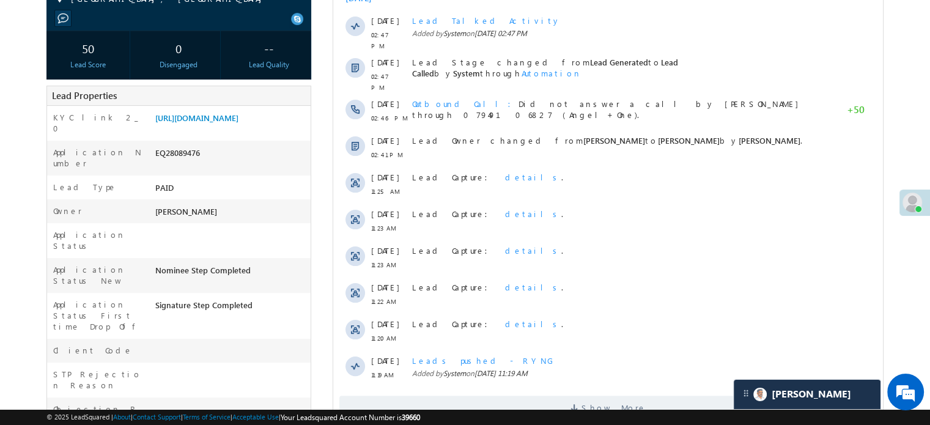
click at [86, 229] on div "Application Status" at bounding box center [99, 243] width 105 height 29
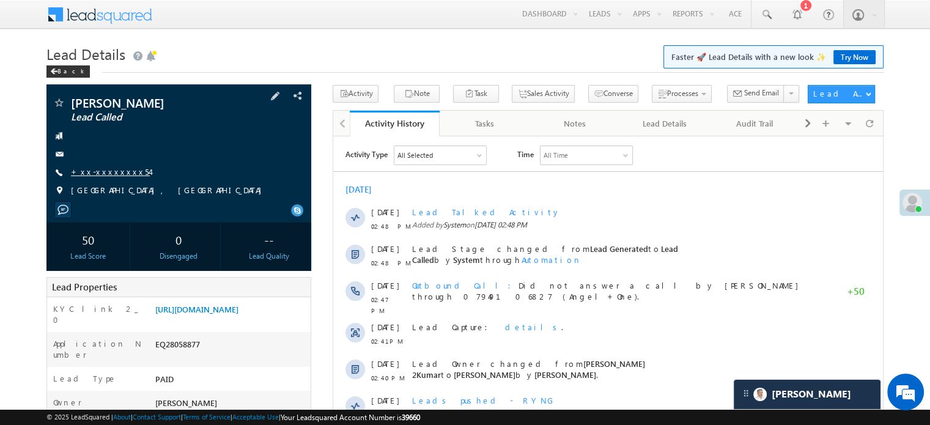
click at [110, 171] on link "+xx-xxxxxxxx54" at bounding box center [110, 171] width 79 height 10
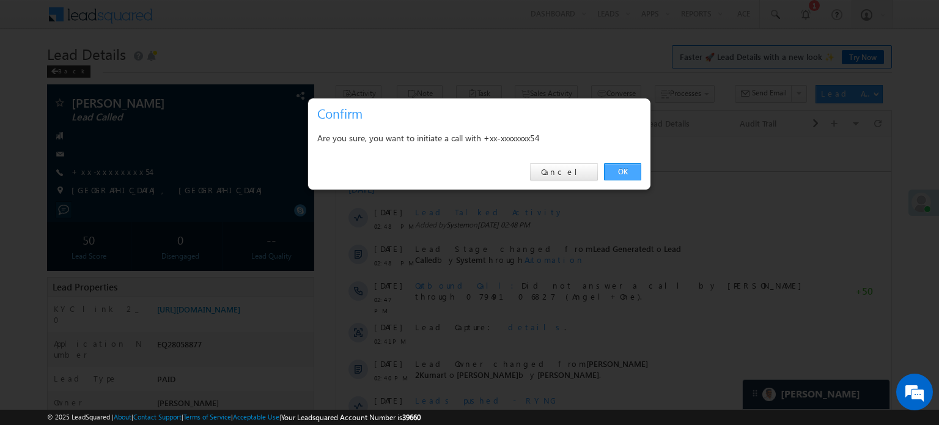
click at [626, 172] on link "OK" at bounding box center [622, 171] width 37 height 17
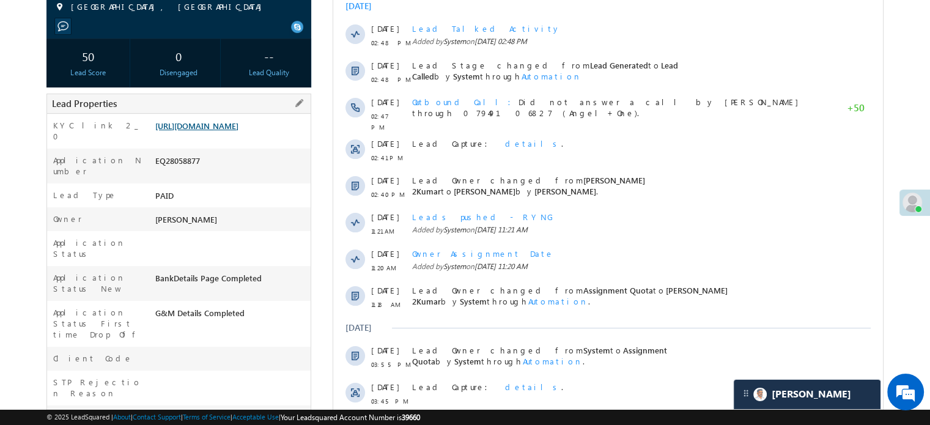
scroll to position [216, 0]
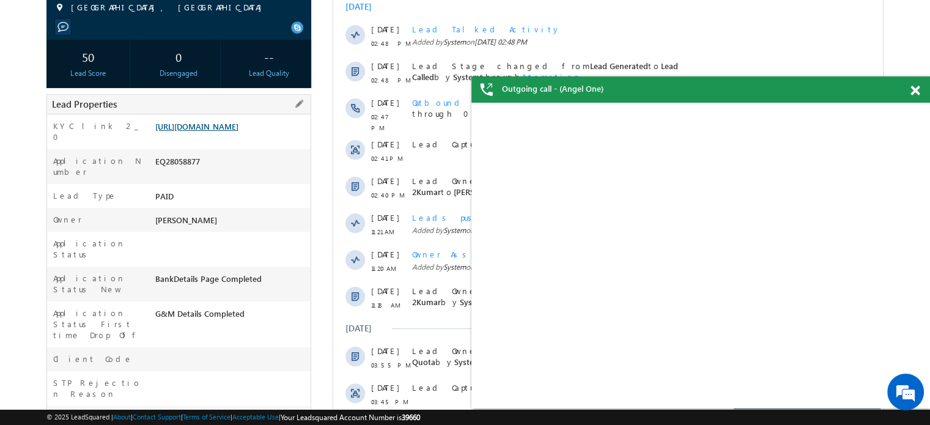
click at [239, 132] on link "[URL][DOMAIN_NAME]" at bounding box center [196, 126] width 83 height 10
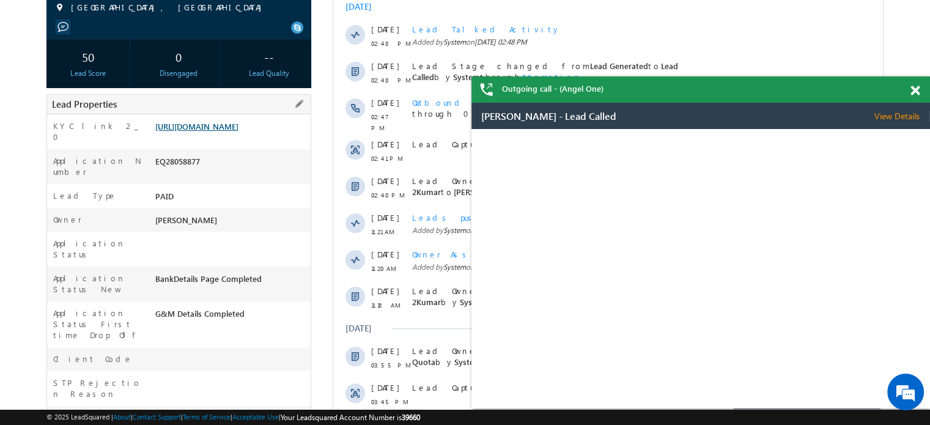
scroll to position [0, 0]
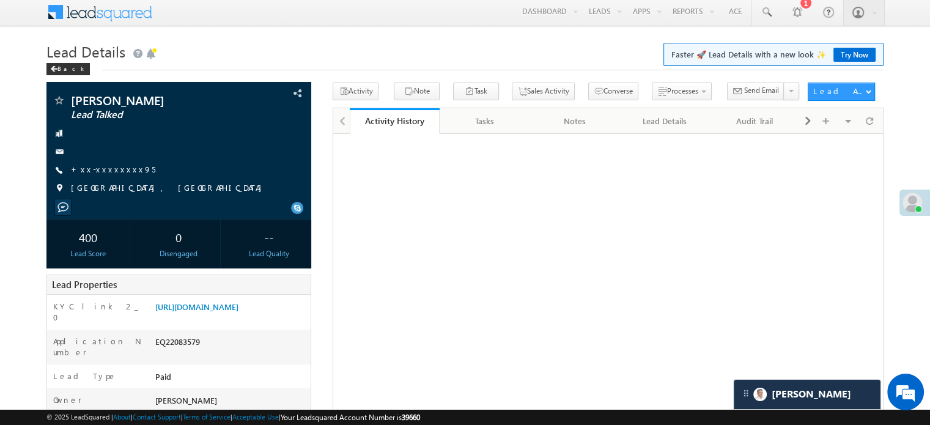
scroll to position [2, 0]
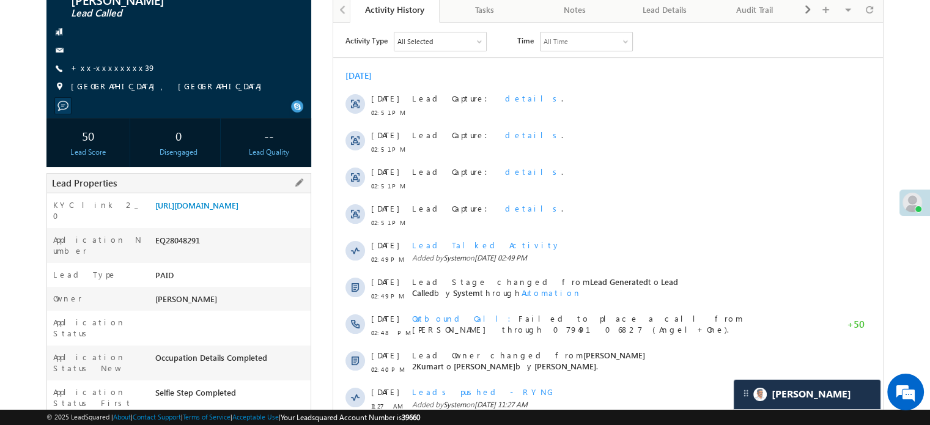
scroll to position [245, 0]
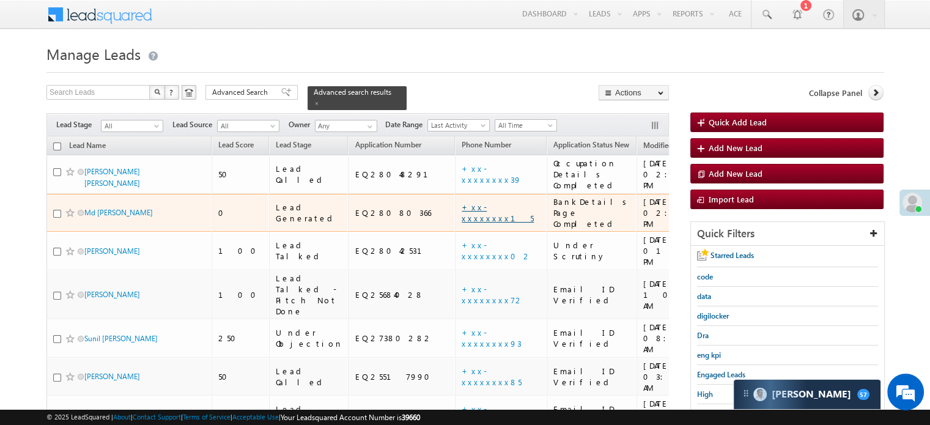
click at [462, 202] on link "+xx-xxxxxxxx15" at bounding box center [498, 212] width 72 height 21
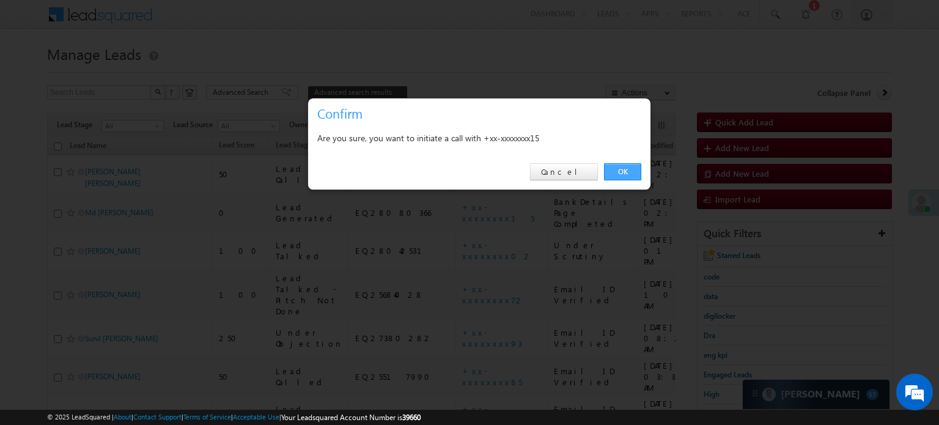
click at [617, 173] on link "OK" at bounding box center [622, 171] width 37 height 17
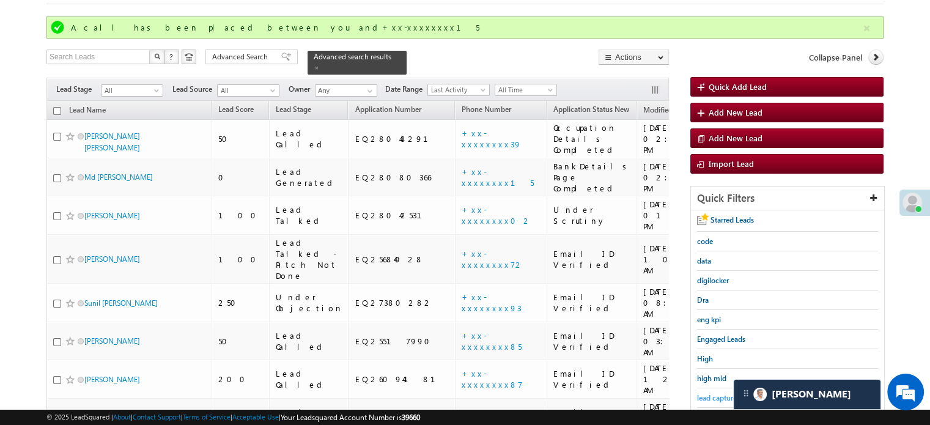
scroll to position [122, 0]
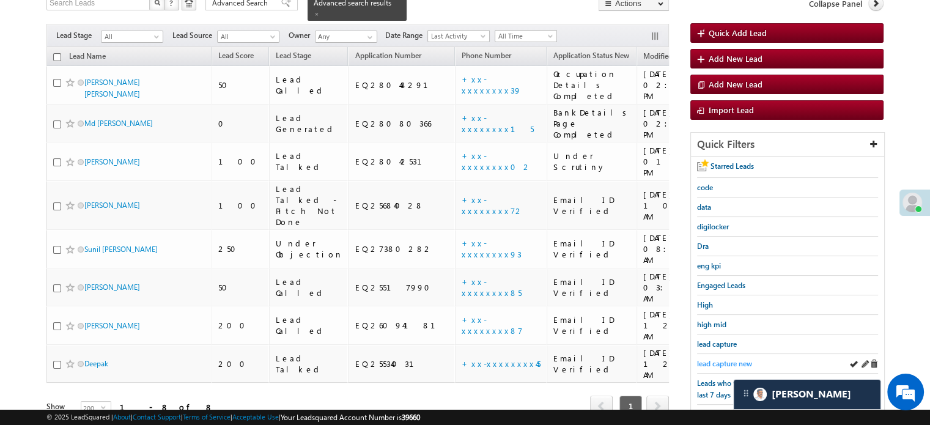
click at [727, 359] on span "lead capture new" at bounding box center [724, 363] width 55 height 9
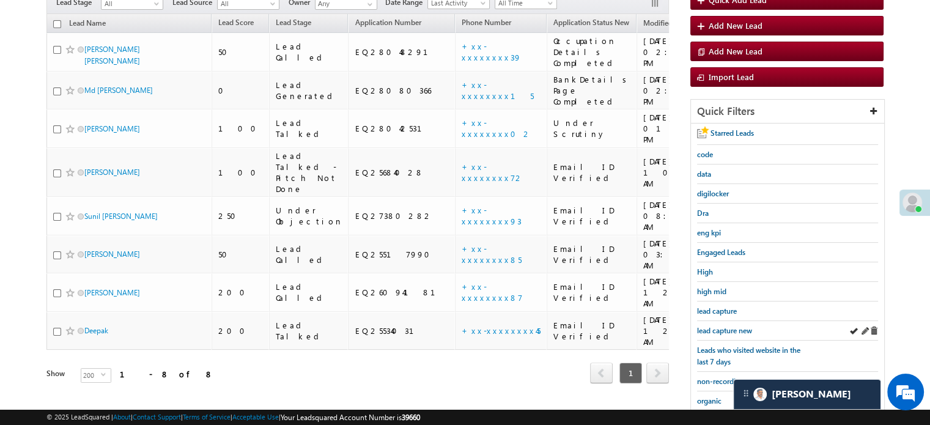
scroll to position [89, 0]
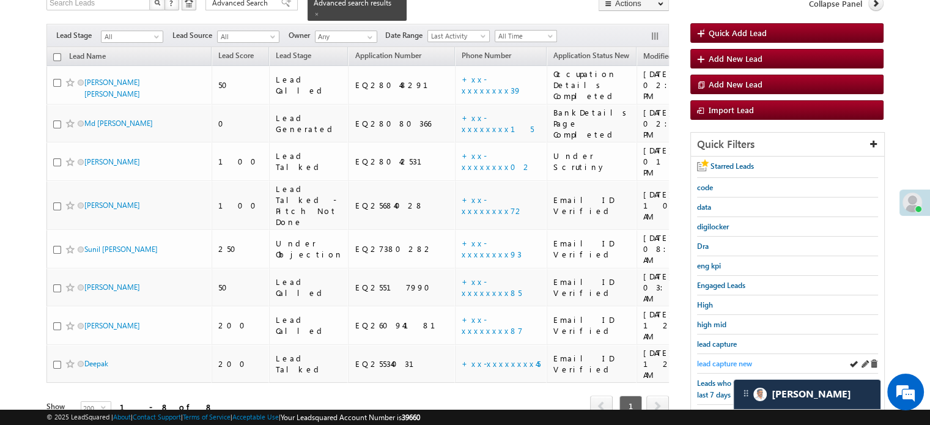
click at [730, 358] on link "lead capture new" at bounding box center [724, 364] width 55 height 12
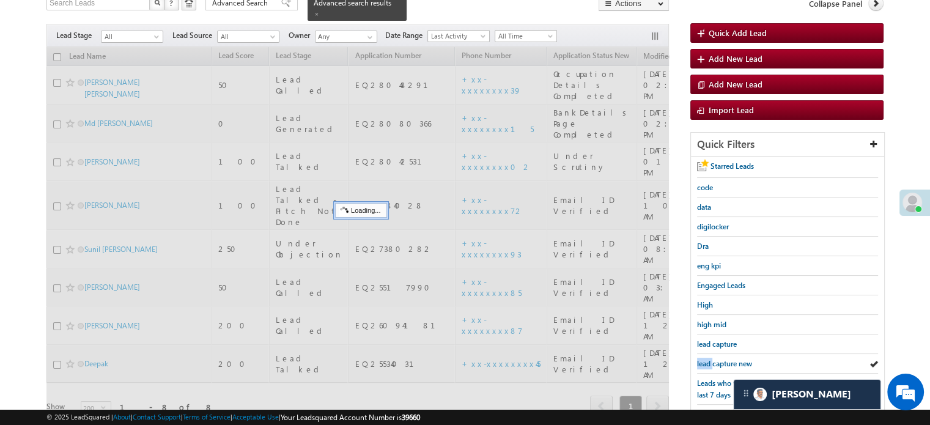
click at [730, 358] on link "lead capture new" at bounding box center [724, 364] width 55 height 12
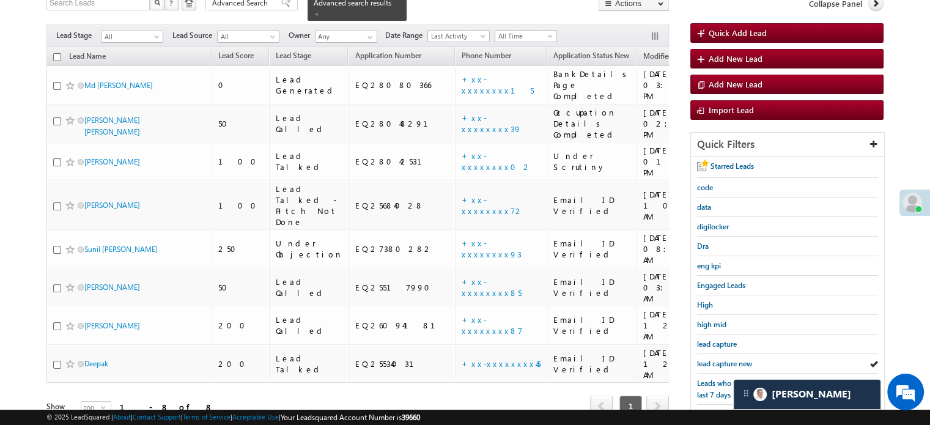
click at [730, 358] on link "lead capture new" at bounding box center [724, 364] width 55 height 12
click at [720, 359] on span "lead capture new" at bounding box center [724, 363] width 55 height 9
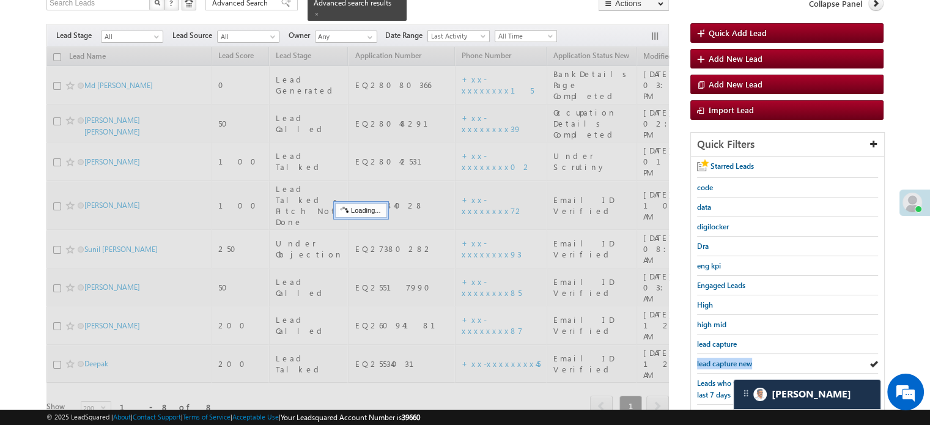
click at [720, 359] on span "lead capture new" at bounding box center [724, 363] width 55 height 9
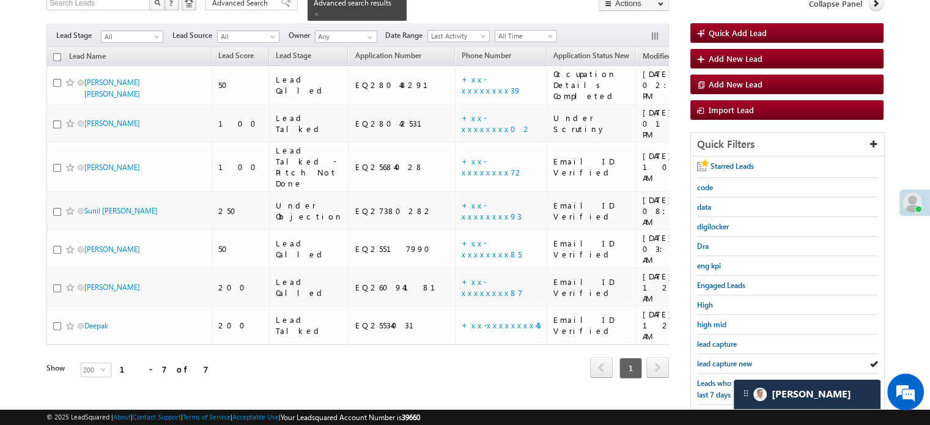
click at [720, 359] on span "lead capture new" at bounding box center [724, 363] width 55 height 9
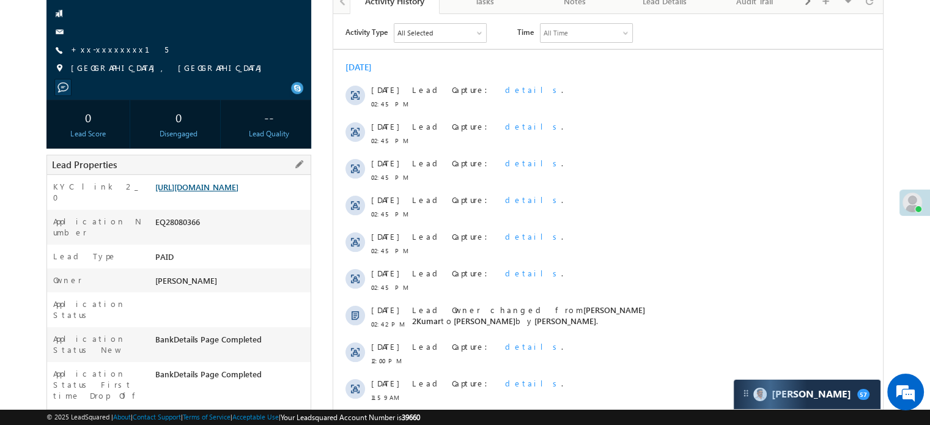
click at [232, 192] on link "[URL][DOMAIN_NAME]" at bounding box center [196, 187] width 83 height 10
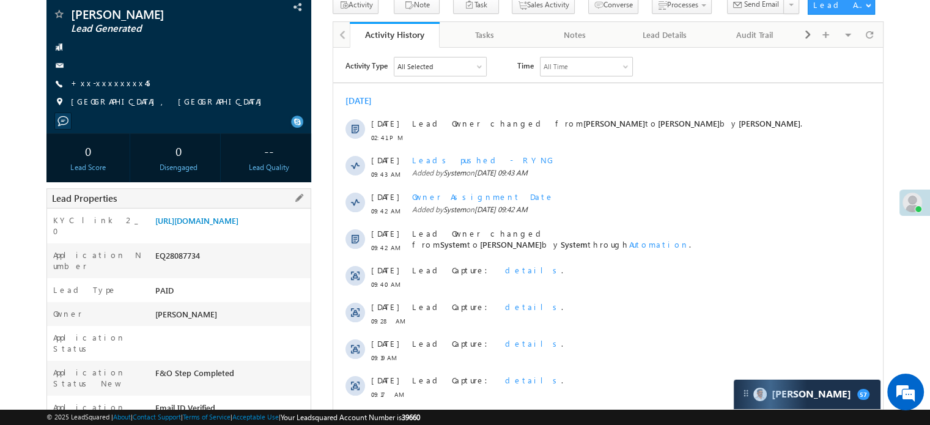
scroll to position [61, 0]
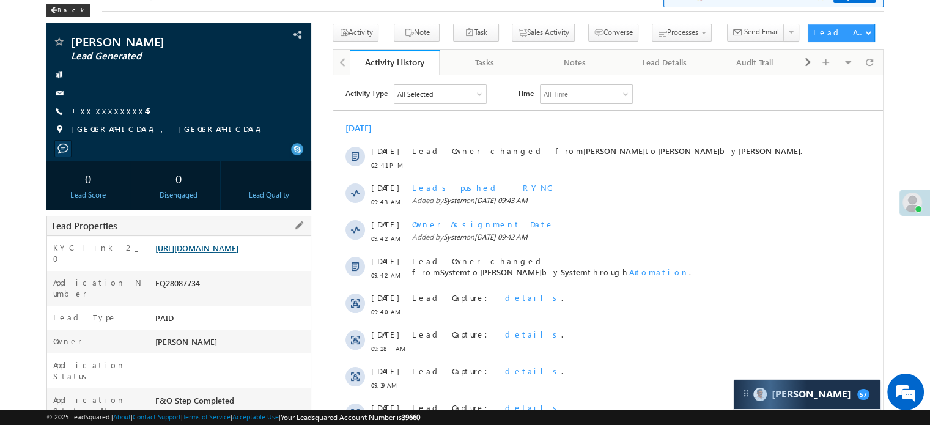
click at [213, 253] on link "[URL][DOMAIN_NAME]" at bounding box center [196, 248] width 83 height 10
click at [112, 107] on link "+xx-xxxxxxxx45" at bounding box center [110, 110] width 79 height 10
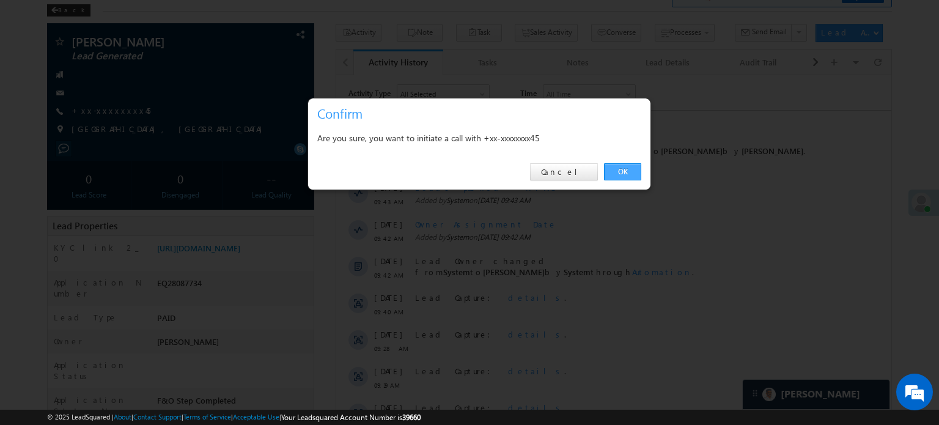
click at [628, 166] on link "OK" at bounding box center [622, 171] width 37 height 17
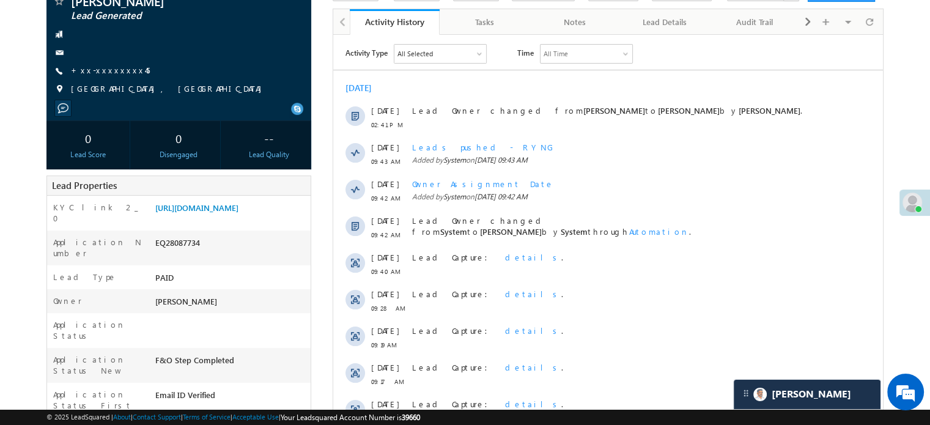
scroll to position [244, 0]
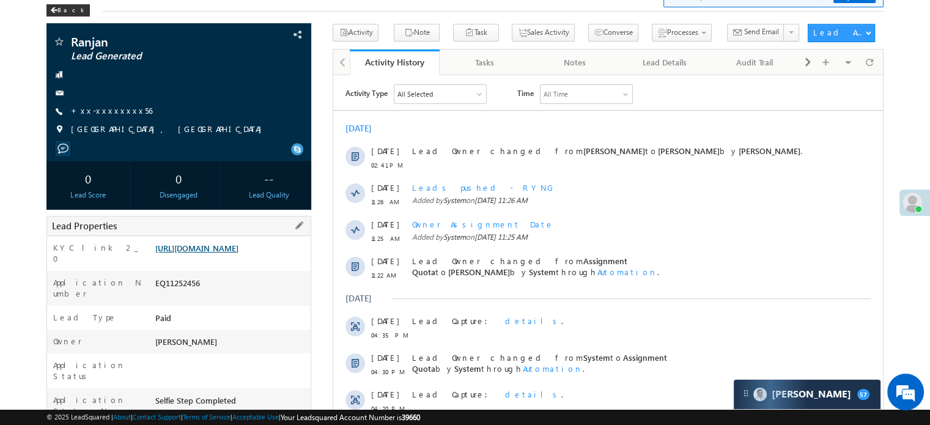
click at [239, 248] on link "https://angelbroking1-pk3em7sa.customui-test.leadsquared.com?leadId=3cfc33ab-e9…" at bounding box center [196, 248] width 83 height 10
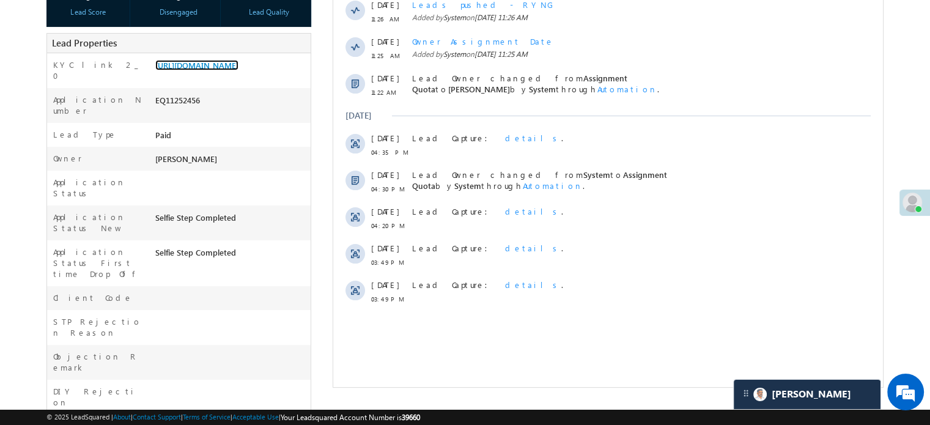
scroll to position [245, 0]
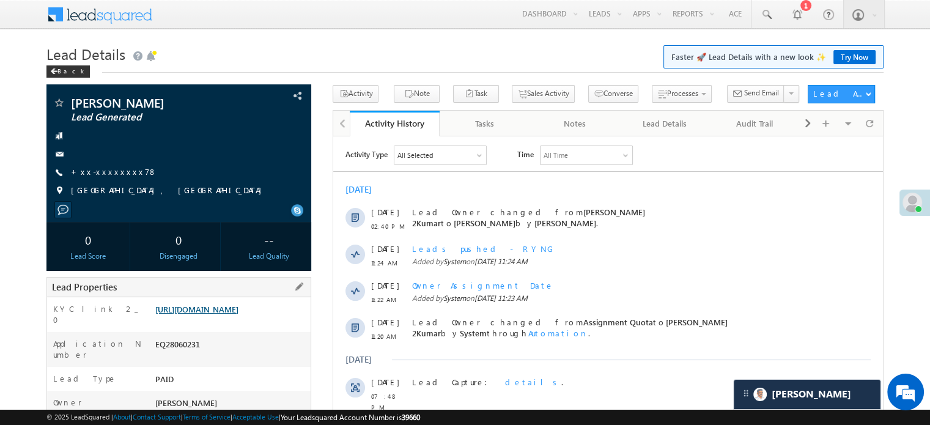
click at [239, 313] on link "[URL][DOMAIN_NAME]" at bounding box center [196, 309] width 83 height 10
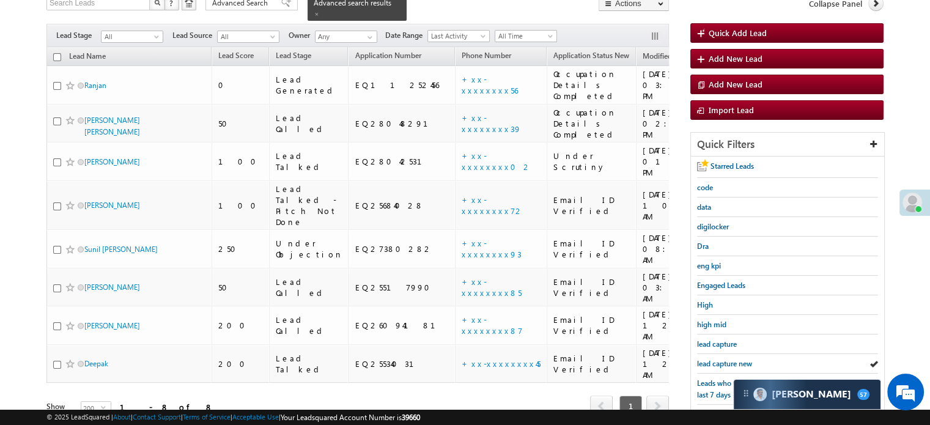
scroll to position [89, 0]
click at [725, 349] on div "lead capture" at bounding box center [787, 345] width 181 height 20
click at [716, 366] on div "lead capture new" at bounding box center [787, 364] width 181 height 20
click at [717, 364] on span "lead capture new" at bounding box center [724, 363] width 55 height 9
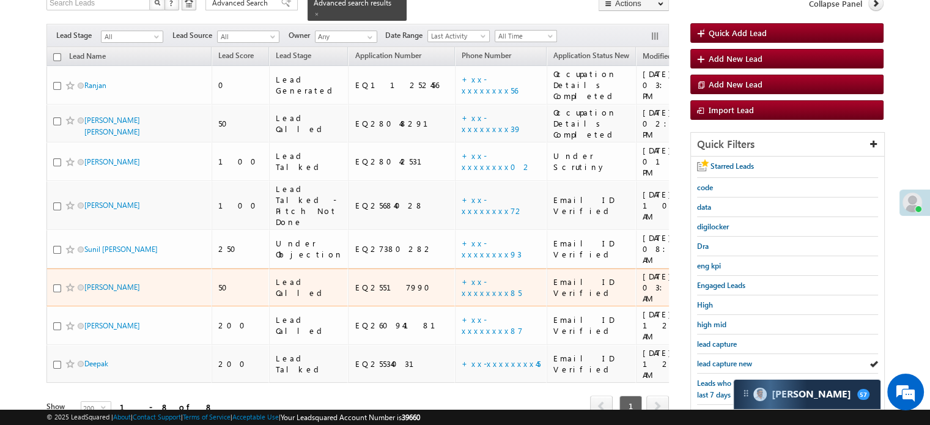
scroll to position [0, 0]
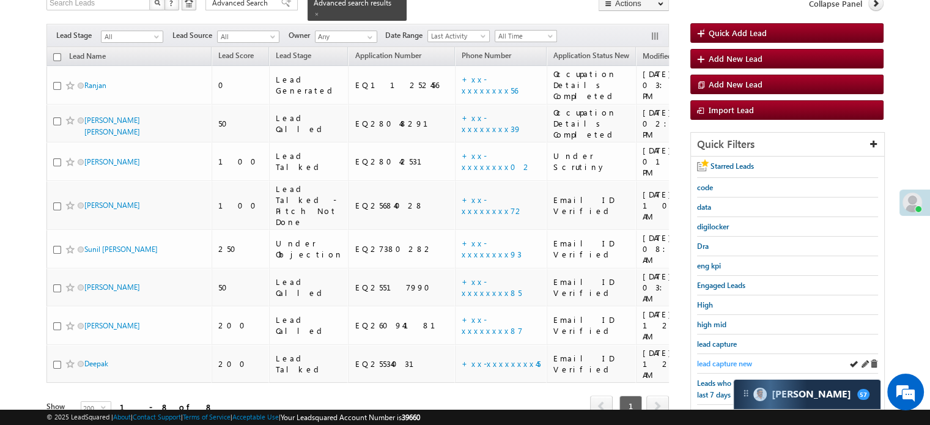
click at [731, 359] on span "lead capture new" at bounding box center [724, 363] width 55 height 9
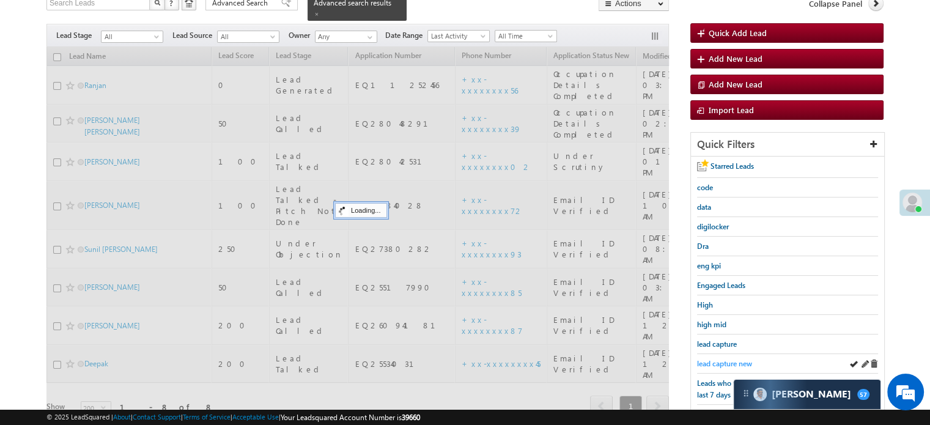
click at [722, 362] on span "lead capture new" at bounding box center [724, 363] width 55 height 9
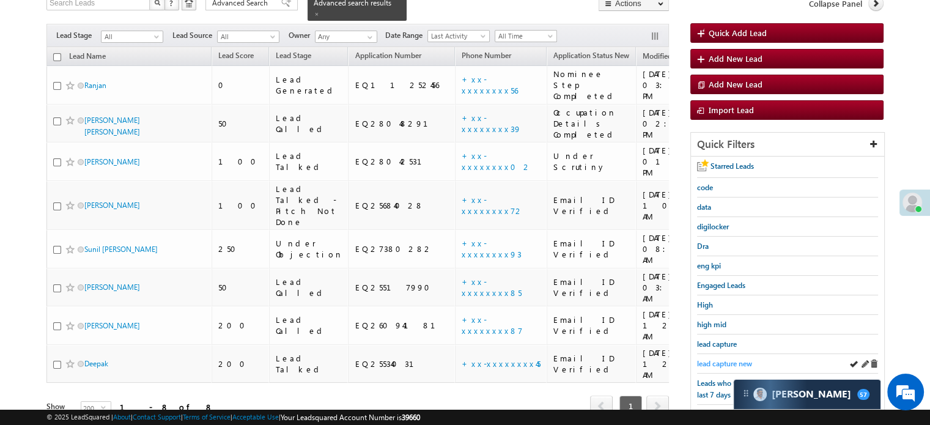
click at [722, 362] on span "lead capture new" at bounding box center [724, 363] width 55 height 9
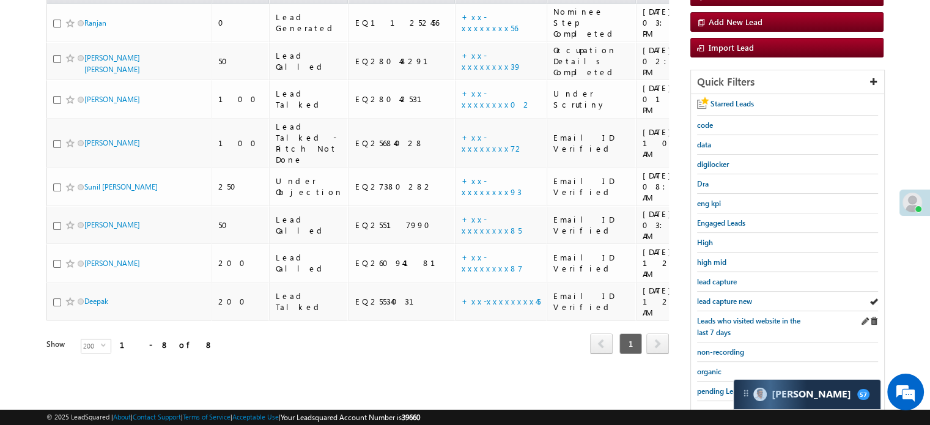
scroll to position [212, 0]
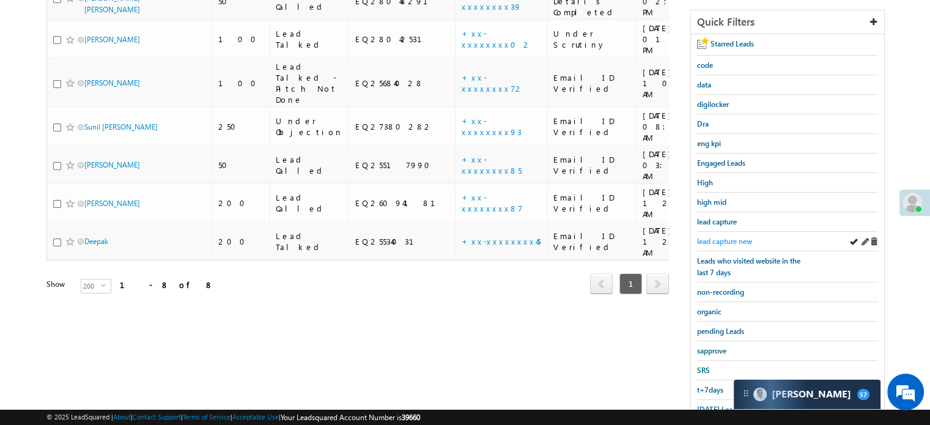
click at [722, 237] on span "lead capture new" at bounding box center [724, 241] width 55 height 9
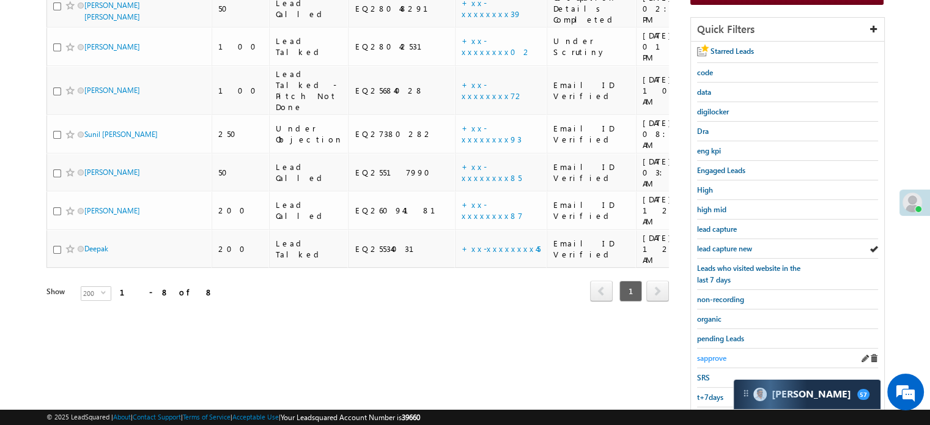
scroll to position [262, 0]
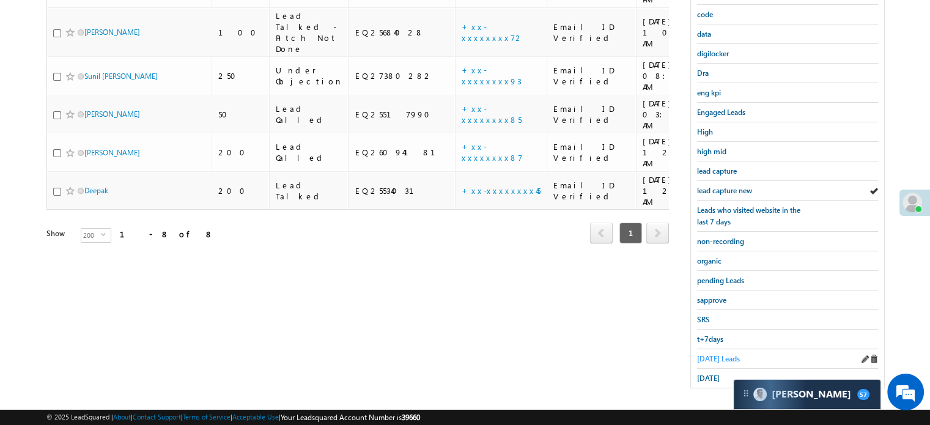
click at [709, 357] on span "Today's Leads" at bounding box center [718, 358] width 43 height 9
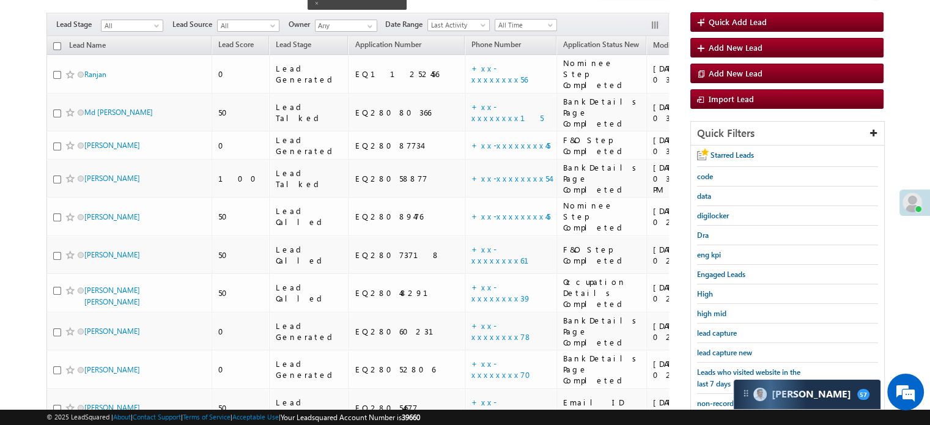
scroll to position [79, 0]
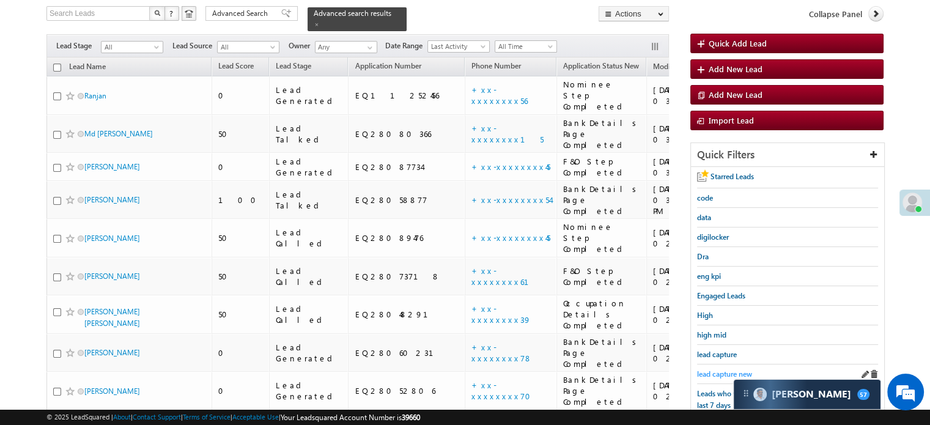
click at [706, 369] on span "lead capture new" at bounding box center [724, 373] width 55 height 9
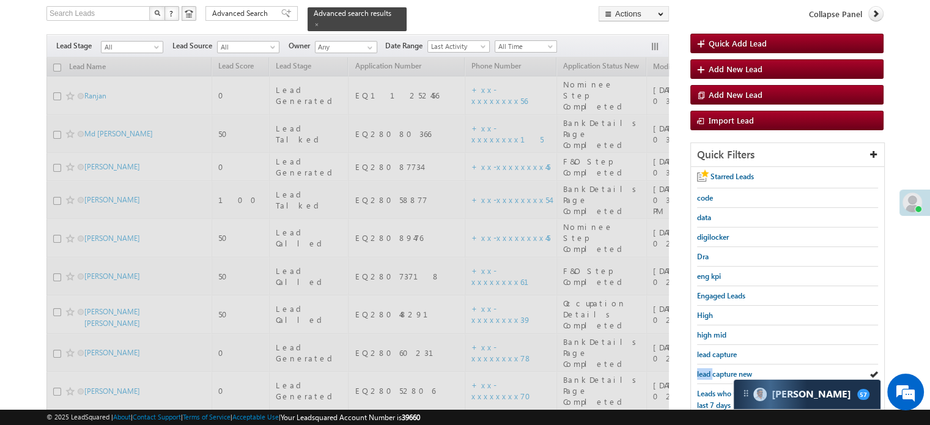
click at [706, 369] on span "lead capture new" at bounding box center [724, 373] width 55 height 9
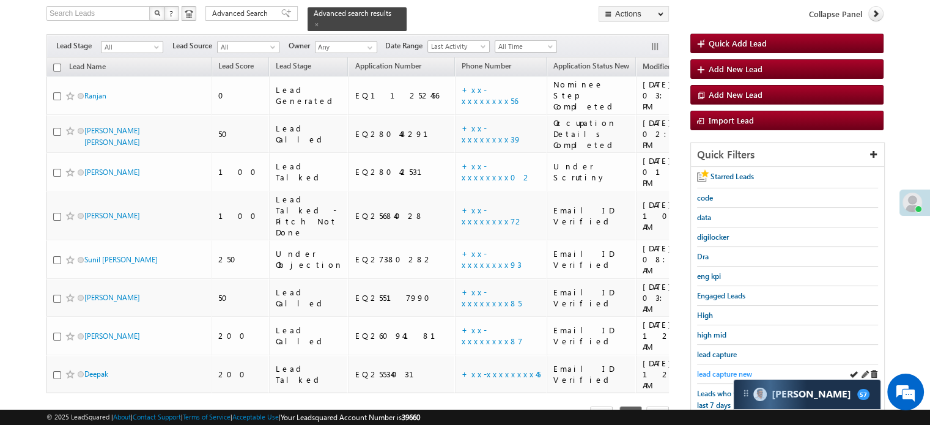
click at [698, 369] on span "lead capture new" at bounding box center [724, 373] width 55 height 9
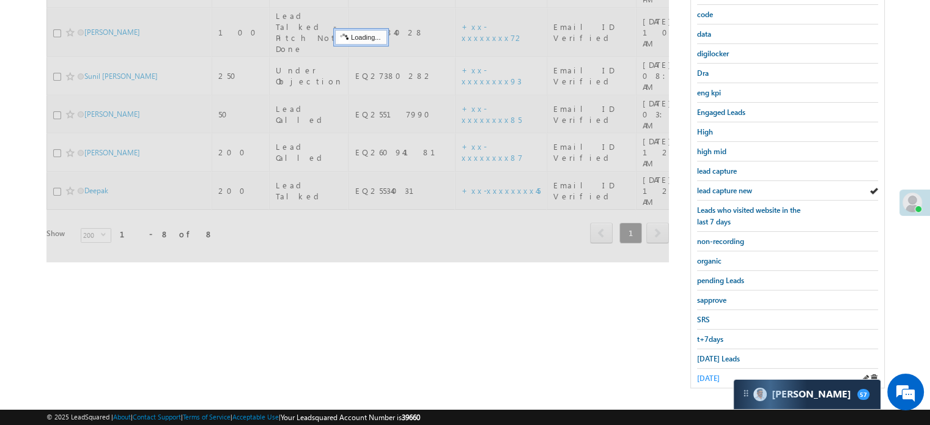
click at [716, 374] on span "[DATE]" at bounding box center [708, 378] width 23 height 9
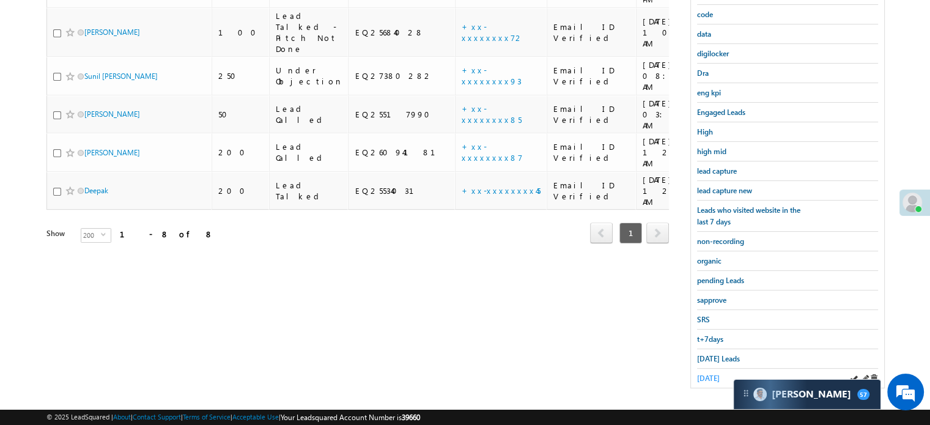
scroll to position [140, 0]
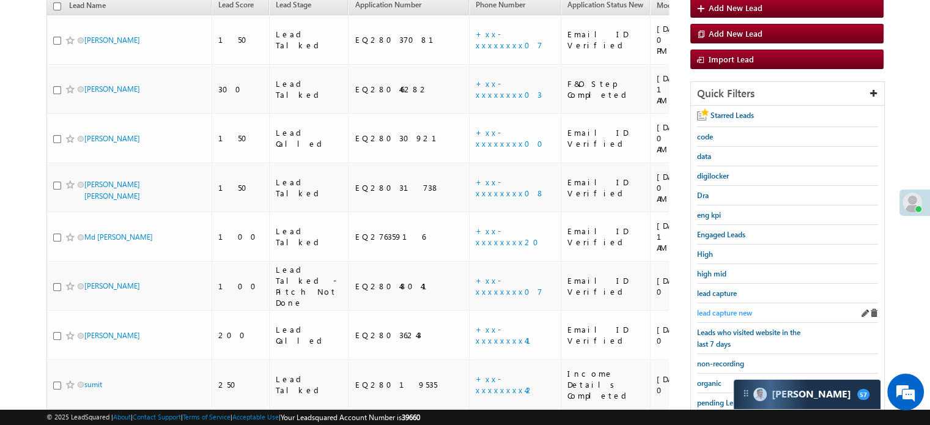
click at [736, 311] on span "lead capture new" at bounding box center [724, 312] width 55 height 9
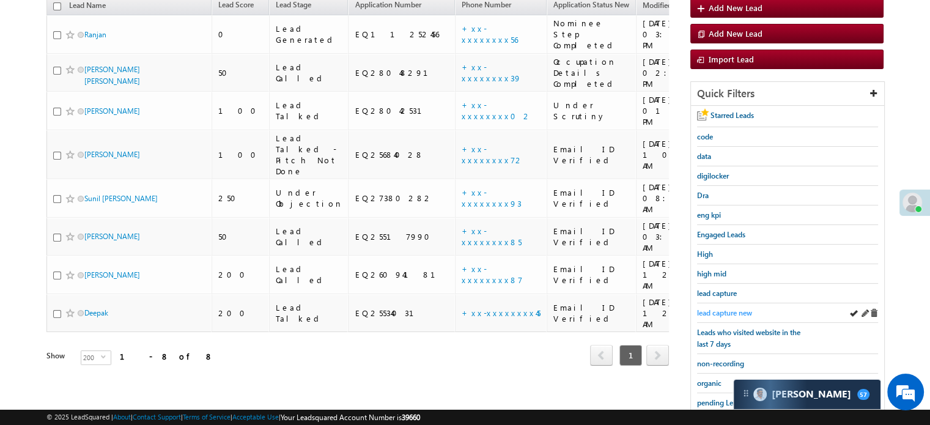
click at [728, 311] on span "lead capture new" at bounding box center [724, 312] width 55 height 9
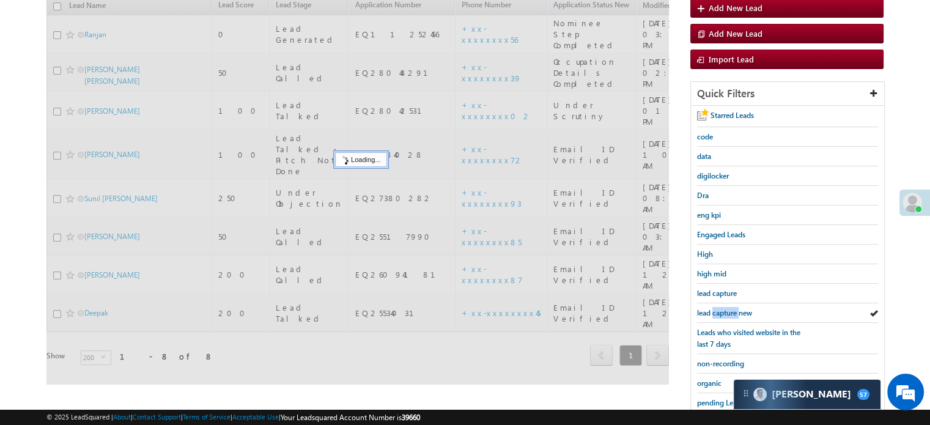
click at [728, 311] on span "lead capture new" at bounding box center [724, 312] width 55 height 9
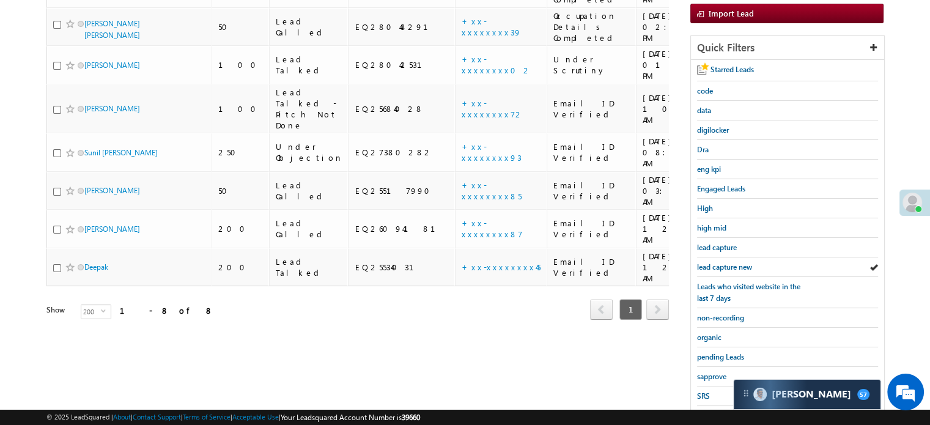
scroll to position [262, 0]
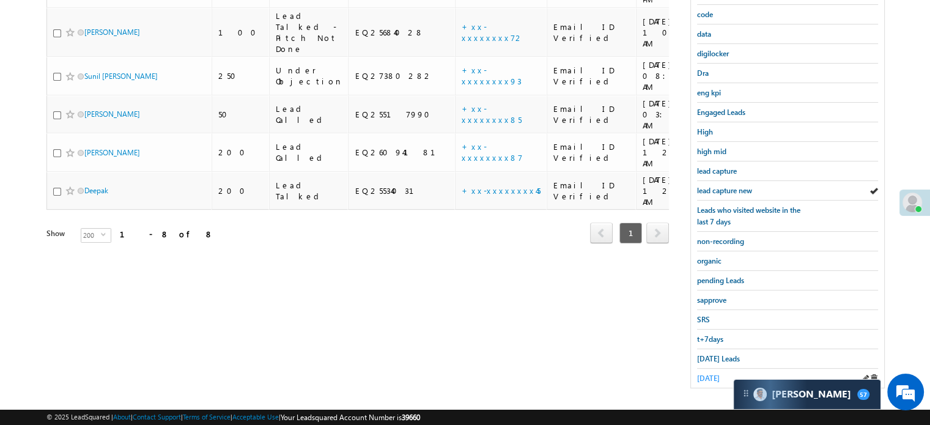
click at [705, 374] on span "[DATE]" at bounding box center [708, 378] width 23 height 9
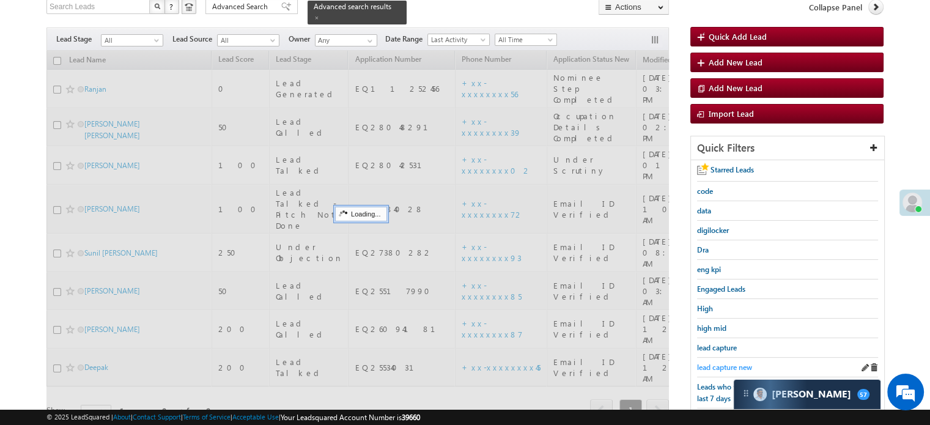
scroll to position [79, 0]
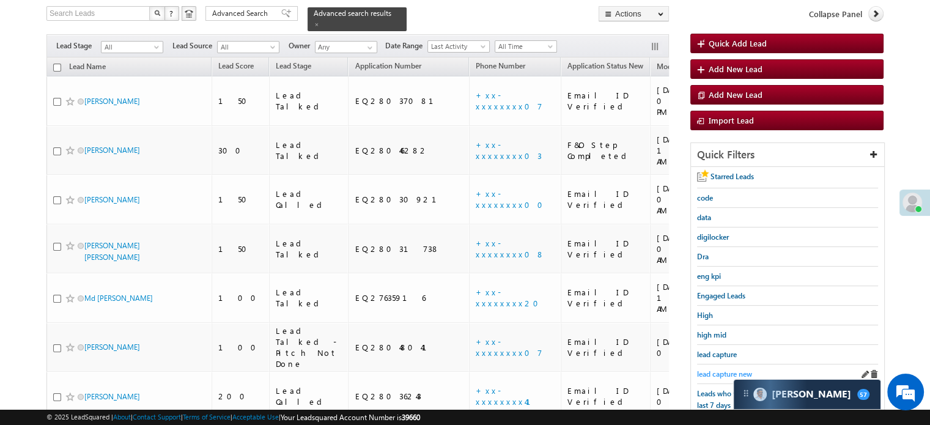
click at [715, 370] on span "lead capture new" at bounding box center [724, 373] width 55 height 9
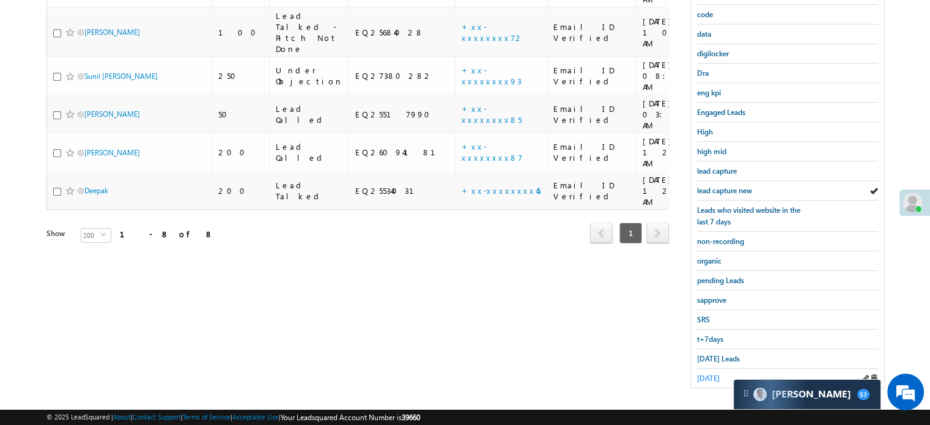
click at [714, 374] on span "[DATE]" at bounding box center [708, 378] width 23 height 9
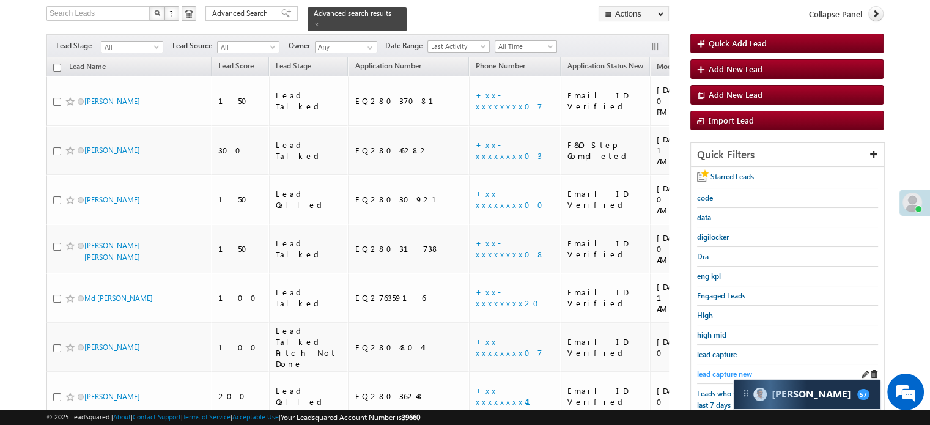
click at [716, 371] on span "lead capture new" at bounding box center [724, 373] width 55 height 9
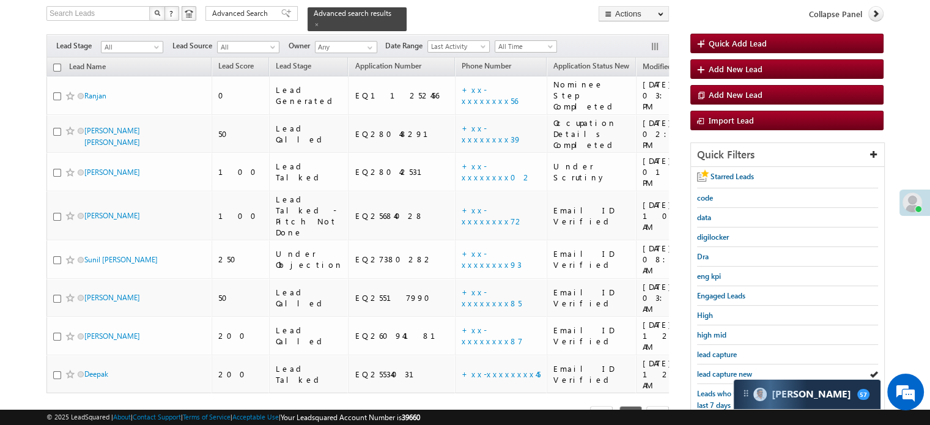
click at [716, 371] on span "lead capture new" at bounding box center [724, 373] width 55 height 9
click at [708, 369] on span "lead capture new" at bounding box center [724, 373] width 55 height 9
click at [712, 369] on span "lead capture new" at bounding box center [724, 373] width 55 height 9
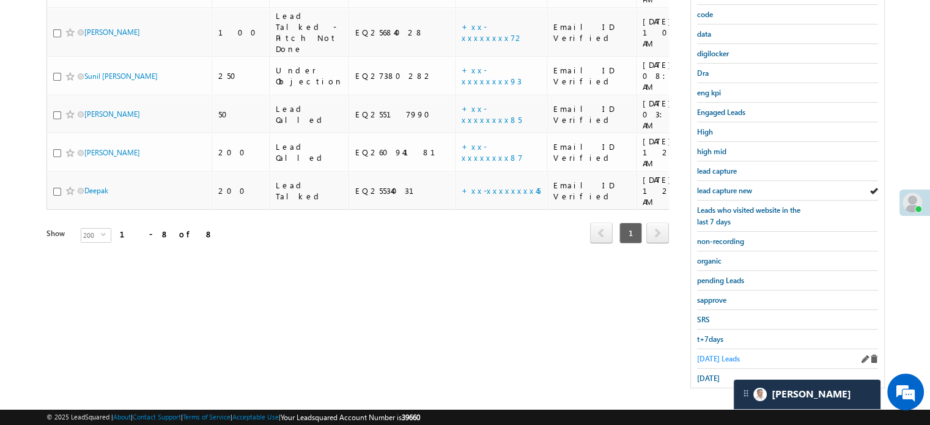
click at [708, 354] on span "[DATE] Leads" at bounding box center [718, 358] width 43 height 9
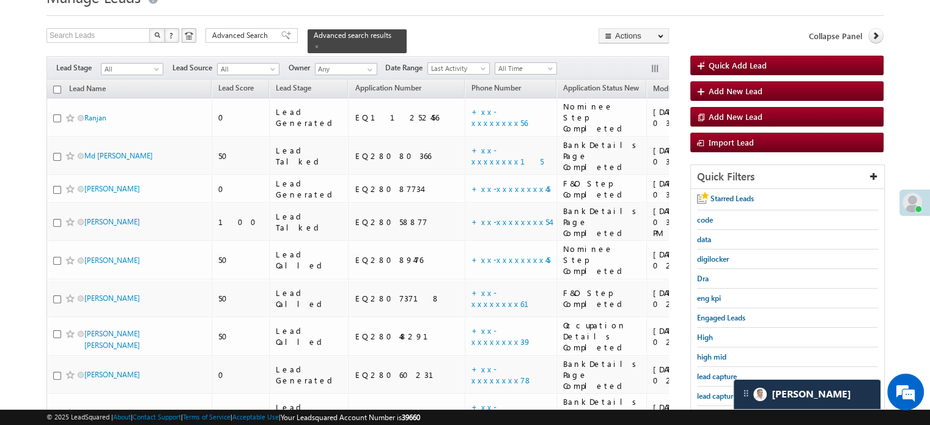
scroll to position [55, 0]
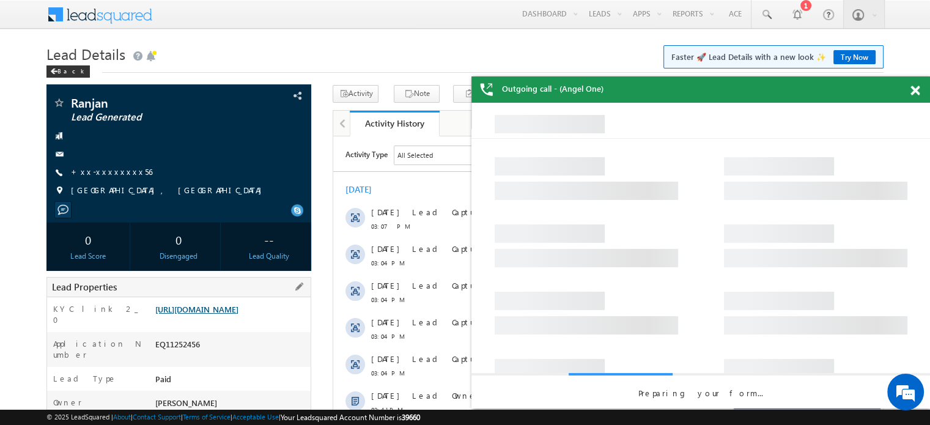
click at [192, 314] on link "[URL][DOMAIN_NAME]" at bounding box center [196, 309] width 83 height 10
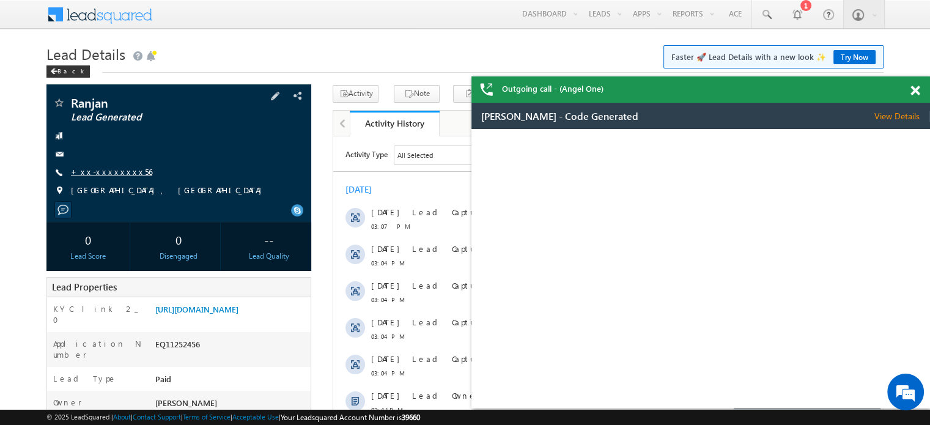
click at [106, 172] on link "+xx-xxxxxxxx56" at bounding box center [111, 171] width 81 height 10
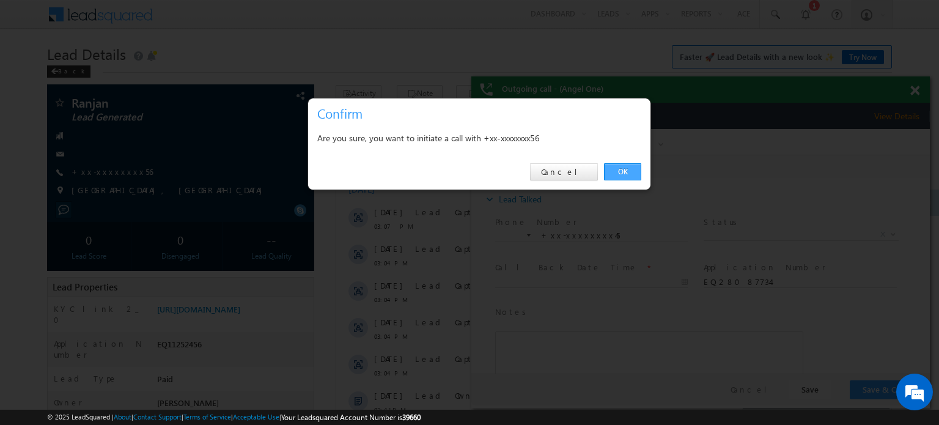
click at [631, 173] on link "OK" at bounding box center [622, 171] width 37 height 17
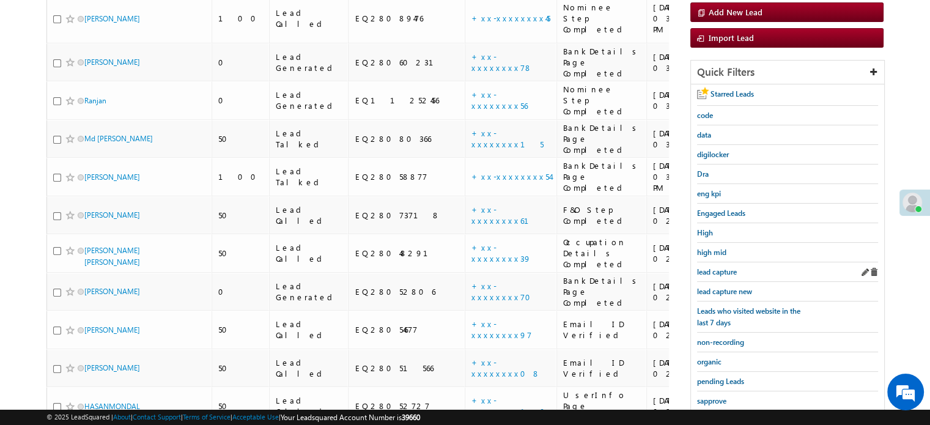
scroll to position [183, 0]
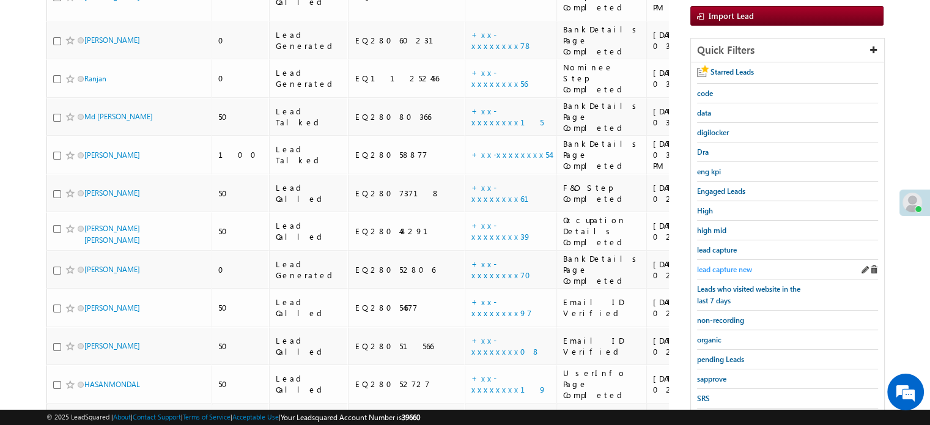
click at [722, 265] on span "lead capture new" at bounding box center [724, 269] width 55 height 9
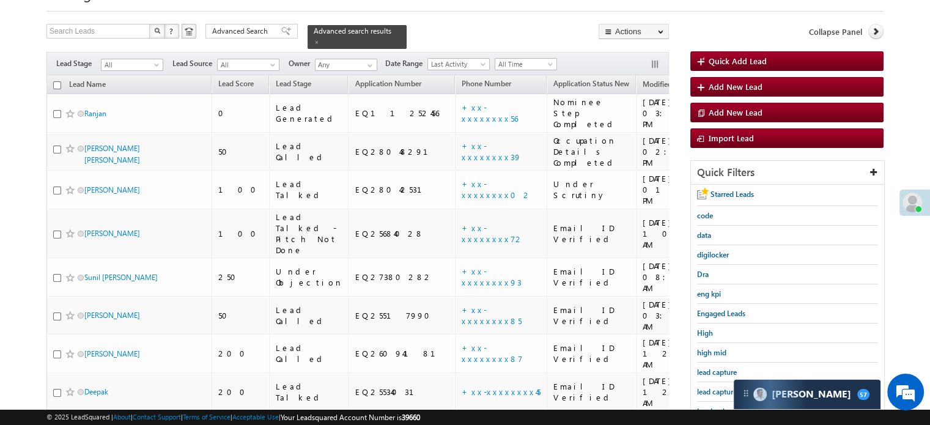
scroll to position [0, 0]
click at [717, 386] on link "lead capture new" at bounding box center [724, 392] width 55 height 12
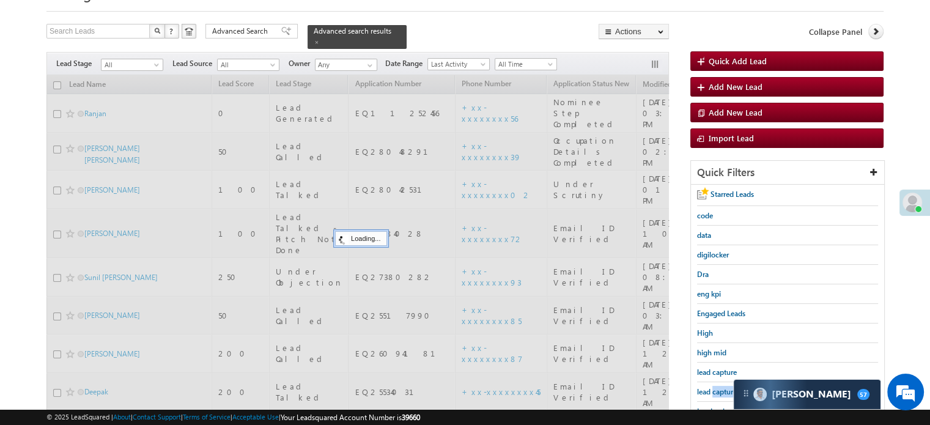
click at [717, 386] on link "lead capture new" at bounding box center [724, 392] width 55 height 12
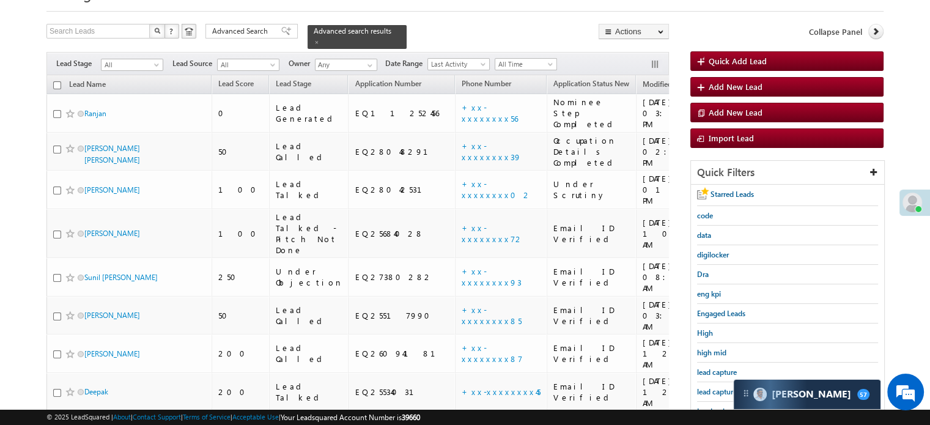
click at [717, 386] on link "lead capture new" at bounding box center [724, 392] width 55 height 12
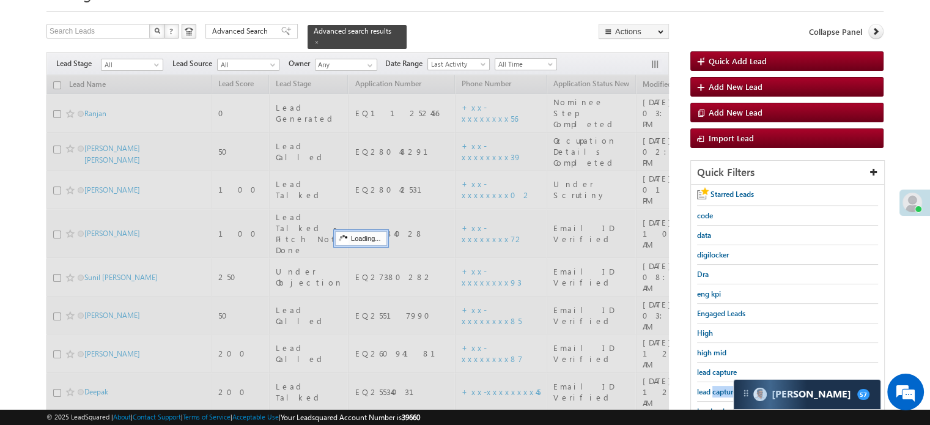
click at [717, 386] on link "lead capture new" at bounding box center [724, 392] width 55 height 12
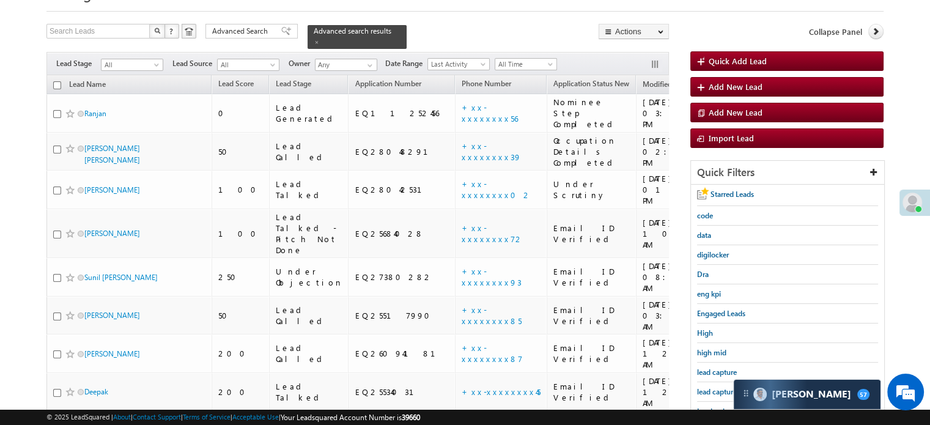
click at [717, 386] on link "lead capture new" at bounding box center [724, 392] width 55 height 12
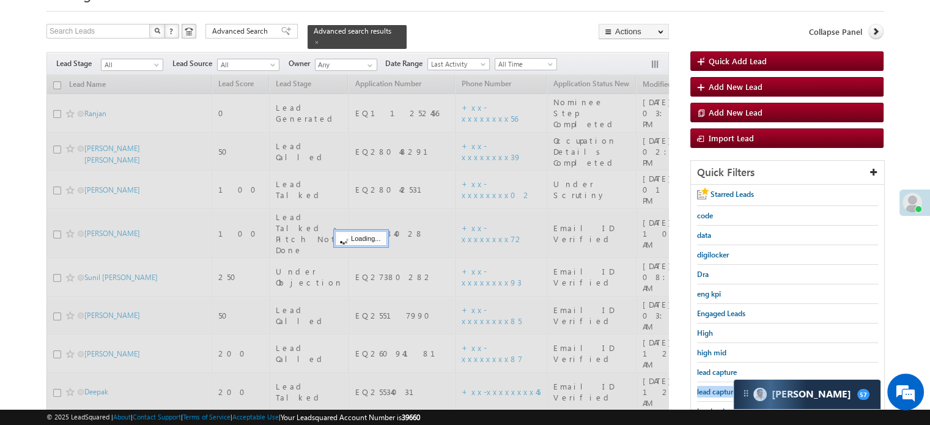
click at [717, 386] on link "lead capture new" at bounding box center [724, 392] width 55 height 12
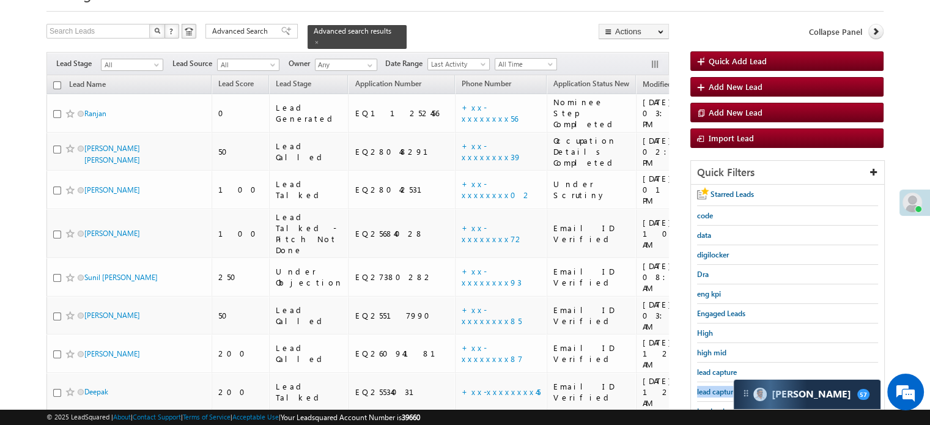
click at [717, 386] on link "lead capture new" at bounding box center [724, 392] width 55 height 12
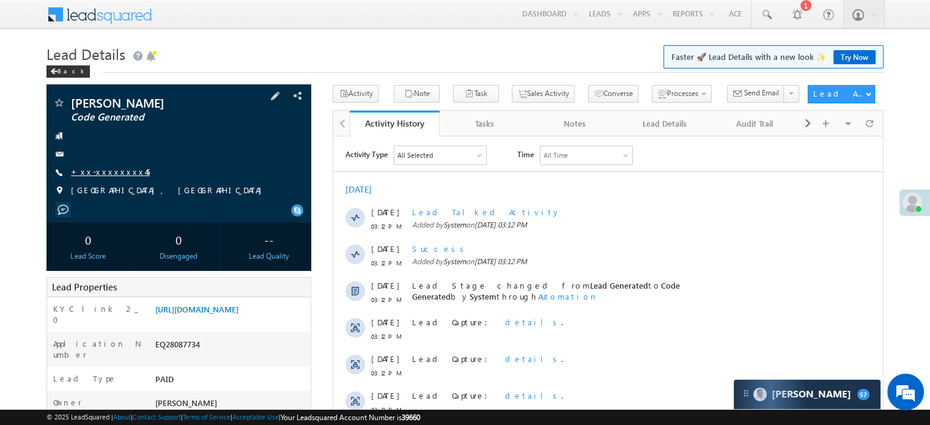
click at [98, 171] on link "+xx-xxxxxxxx45" at bounding box center [110, 171] width 79 height 10
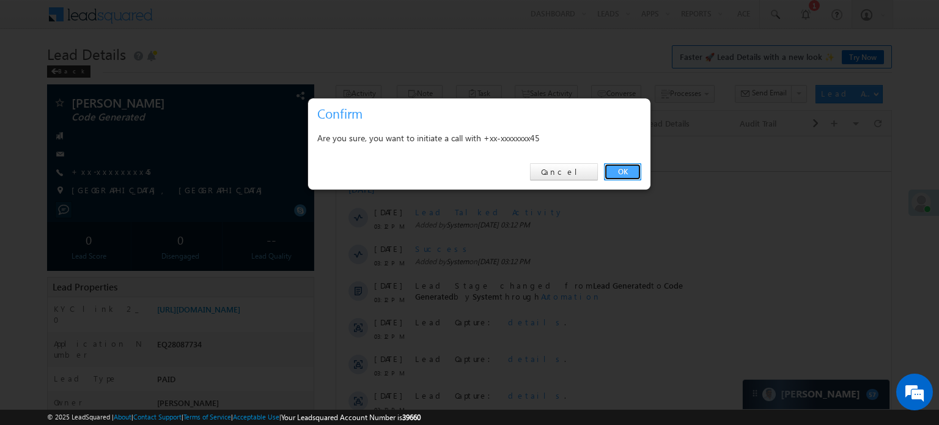
click at [621, 174] on link "OK" at bounding box center [622, 171] width 37 height 17
